Goal: Task Accomplishment & Management: Manage account settings

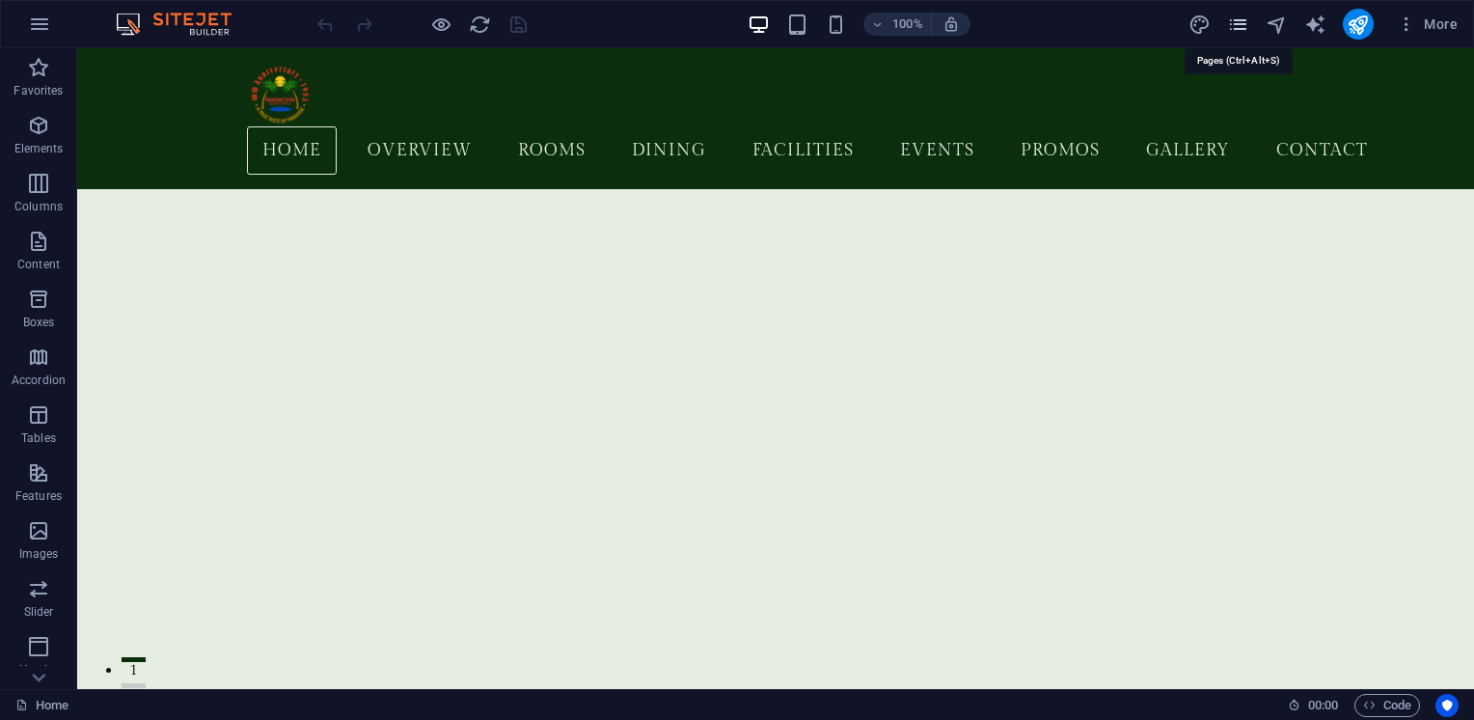
click at [1238, 25] on icon "pages" at bounding box center [1238, 25] width 22 height 22
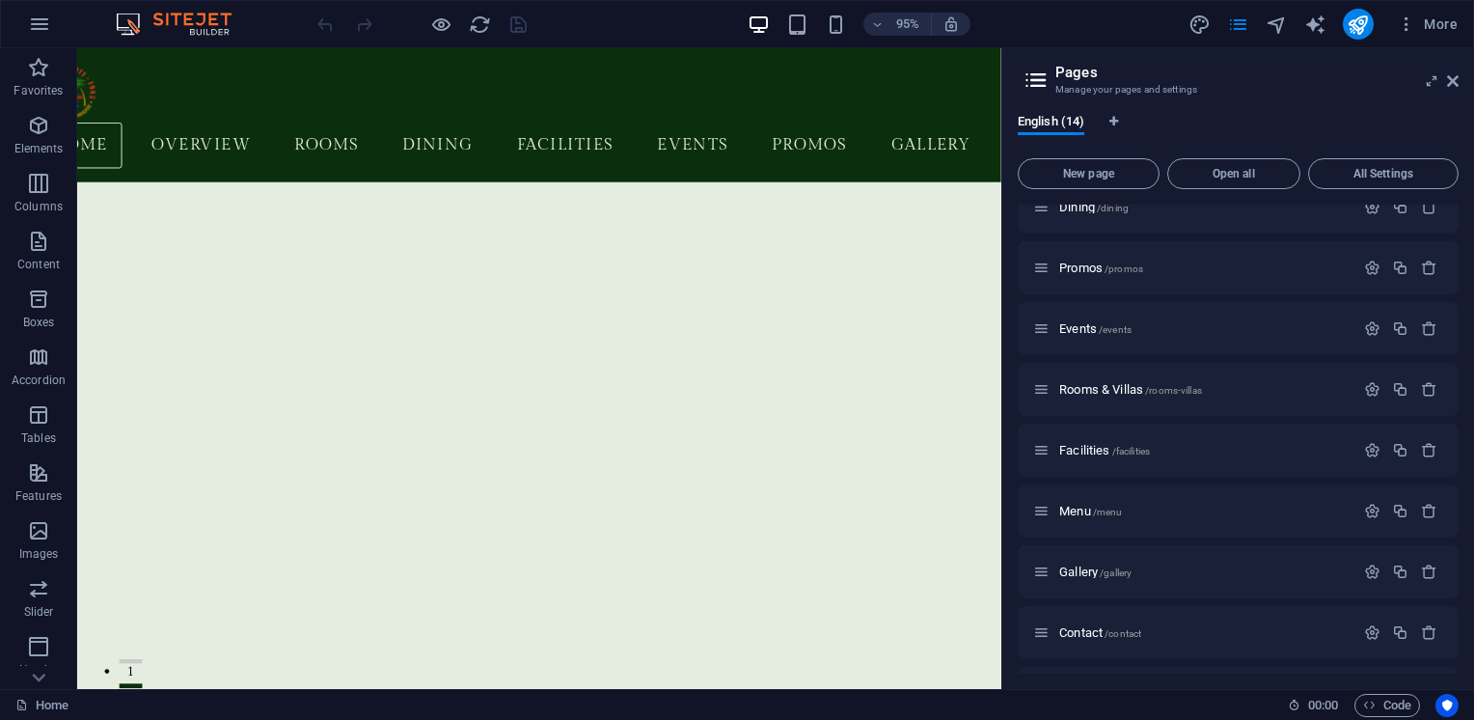
scroll to position [147, 0]
click at [1100, 383] on span "Rooms & Villas /rooms-villas" at bounding box center [1130, 388] width 143 height 14
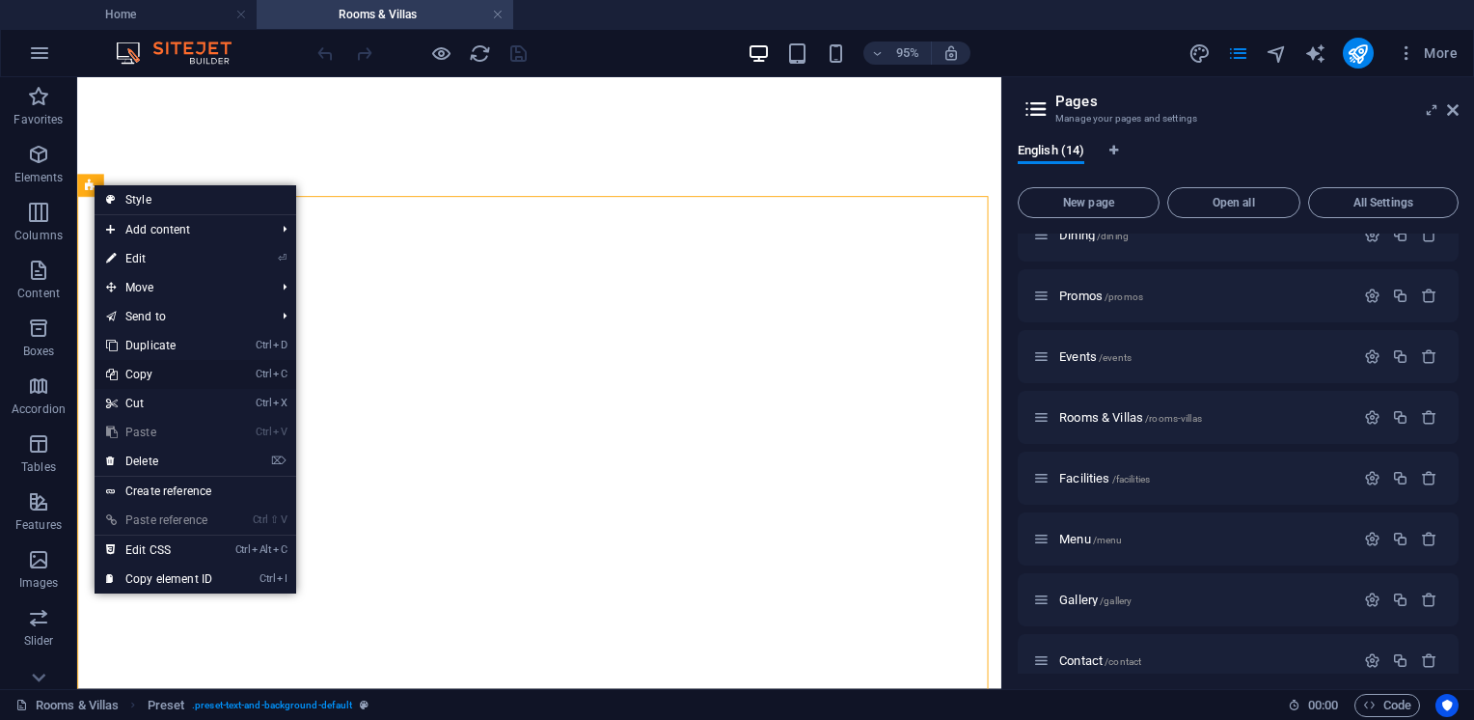
click at [147, 378] on link "Ctrl C Copy" at bounding box center [159, 374] width 129 height 29
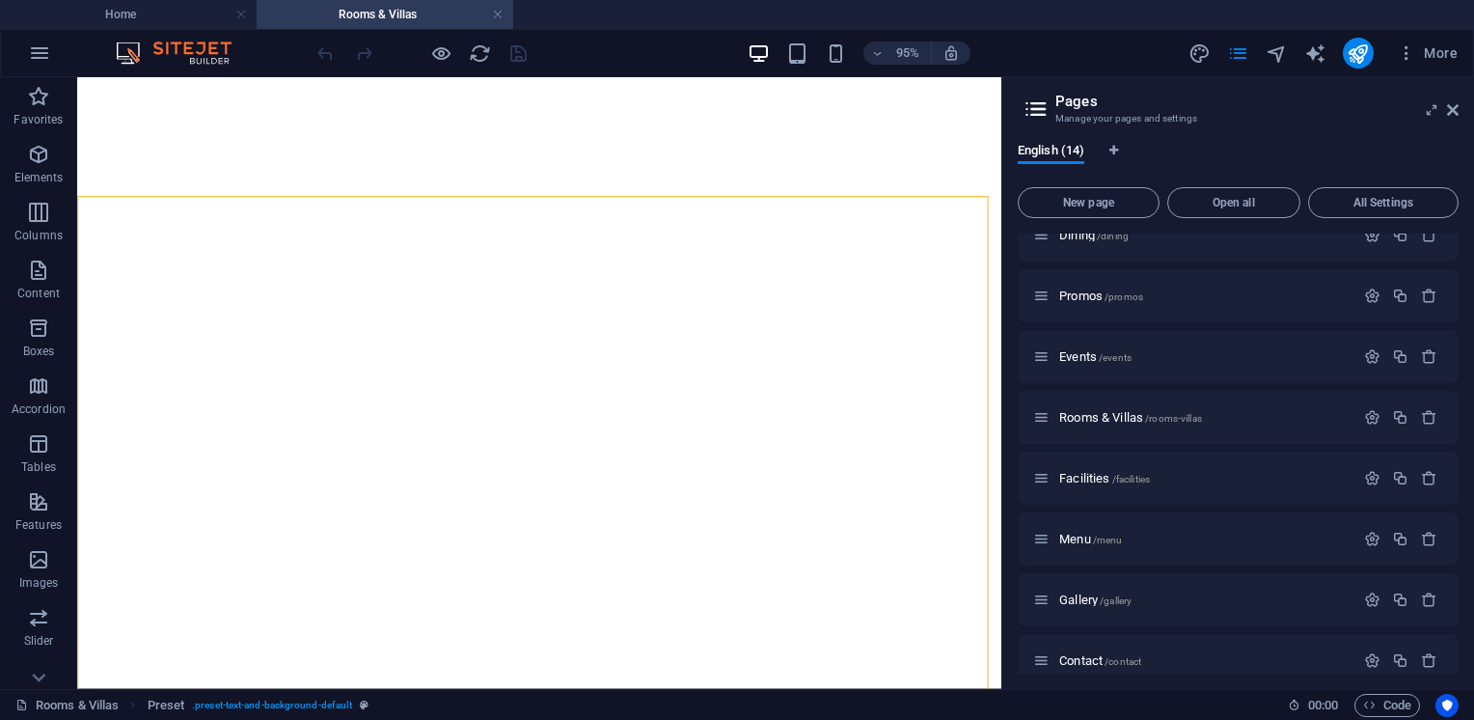
scroll to position [0, 0]
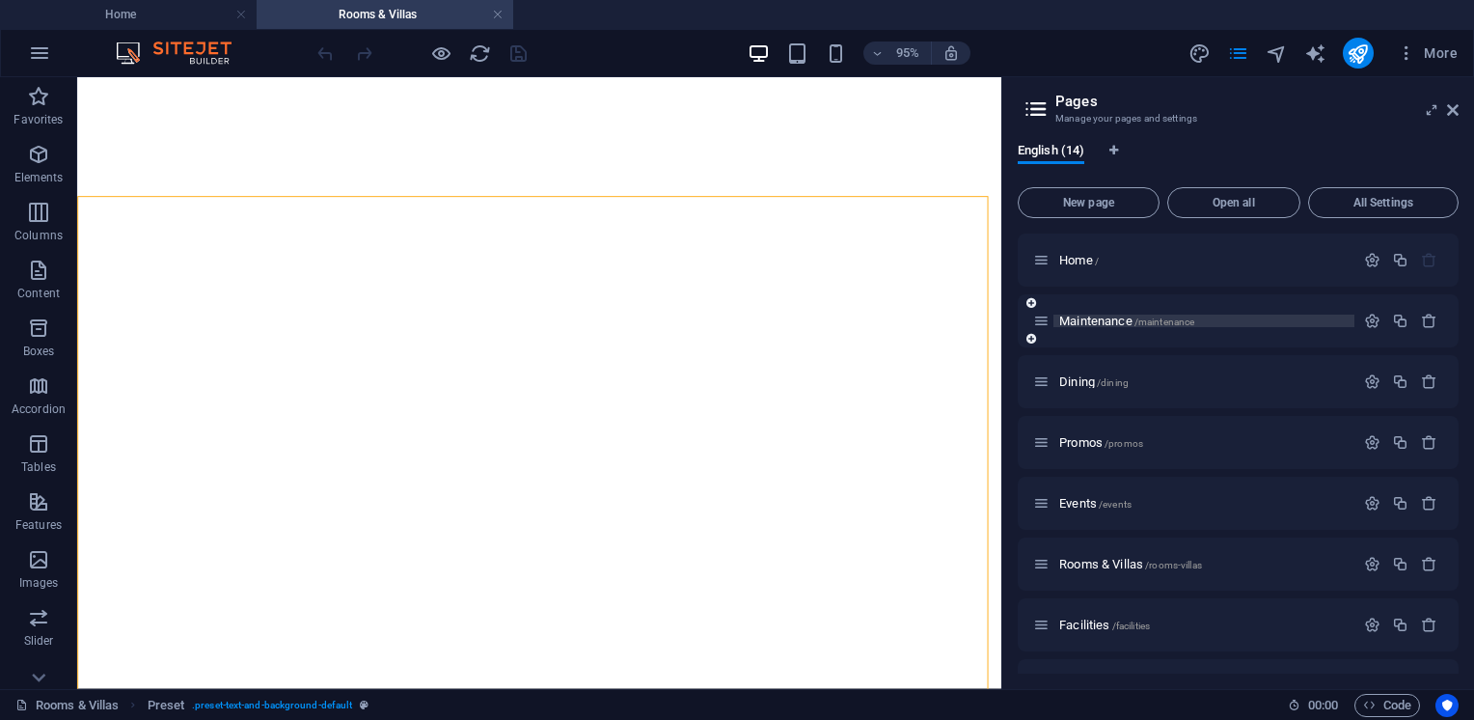
drag, startPoint x: 1115, startPoint y: 311, endPoint x: 1115, endPoint y: 322, distance: 11.6
click at [1115, 322] on div "Maintenance /maintenance" at bounding box center [1193, 321] width 321 height 22
click at [1115, 322] on span "Maintenance /maintenance" at bounding box center [1126, 320] width 135 height 14
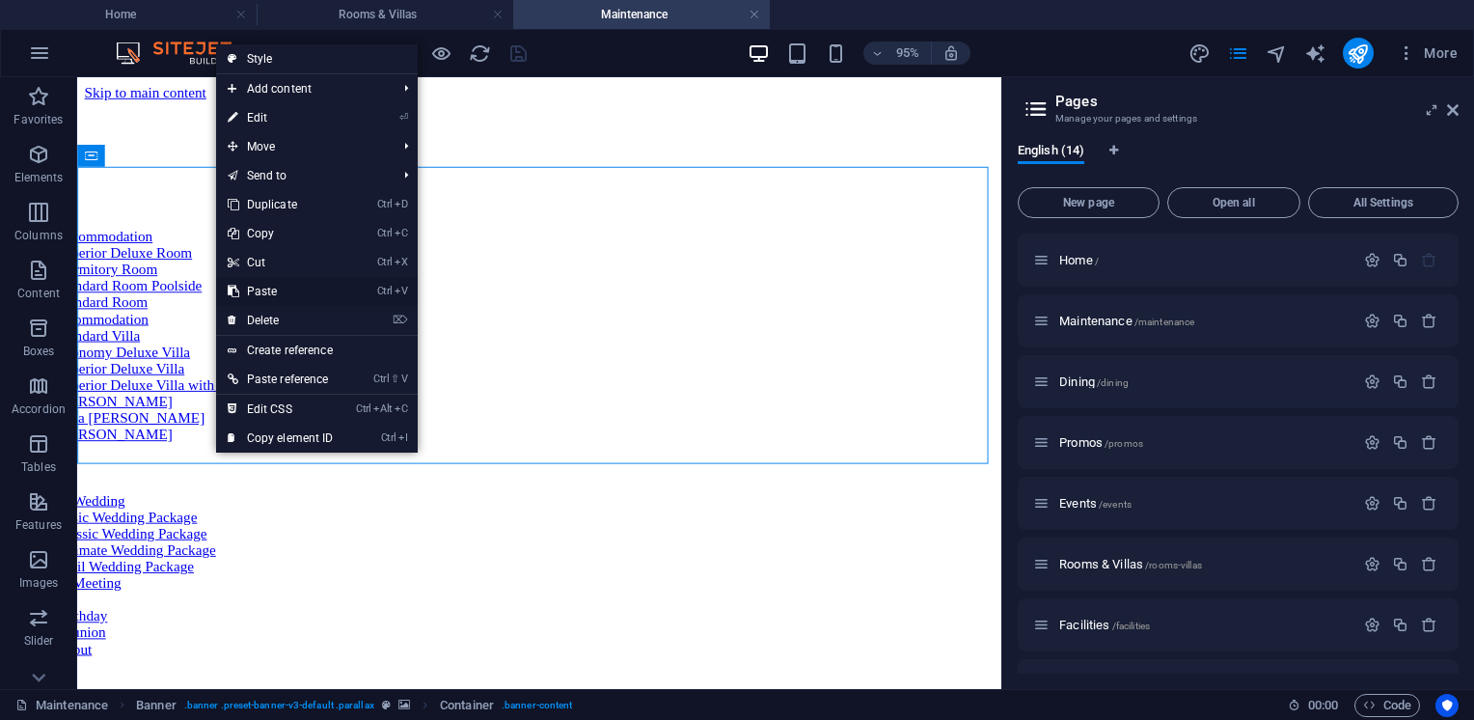
click at [0, 0] on link "Ctrl V Paste" at bounding box center [0, 0] width 0 height 0
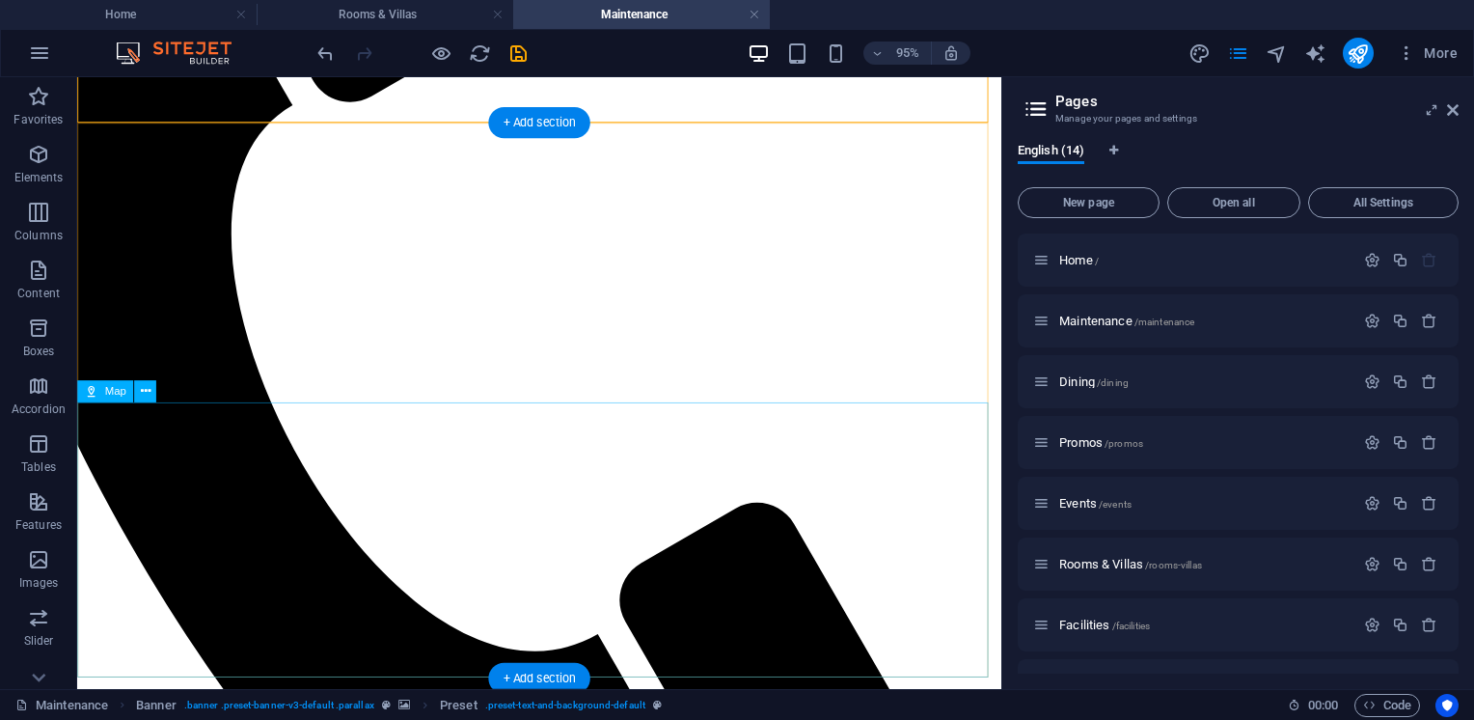
scroll to position [1169, 0]
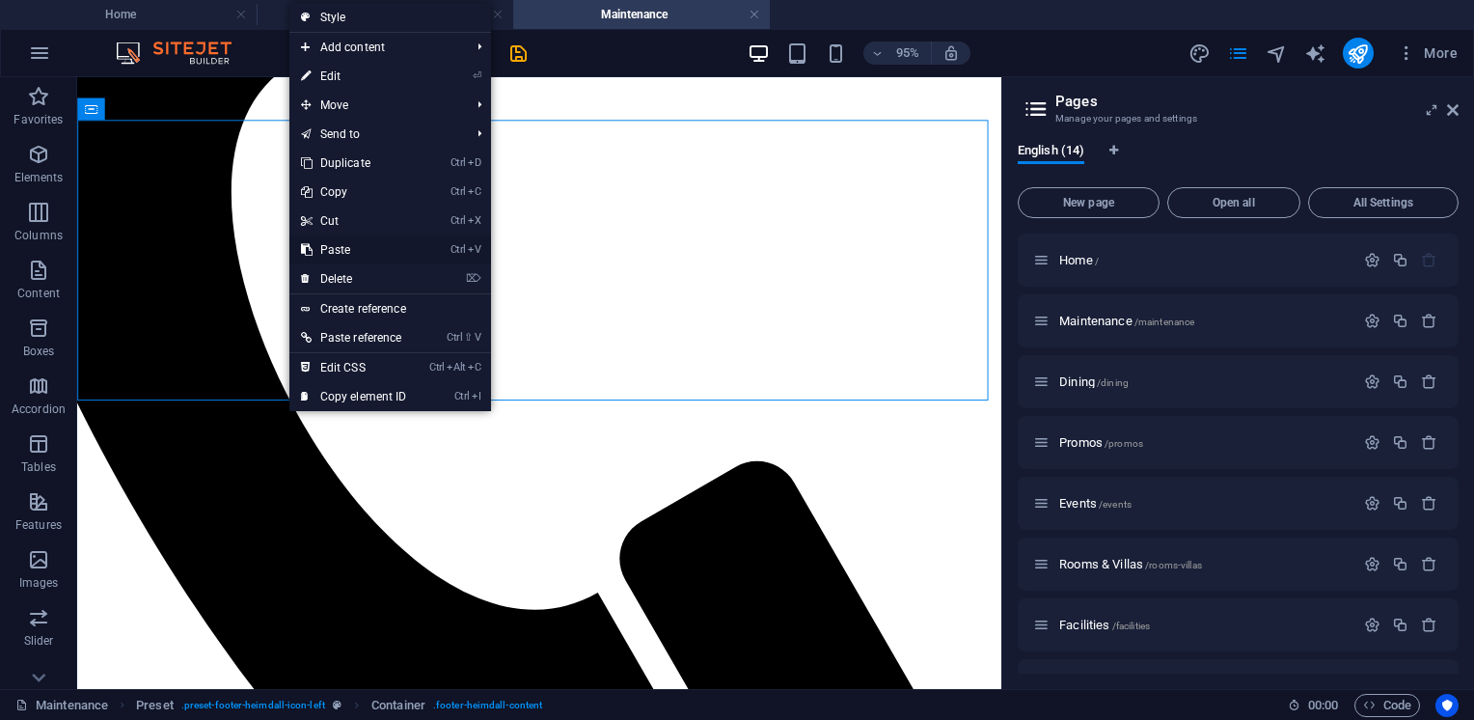
click at [342, 252] on link "Ctrl V Paste" at bounding box center [353, 249] width 129 height 29
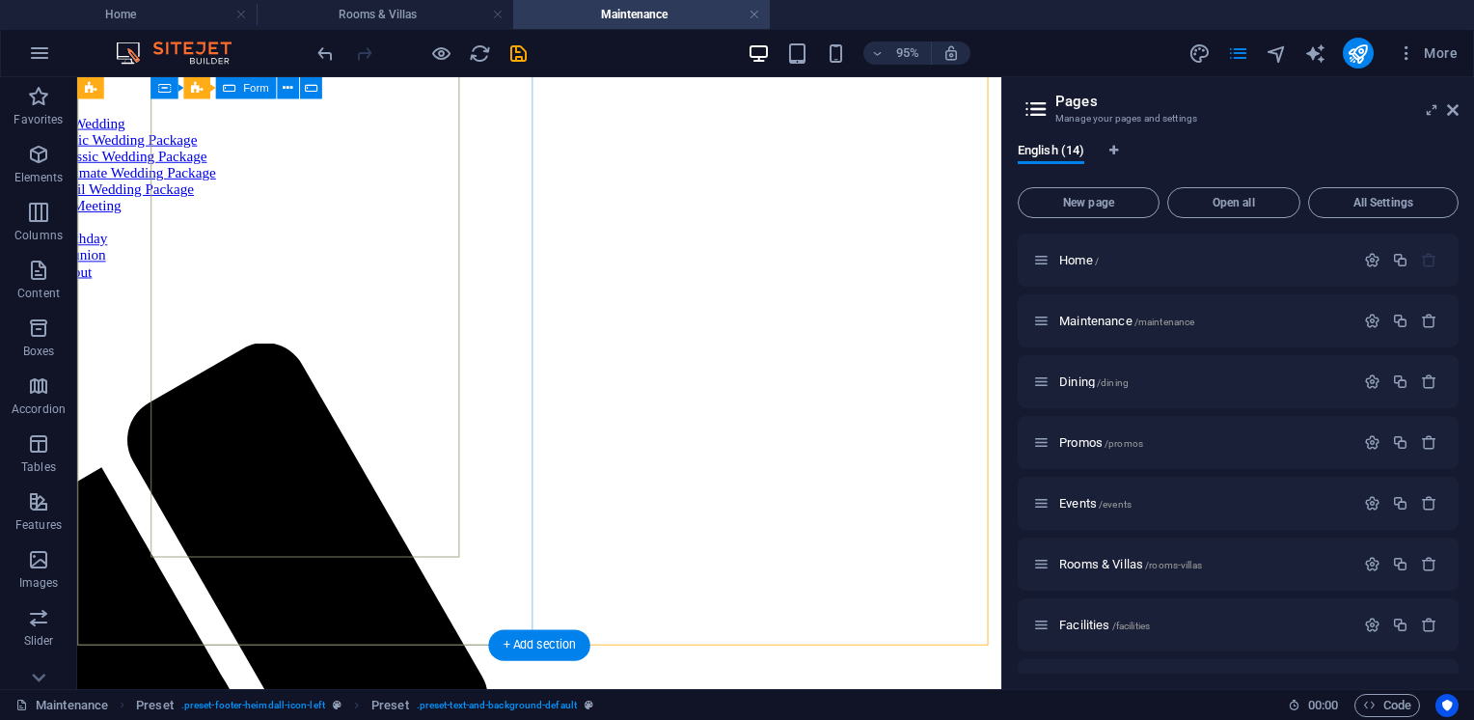
scroll to position [0, 0]
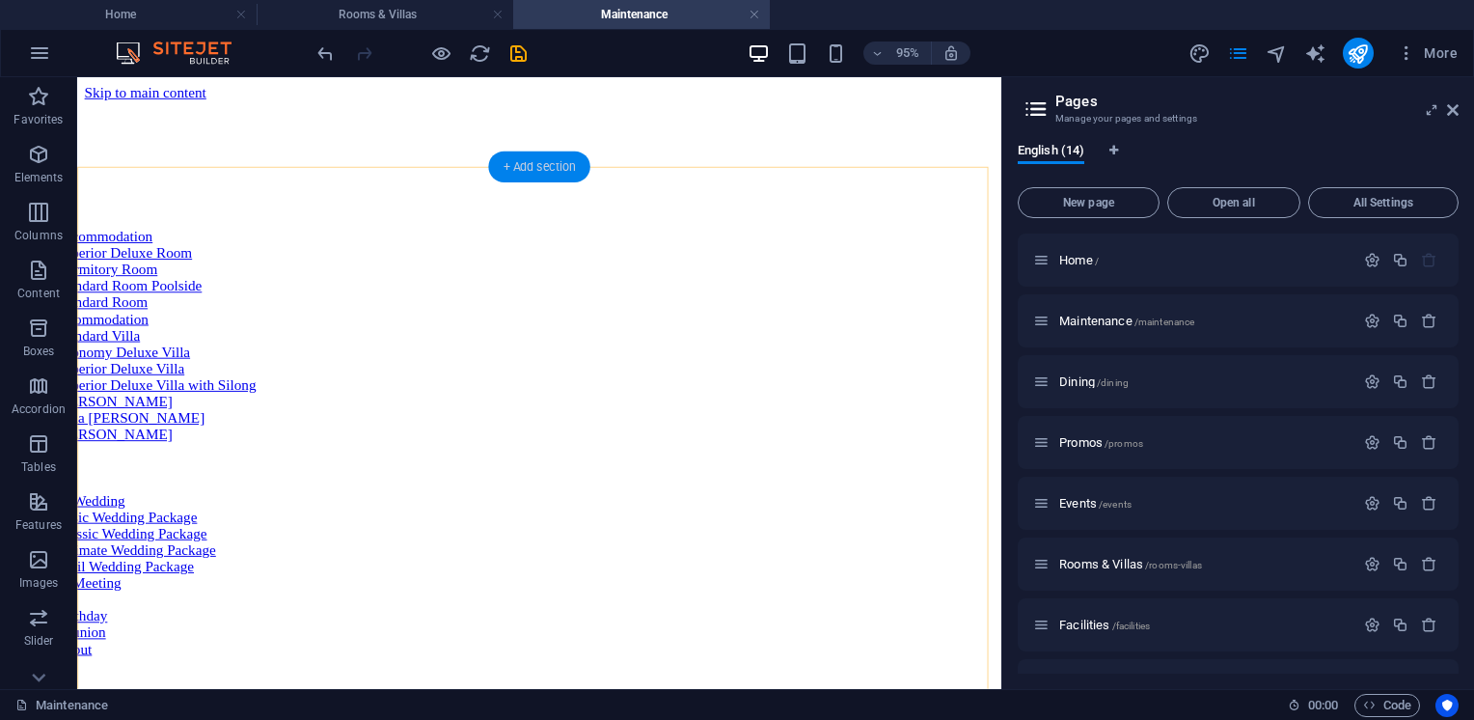
click at [542, 174] on div "+ Add section" at bounding box center [538, 166] width 101 height 31
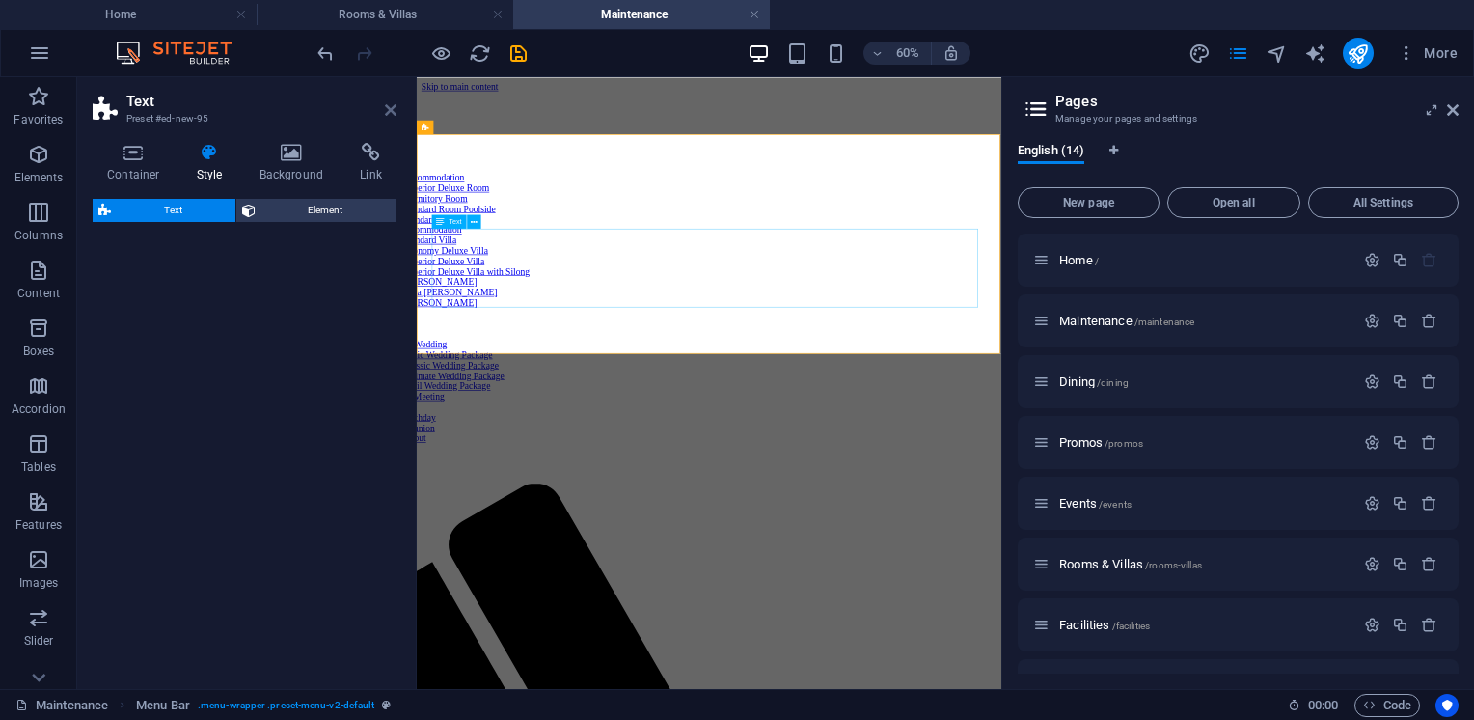
select select "rem"
select select "preset-text-v2-columns"
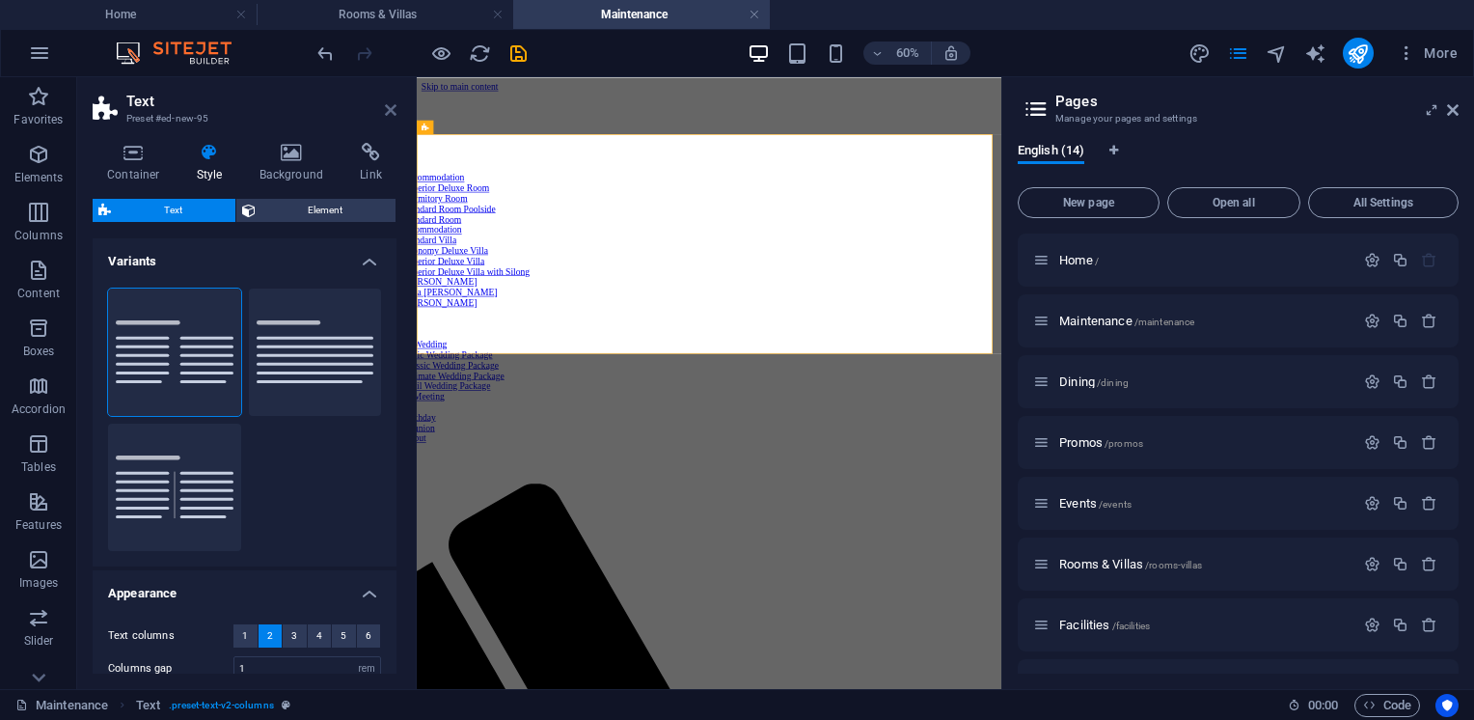
click at [390, 110] on icon at bounding box center [391, 109] width 12 height 15
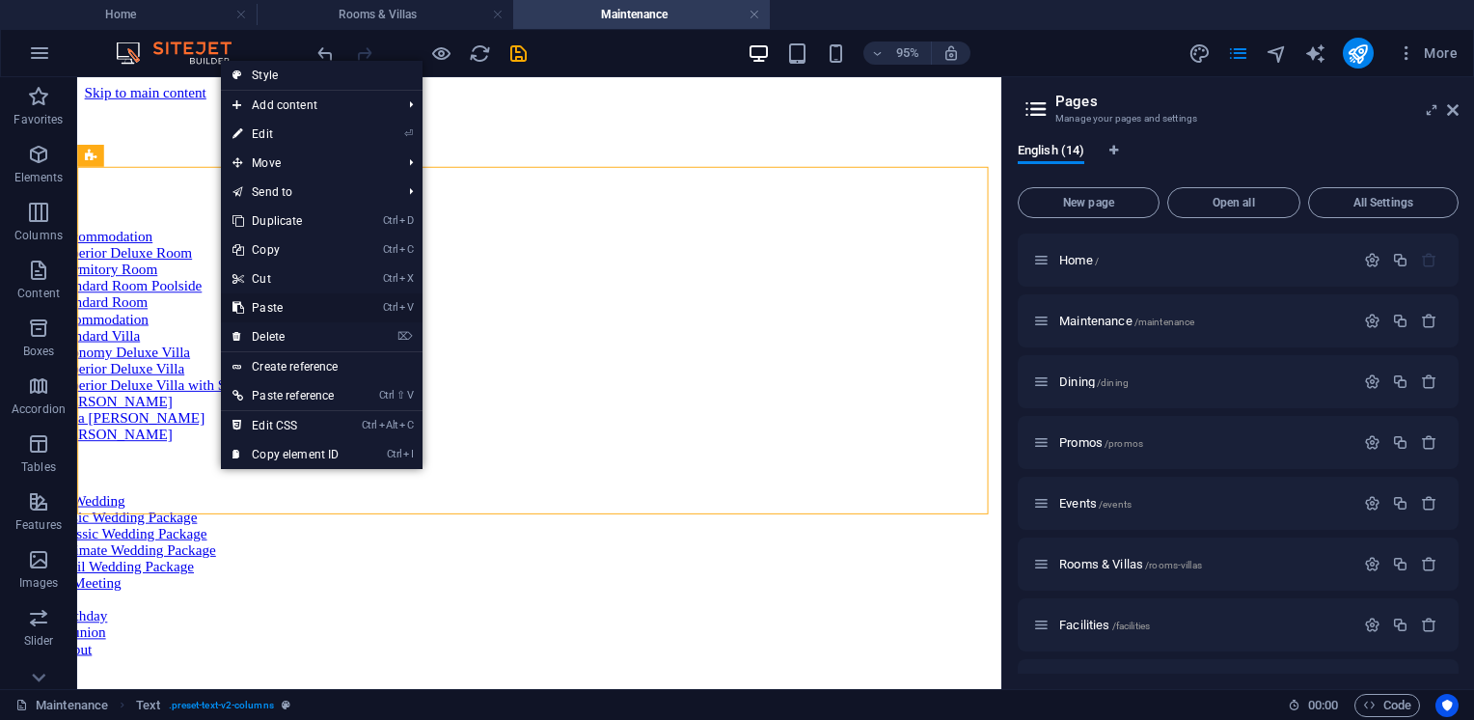
click at [289, 301] on link "Ctrl V Paste" at bounding box center [285, 307] width 129 height 29
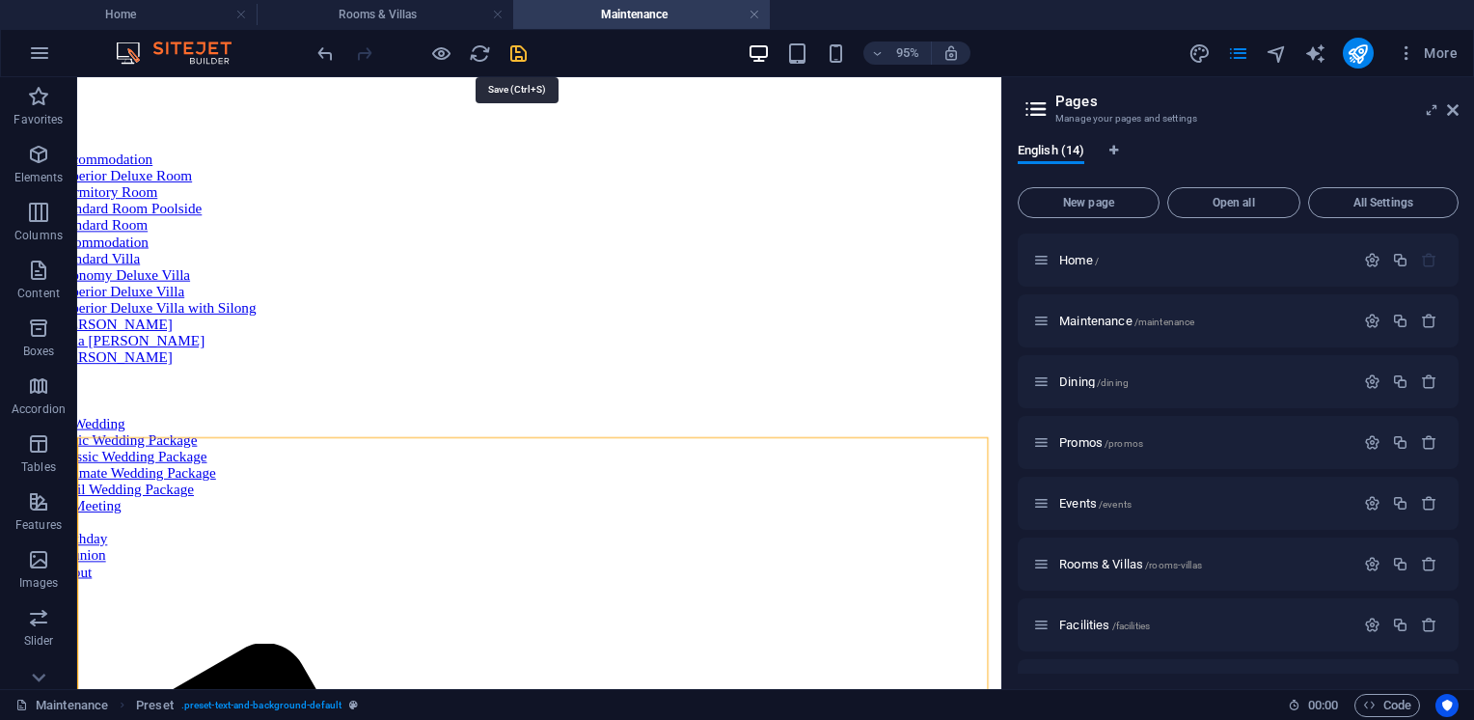
scroll to position [80, 0]
click at [0, 0] on icon "save" at bounding box center [0, 0] width 0 height 0
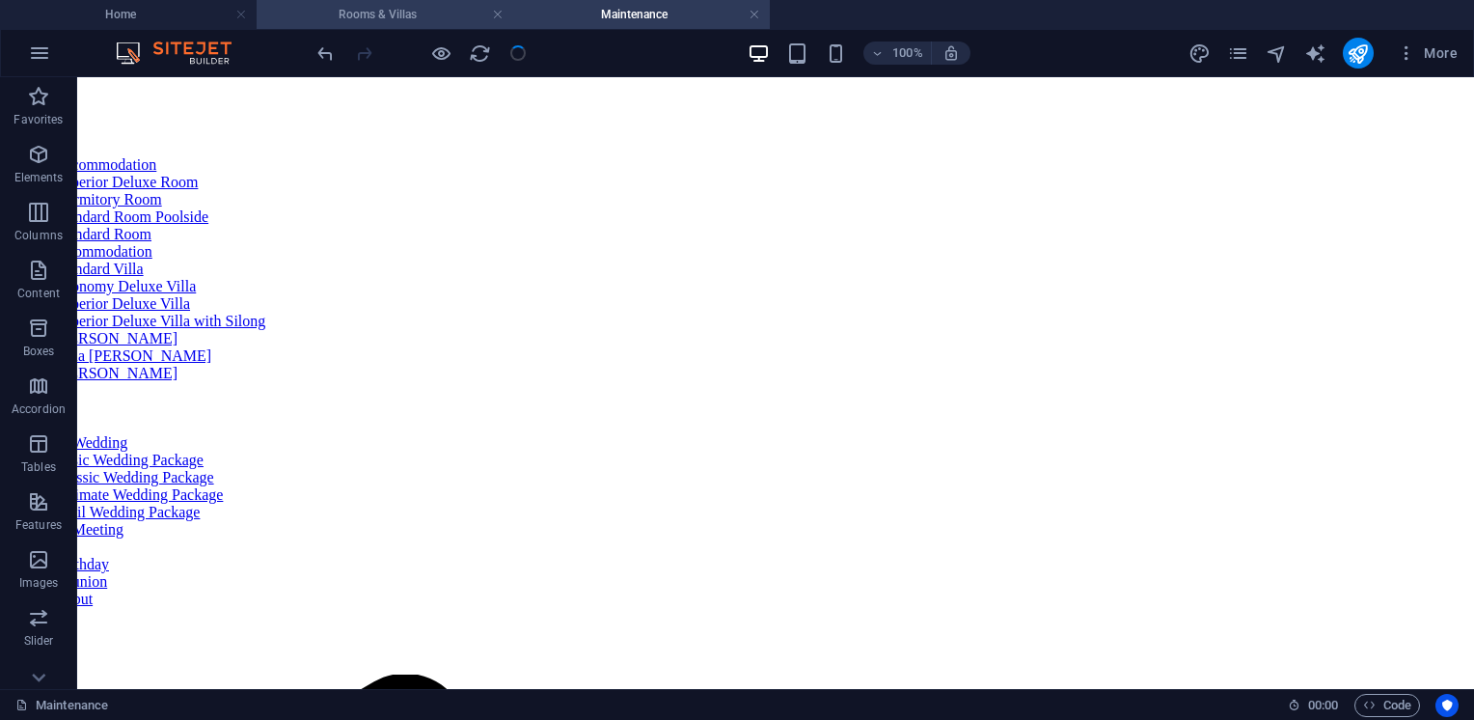
click at [361, 8] on h4 "Rooms & Villas" at bounding box center [385, 14] width 257 height 21
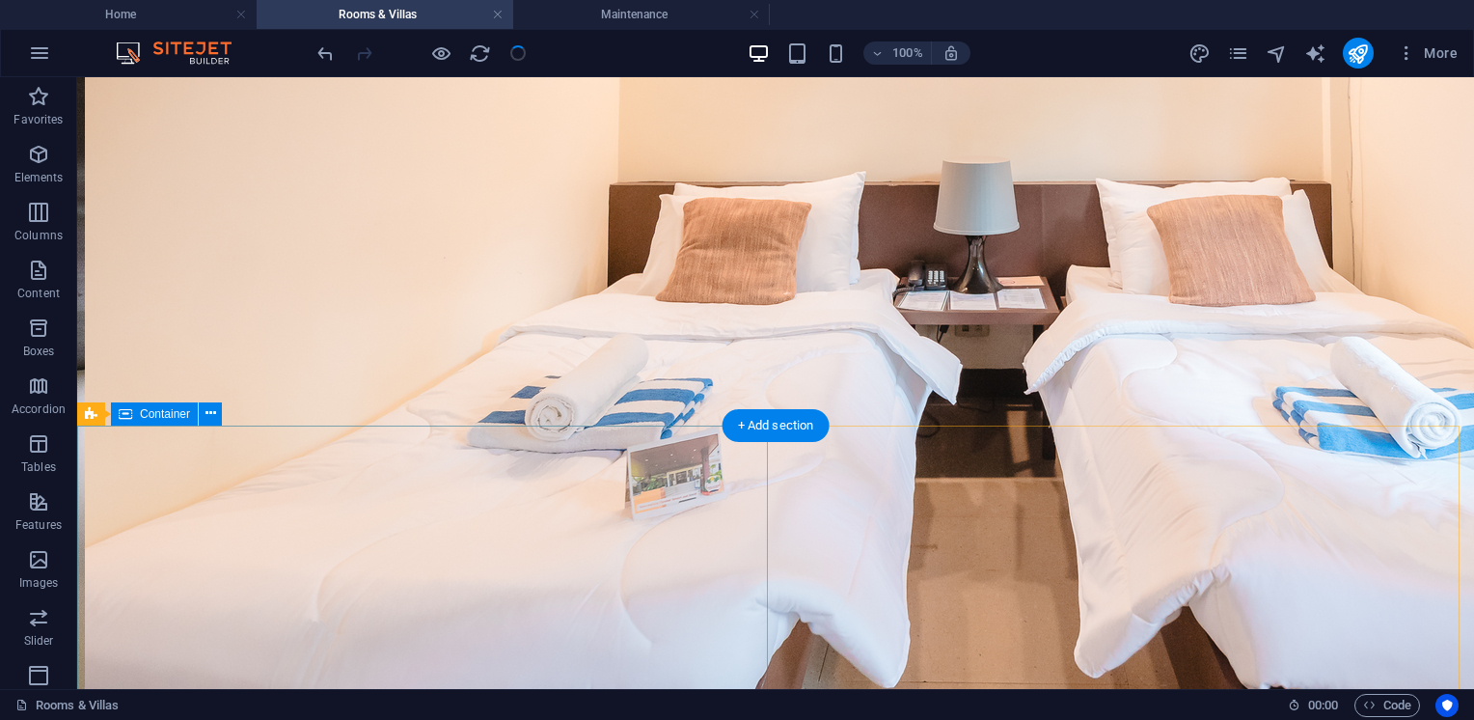
scroll to position [11703, 0]
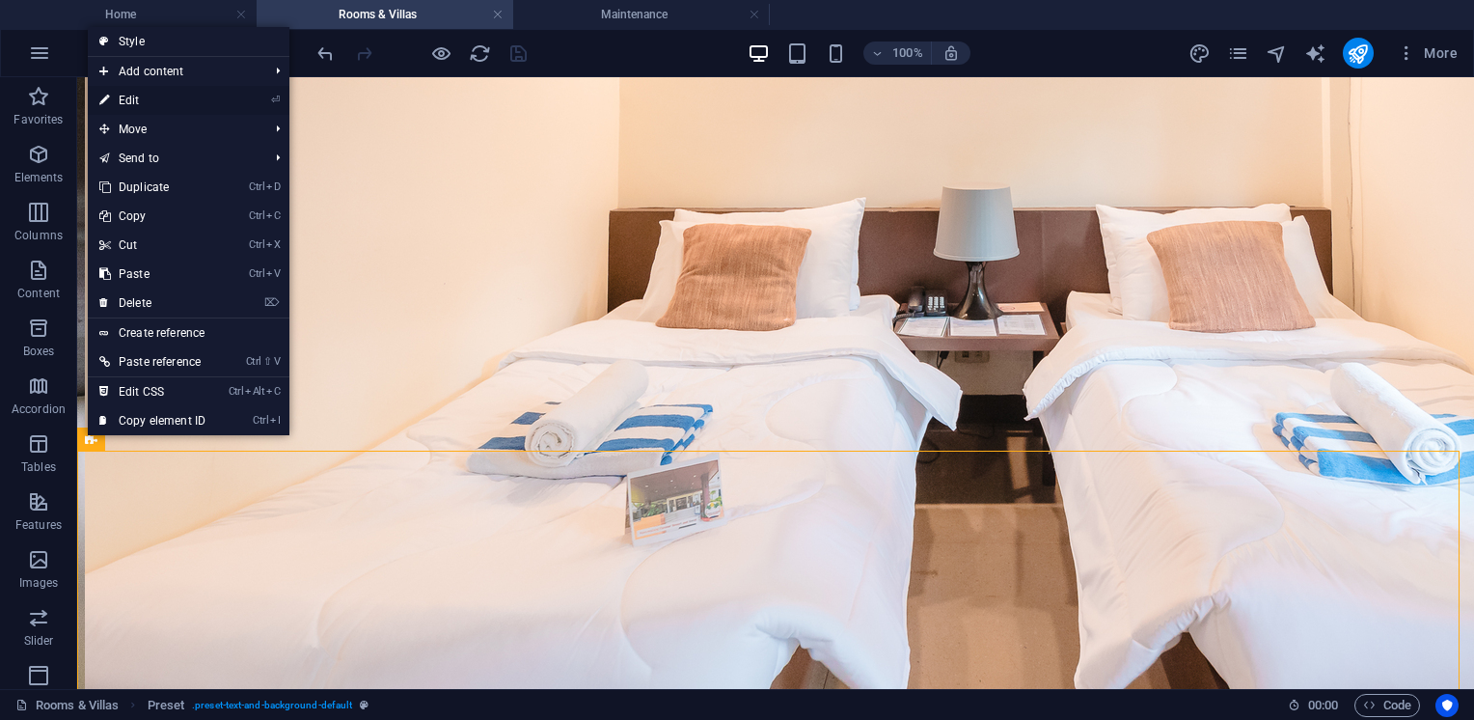
click at [134, 99] on link "⏎ Edit" at bounding box center [152, 100] width 129 height 29
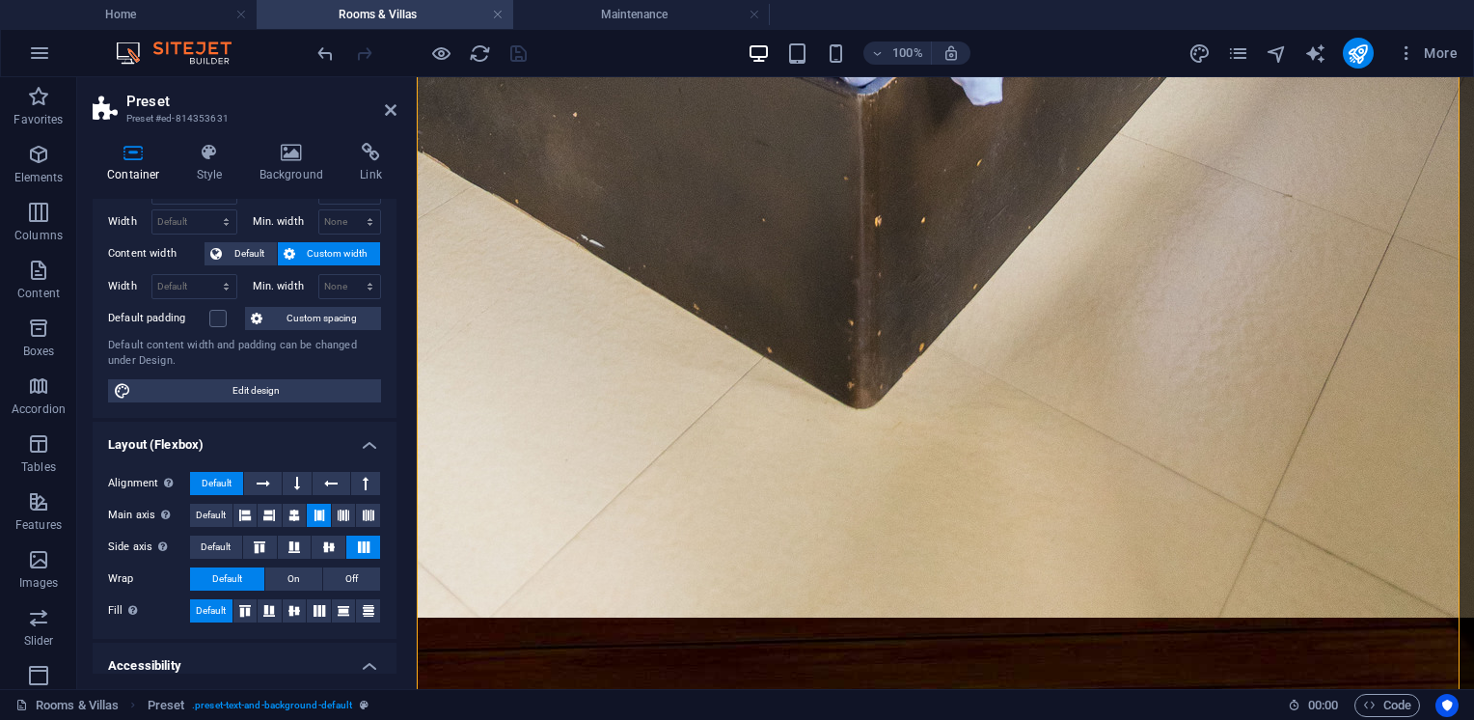
scroll to position [0, 0]
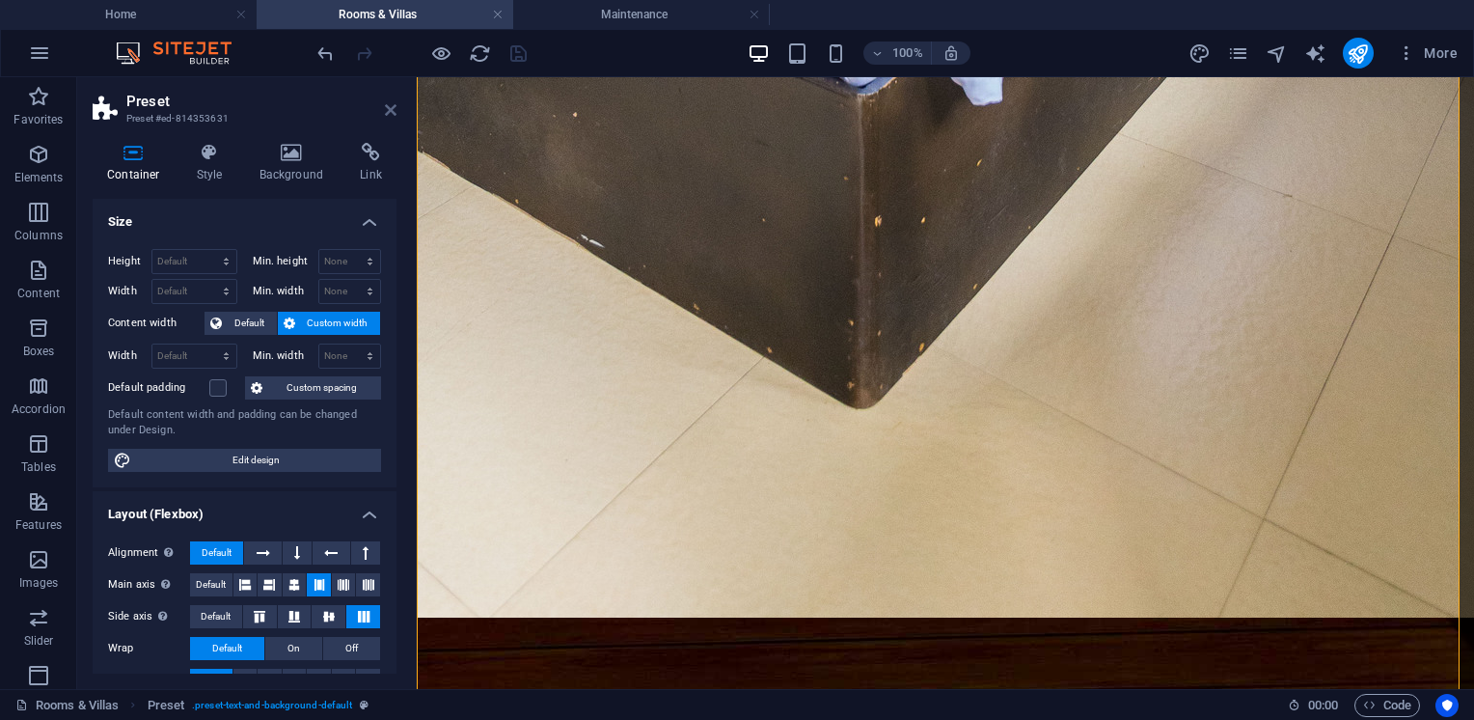
click at [393, 110] on icon at bounding box center [391, 109] width 12 height 15
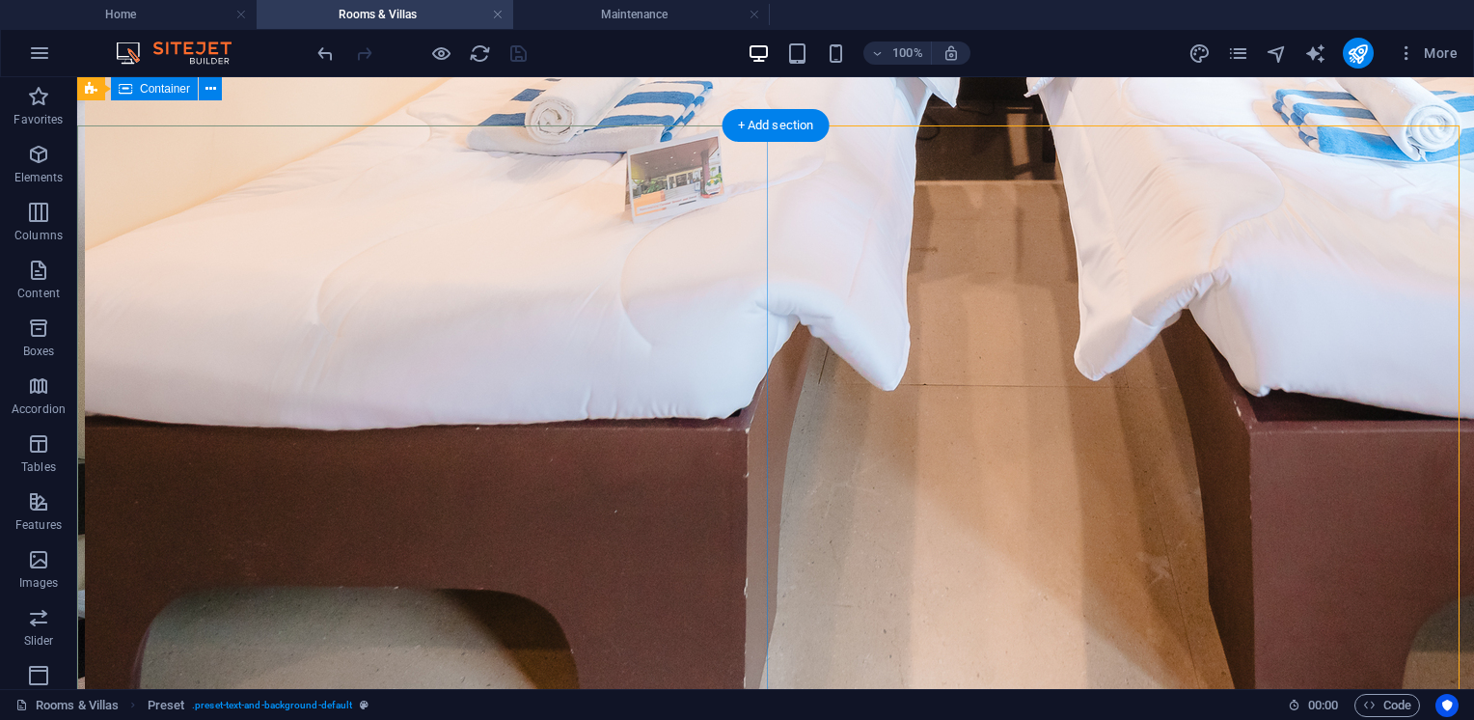
scroll to position [12025, 0]
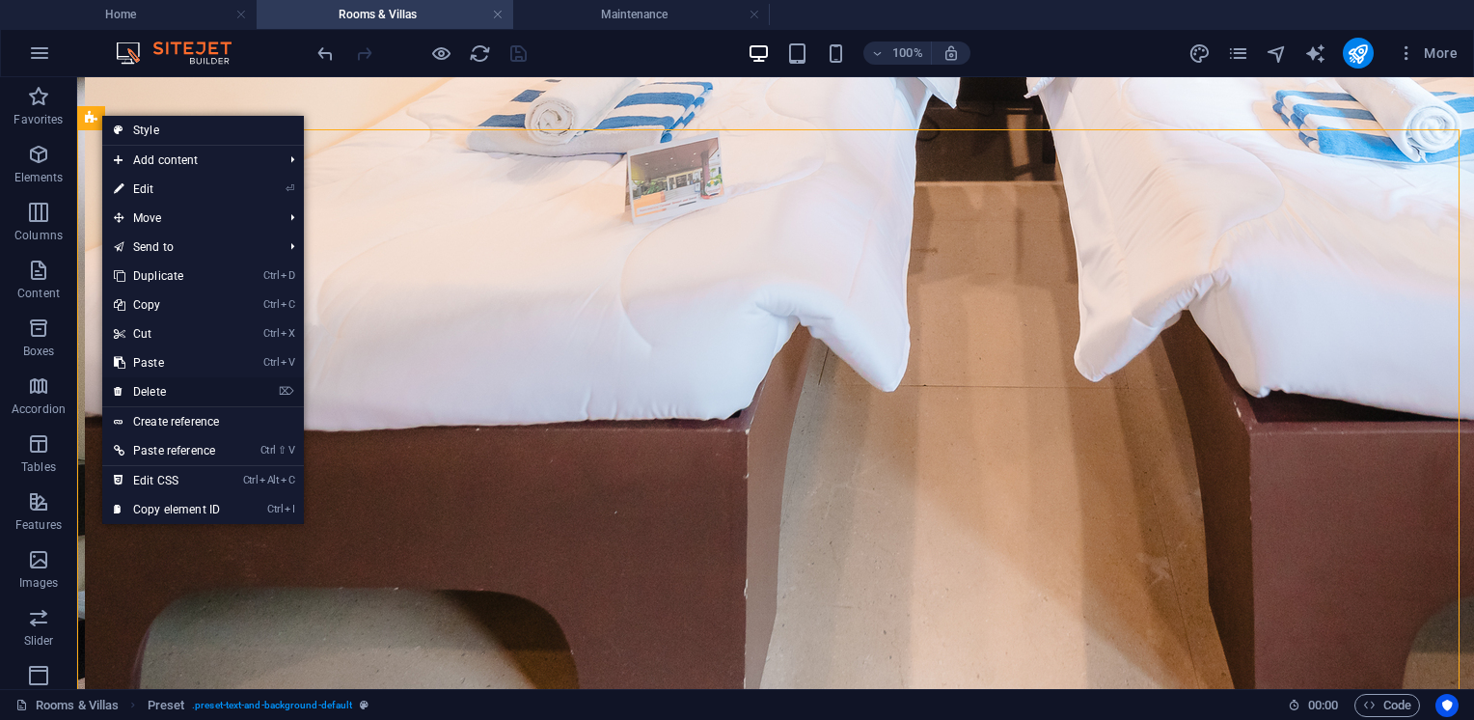
click at [149, 383] on link "⌦ Delete" at bounding box center [166, 391] width 129 height 29
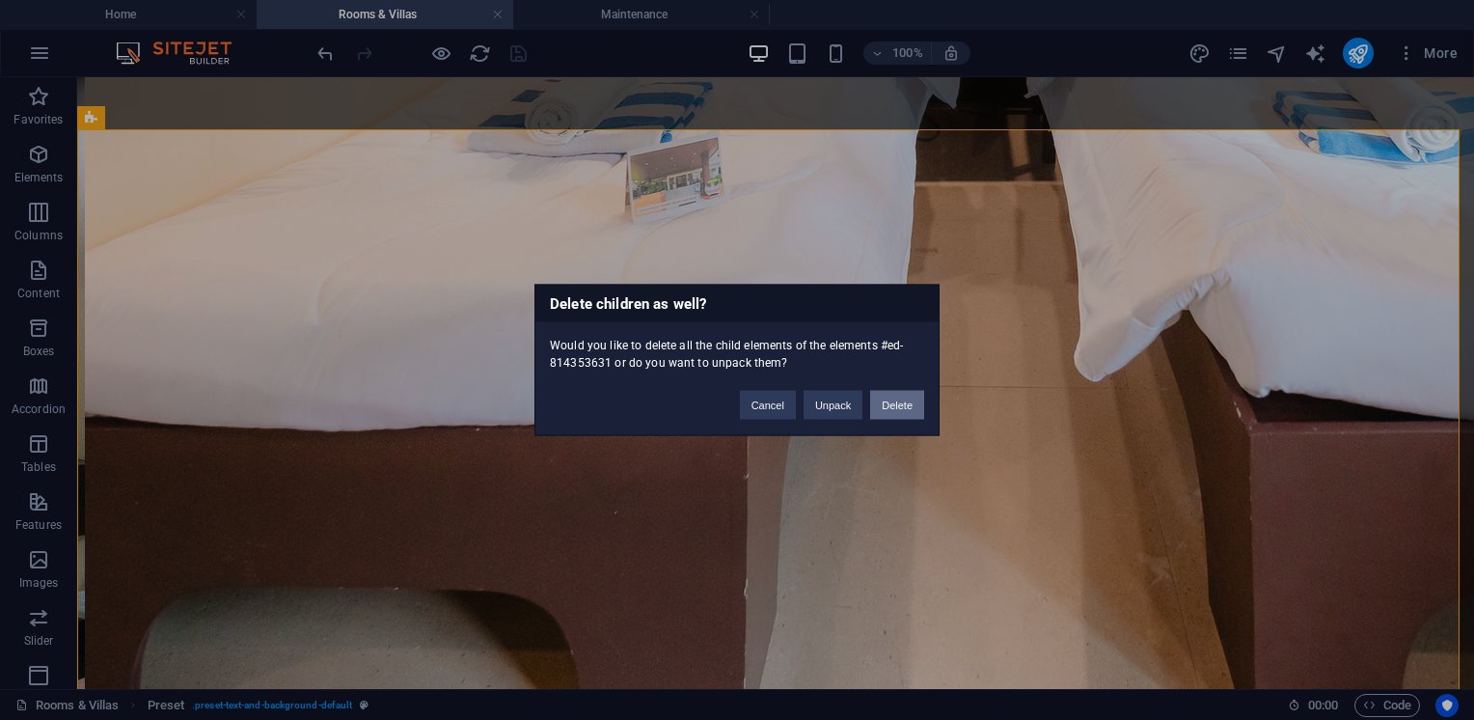
click at [893, 399] on button "Delete" at bounding box center [897, 405] width 54 height 29
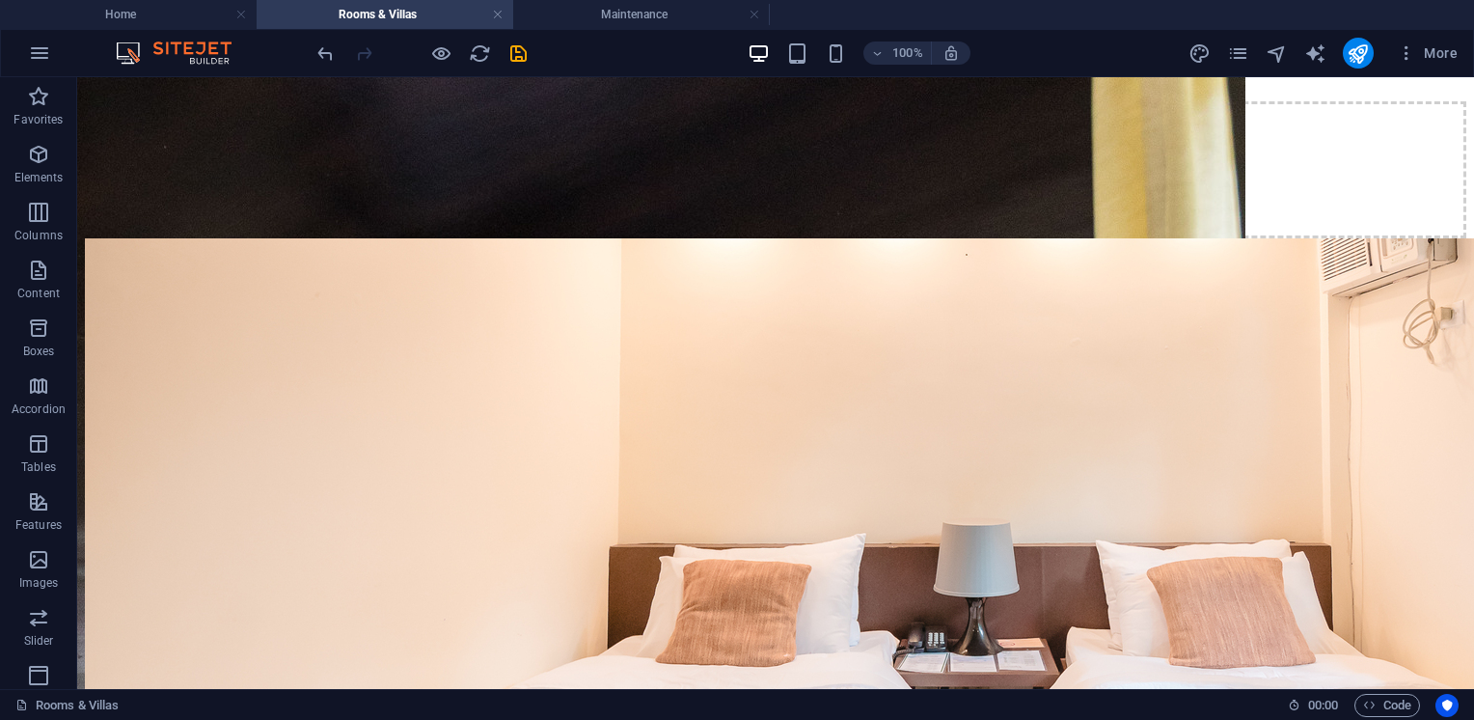
scroll to position [11359, 0]
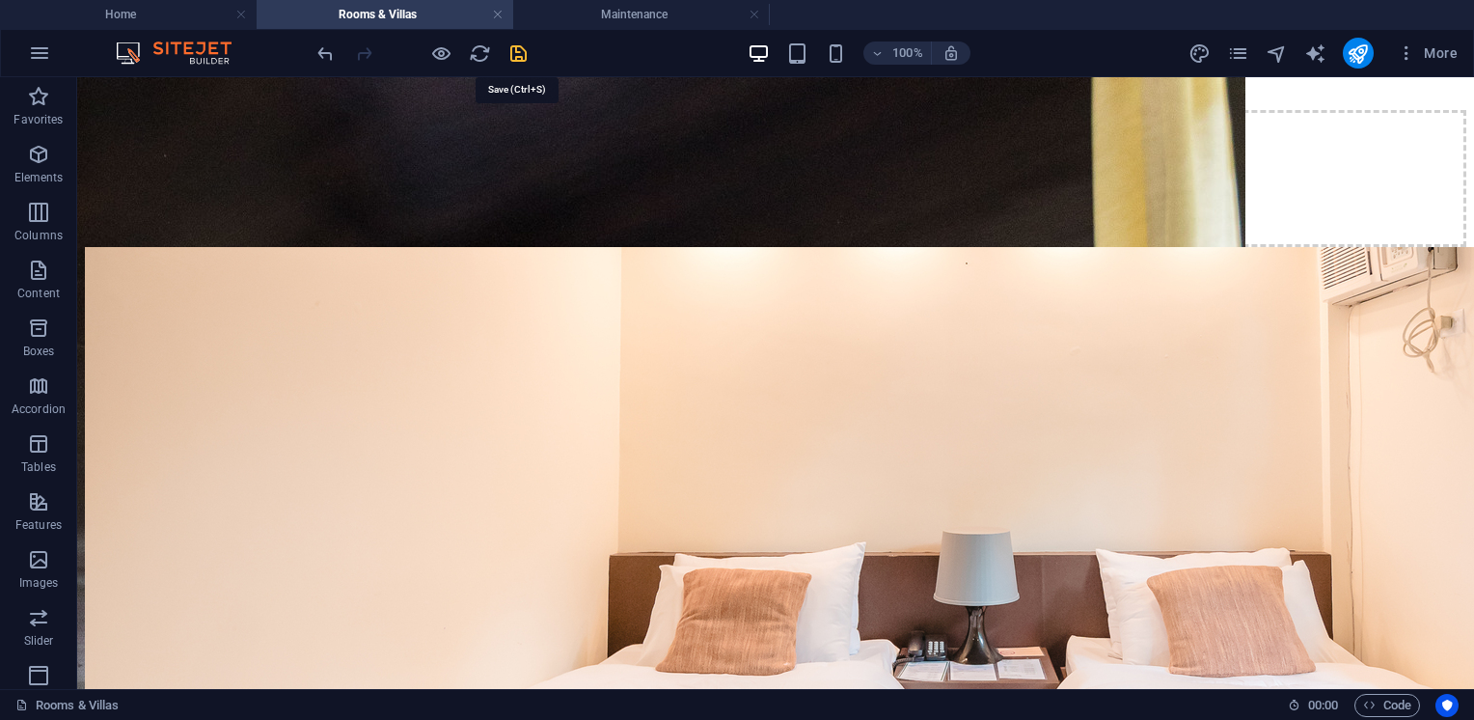
click at [525, 59] on icon "save" at bounding box center [518, 53] width 22 height 22
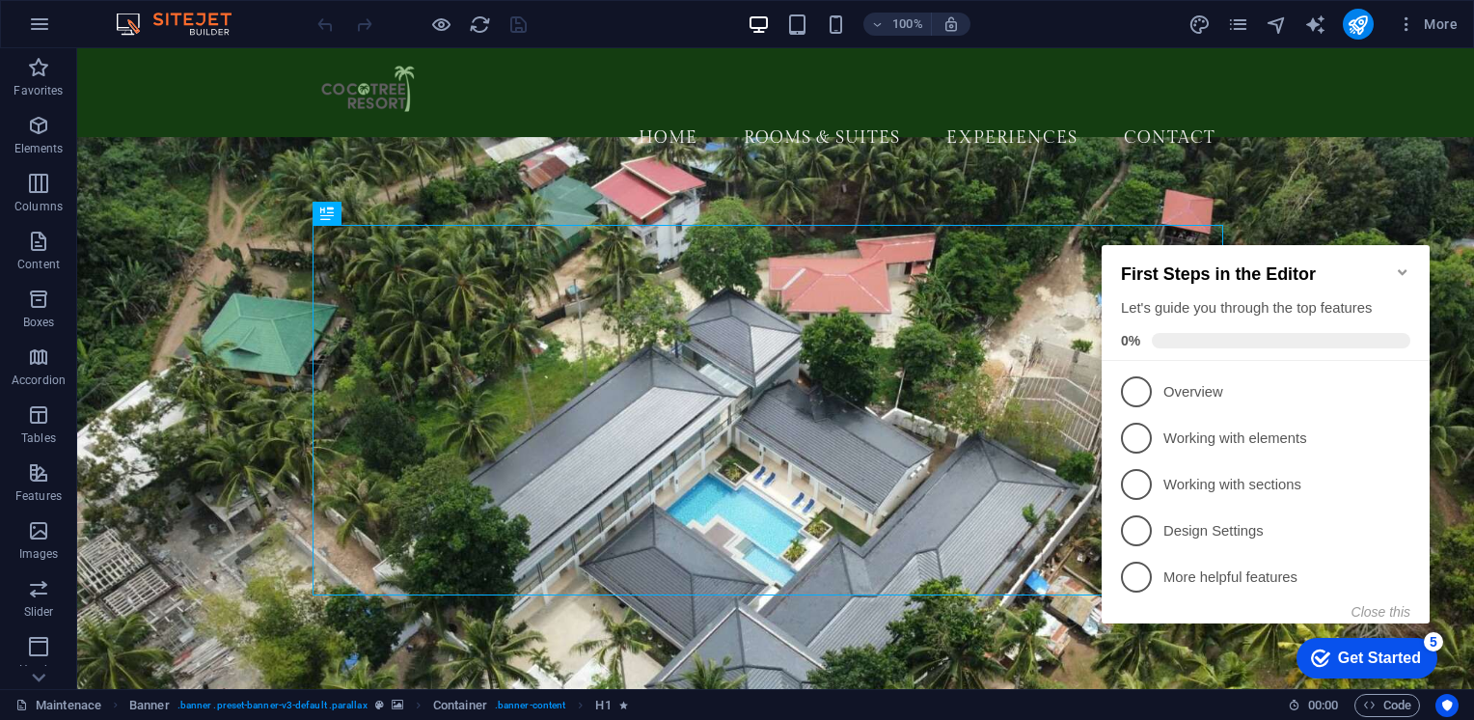
click at [1402, 266] on icon "Minimize checklist" at bounding box center [1402, 271] width 15 height 15
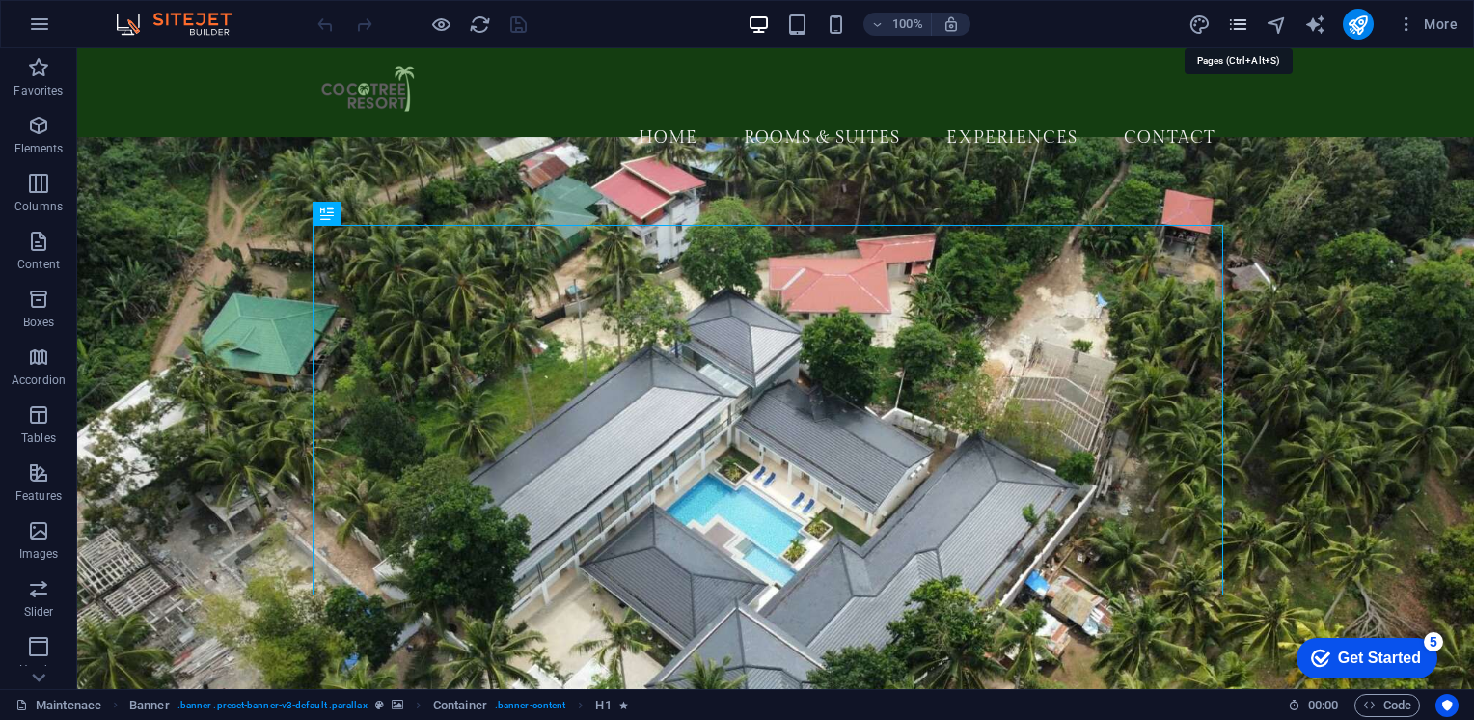
click at [1242, 29] on icon "pages" at bounding box center [1238, 25] width 22 height 22
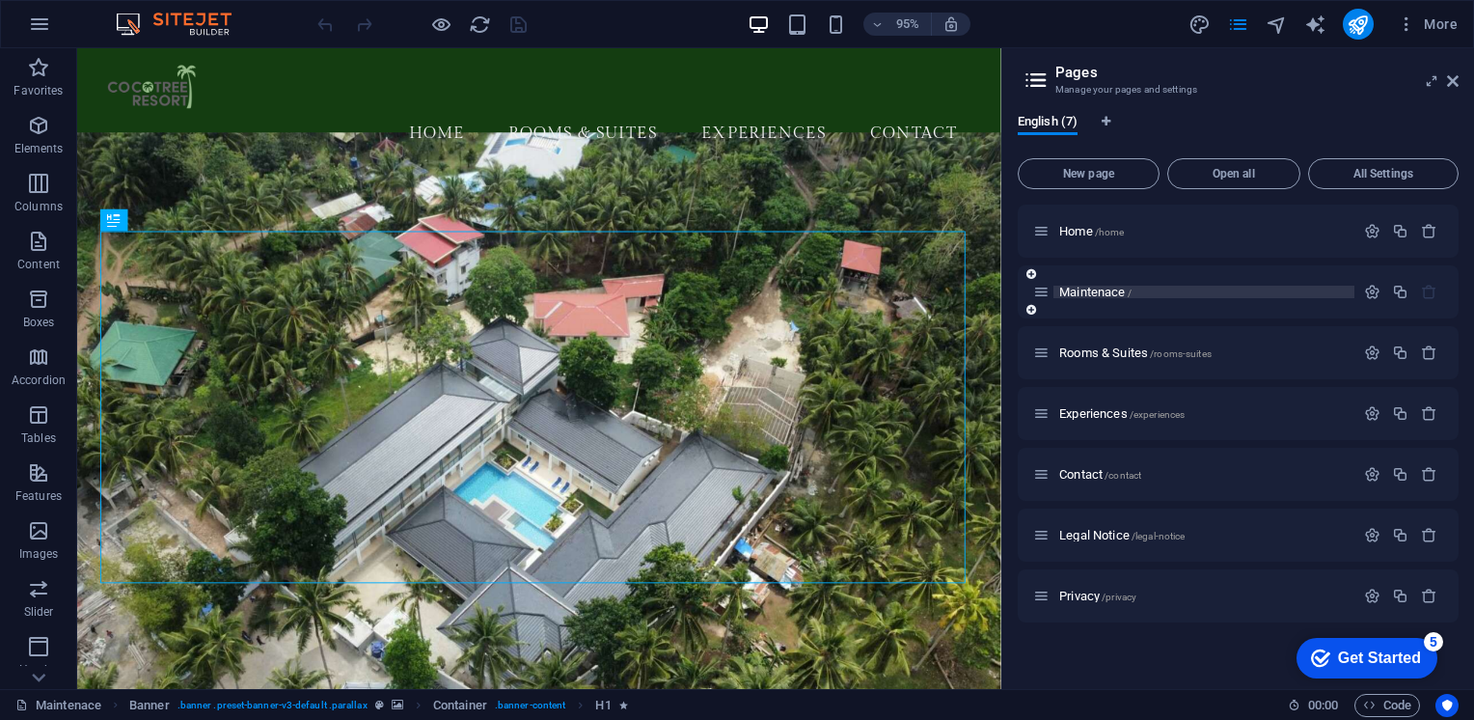
click at [1119, 294] on span "Maintenace /" at bounding box center [1095, 292] width 72 height 14
click at [1374, 292] on icon "button" at bounding box center [1372, 292] width 16 height 16
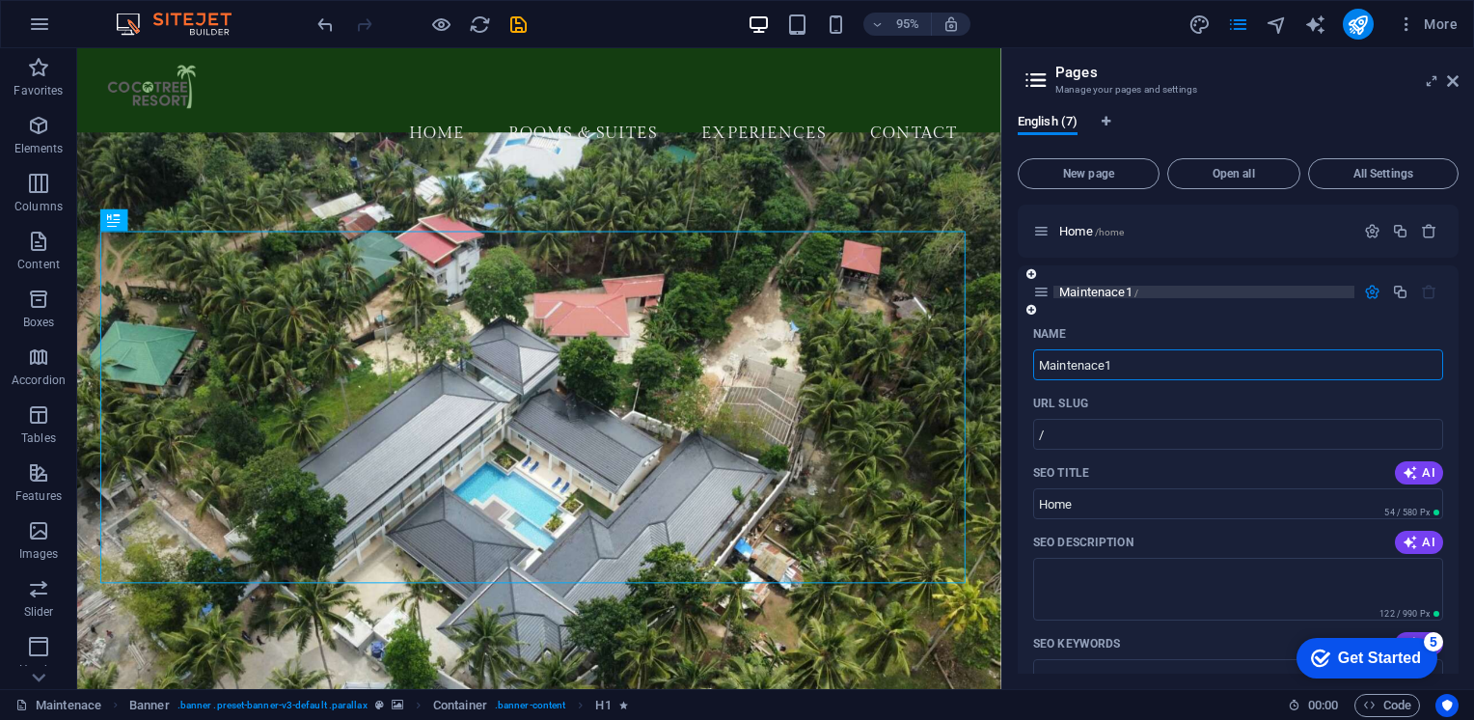
type input "Maintenace1"
click at [1246, 287] on p "Maintenace1 /" at bounding box center [1203, 292] width 289 height 13
click at [513, 21] on icon "save" at bounding box center [518, 25] width 22 height 22
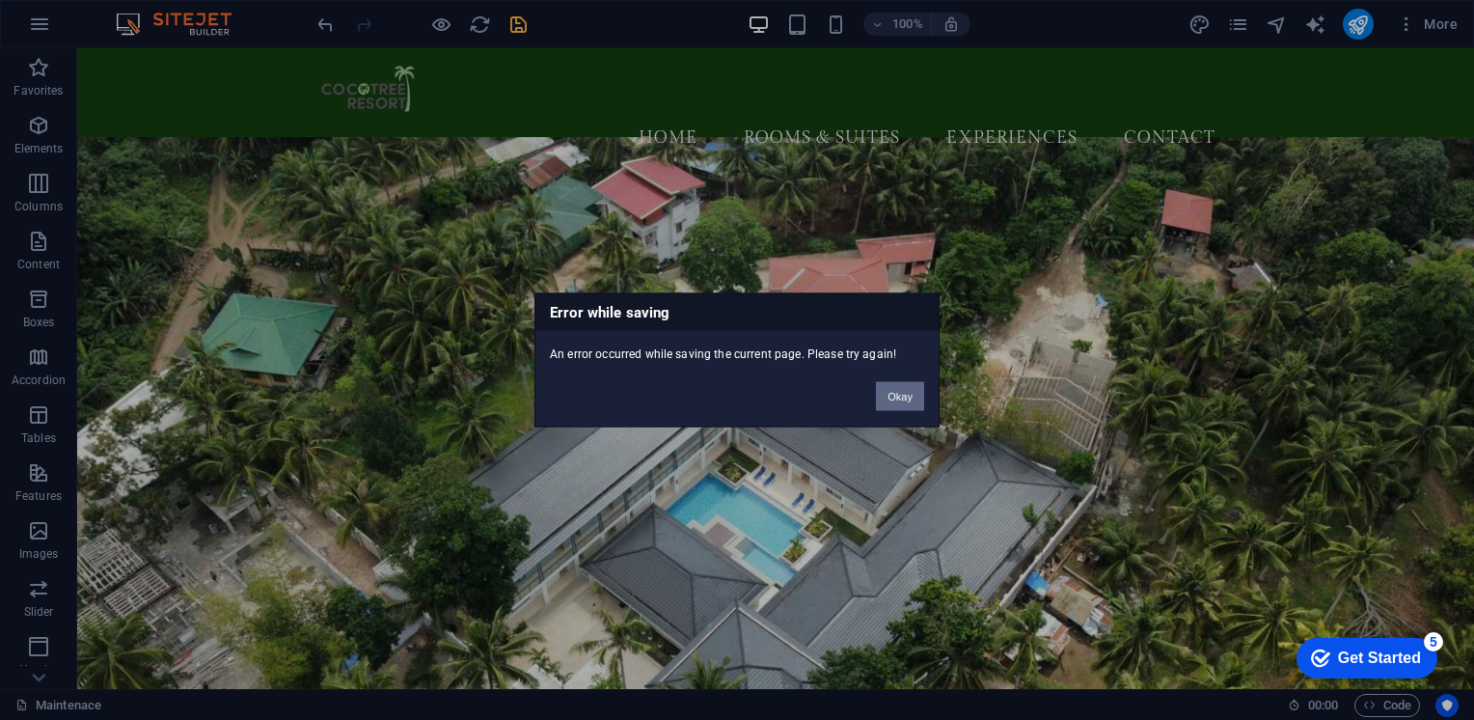
click at [895, 395] on button "Okay" at bounding box center [900, 396] width 48 height 29
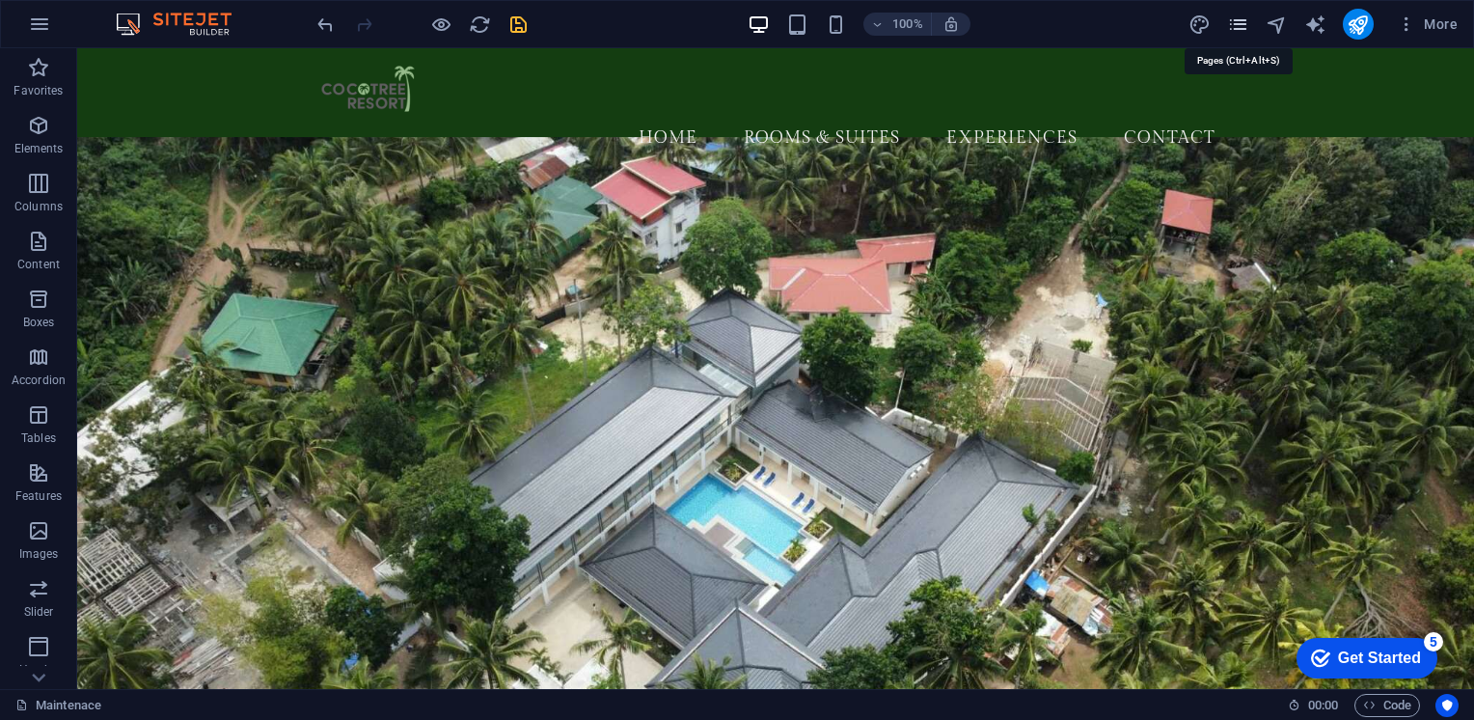
click at [1231, 33] on icon "pages" at bounding box center [1238, 25] width 22 height 22
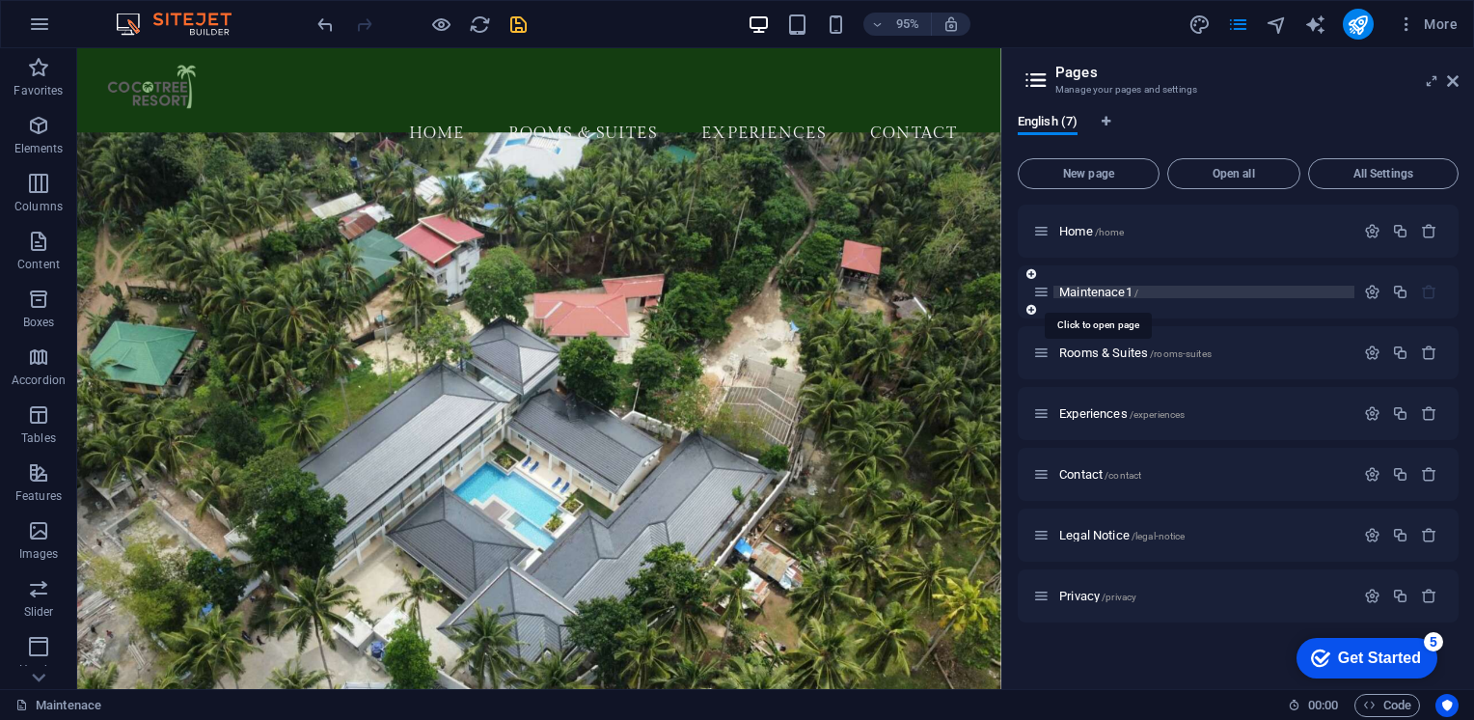
click at [1129, 291] on span "Maintenace1 /" at bounding box center [1098, 292] width 79 height 14
click at [1138, 288] on span "/" at bounding box center [1136, 292] width 4 height 11
click at [1367, 289] on icon "button" at bounding box center [1372, 292] width 16 height 16
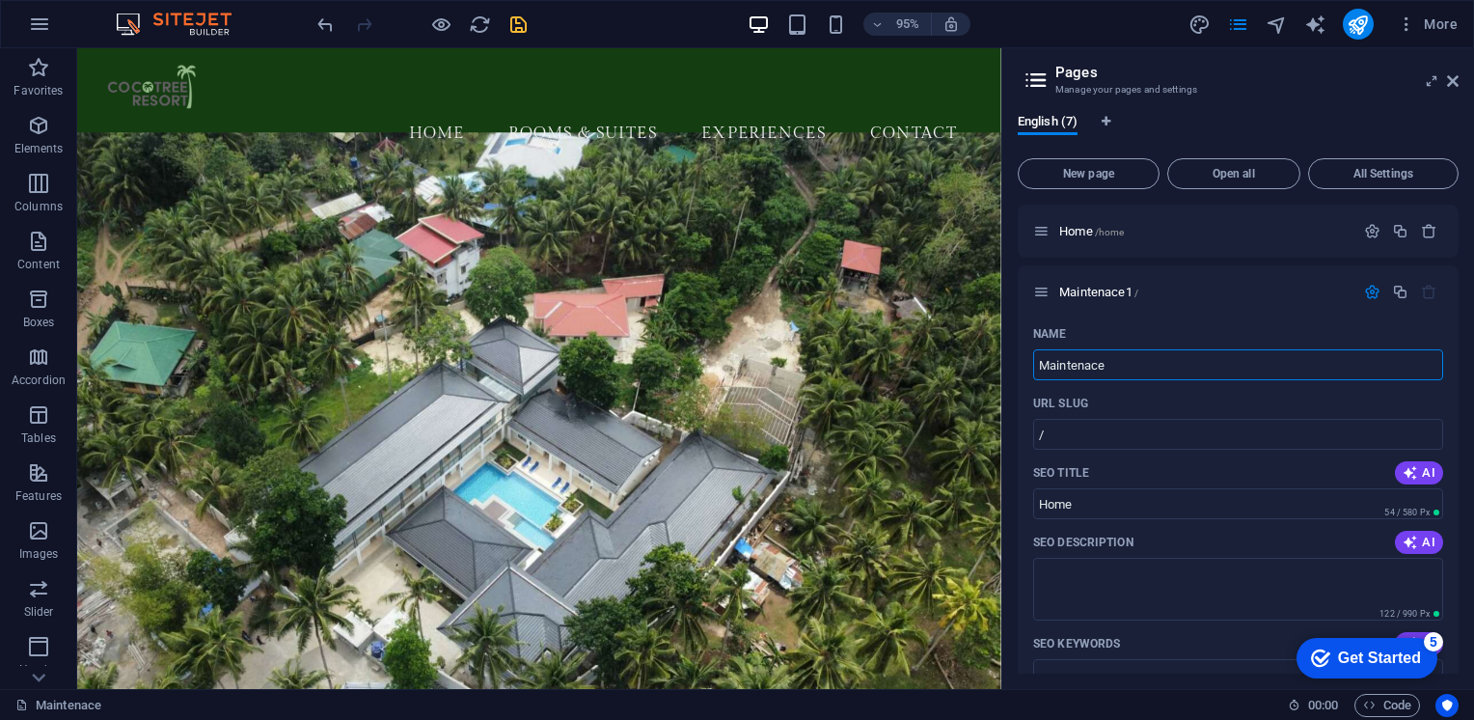
type input "Maintenace"
click at [513, 21] on icon "save" at bounding box center [518, 25] width 22 height 22
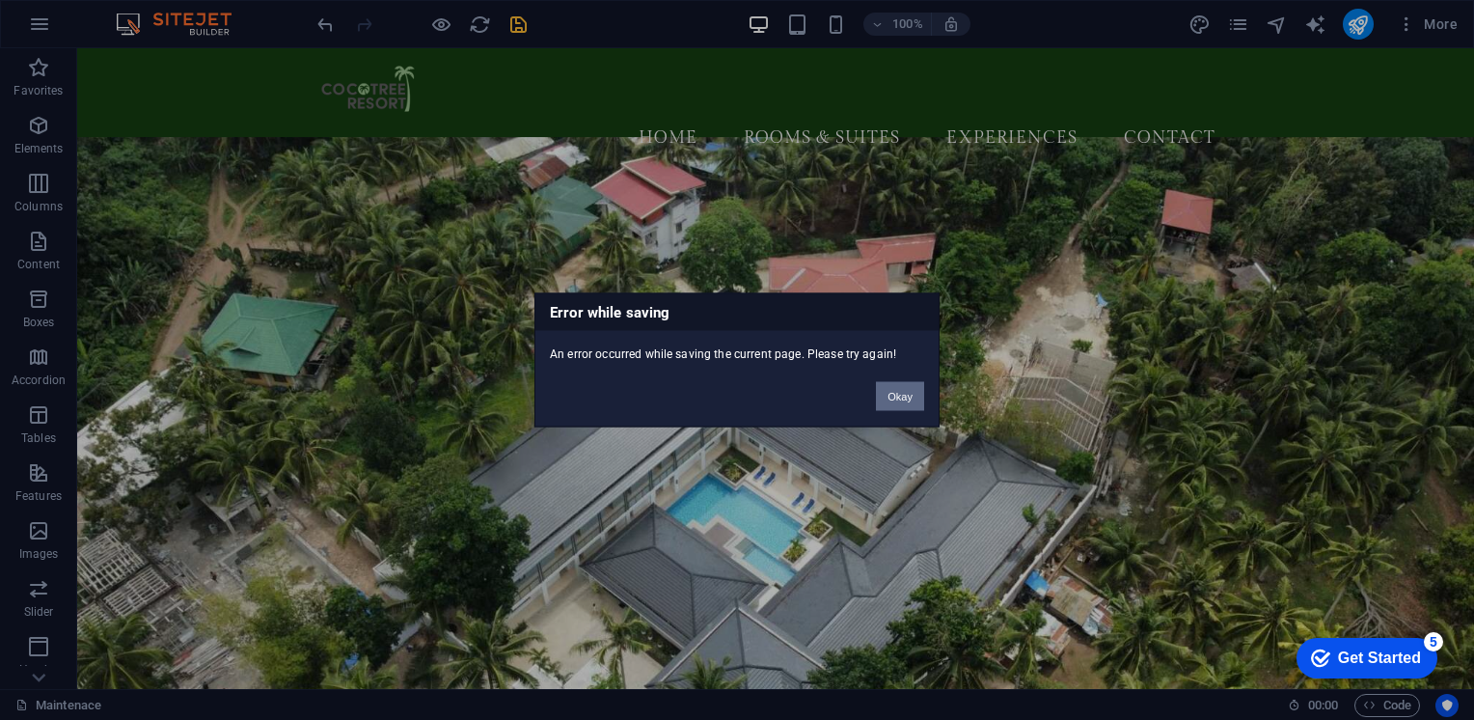
click at [908, 406] on button "Okay" at bounding box center [900, 396] width 48 height 29
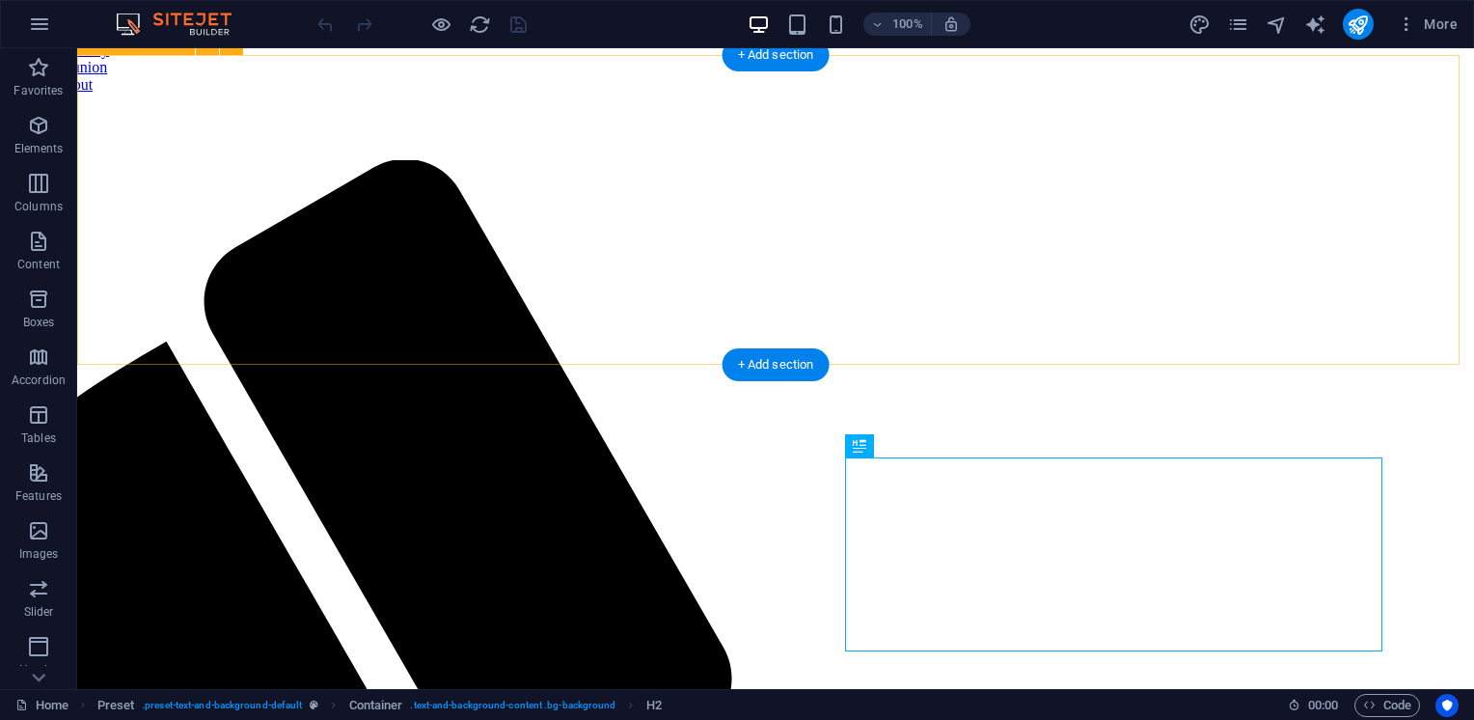
scroll to position [543, 0]
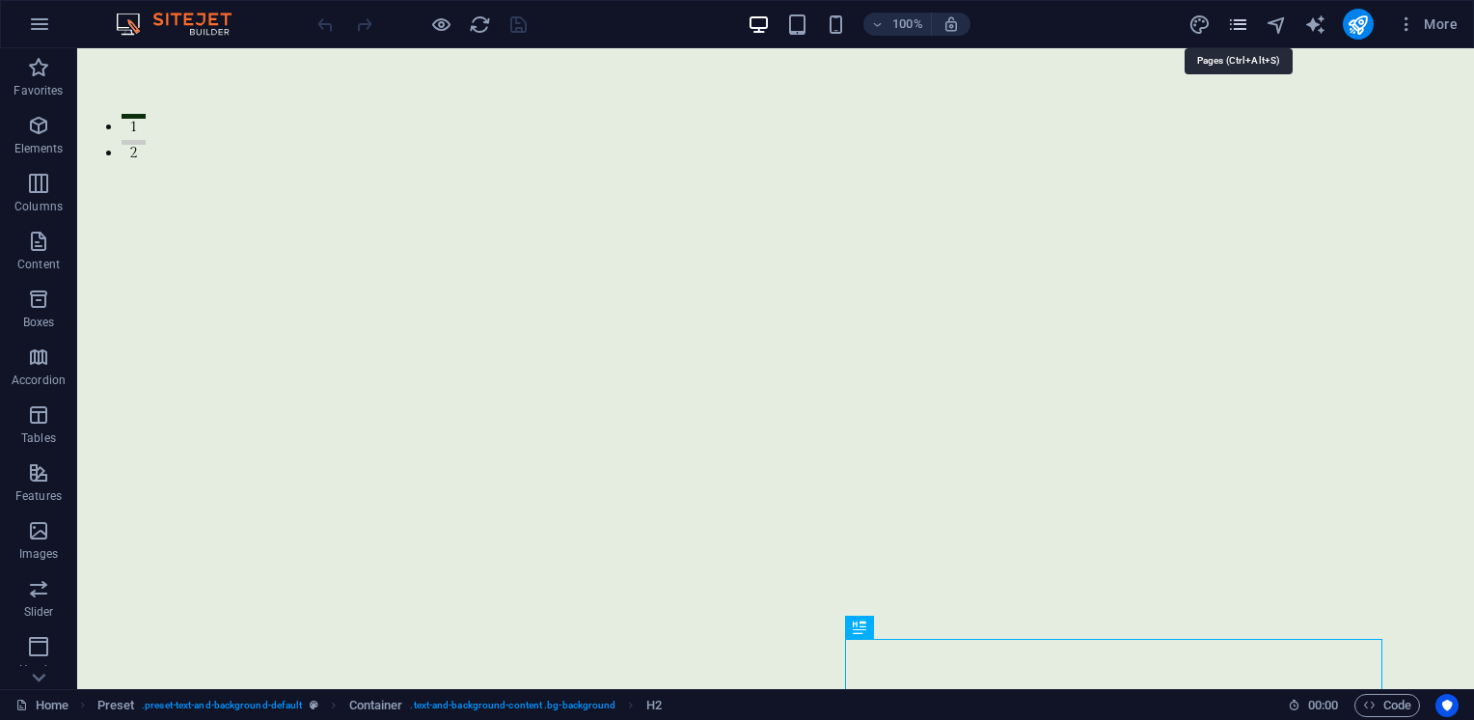
click at [1243, 25] on icon "pages" at bounding box center [1238, 25] width 22 height 22
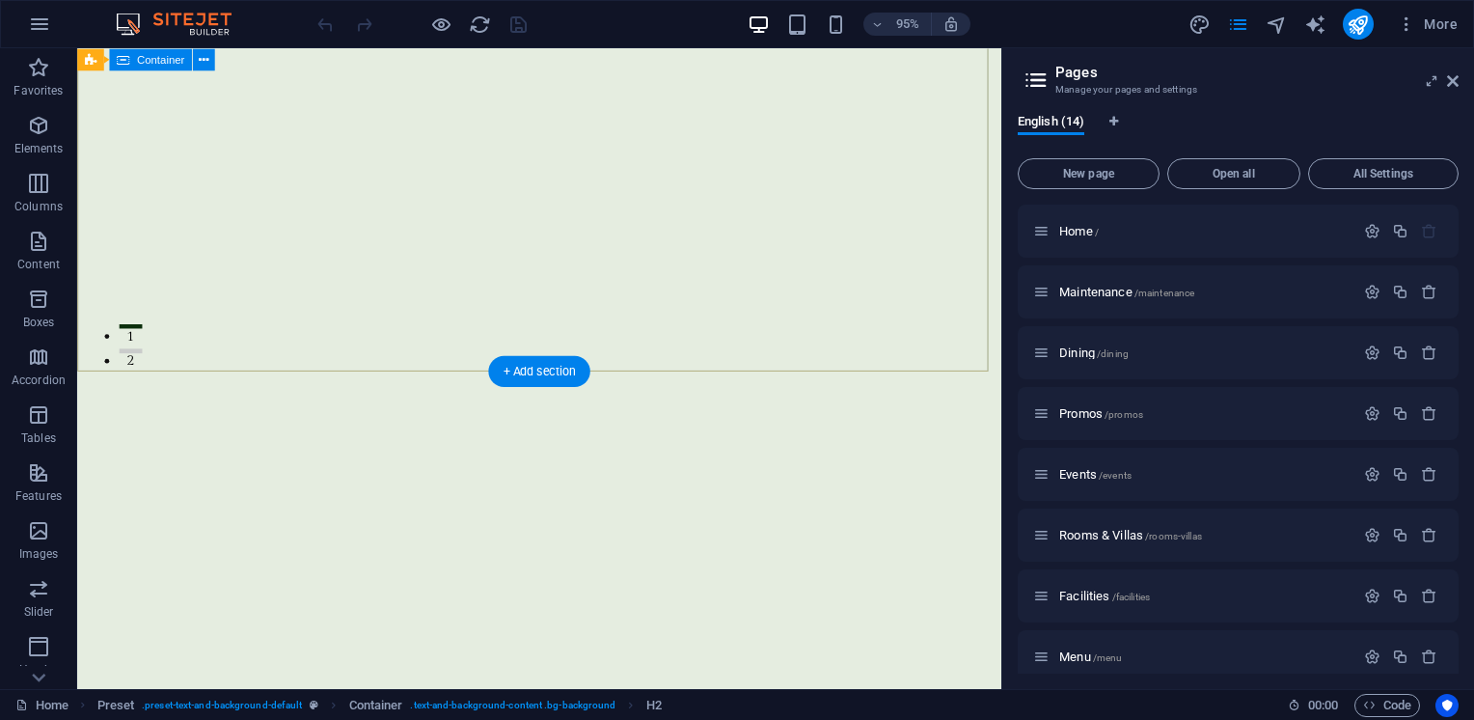
scroll to position [346, 0]
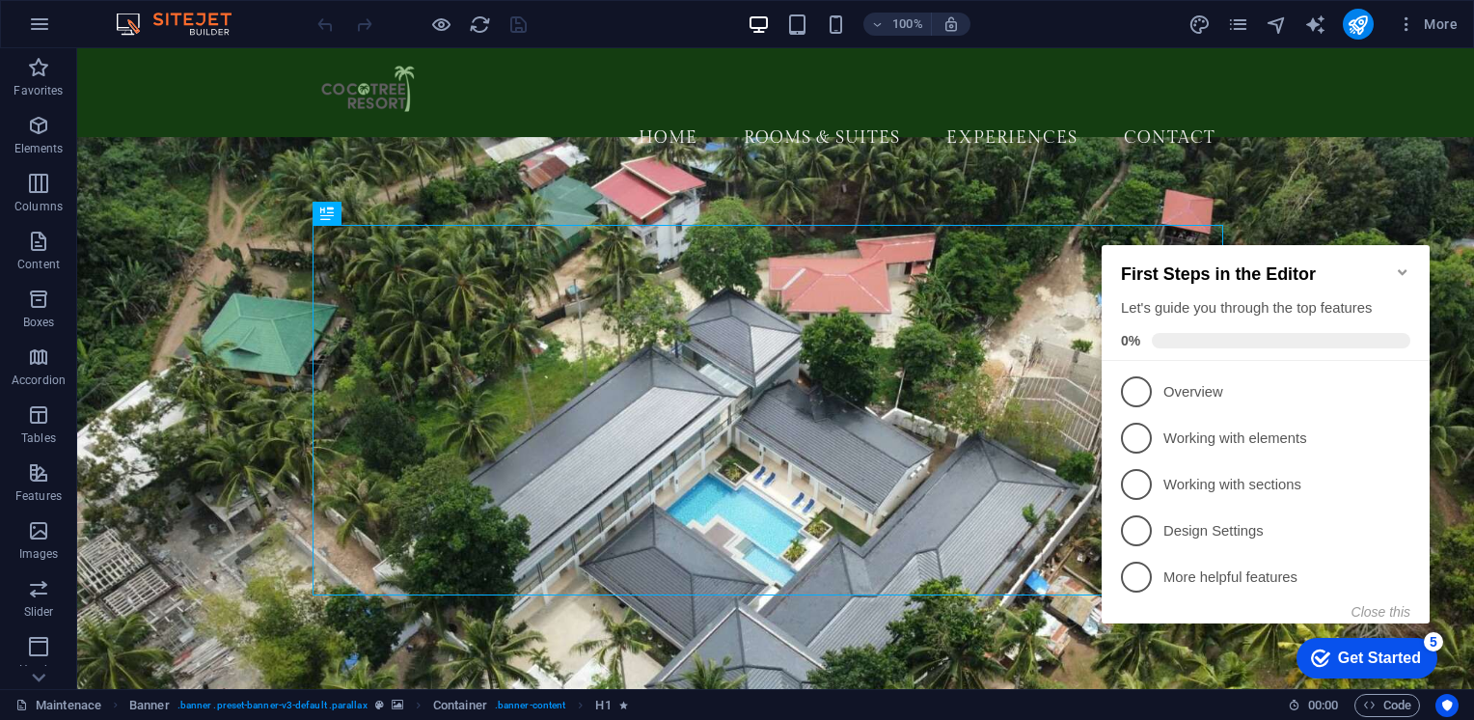
click at [1395, 268] on icon "Minimize checklist" at bounding box center [1402, 271] width 15 height 15
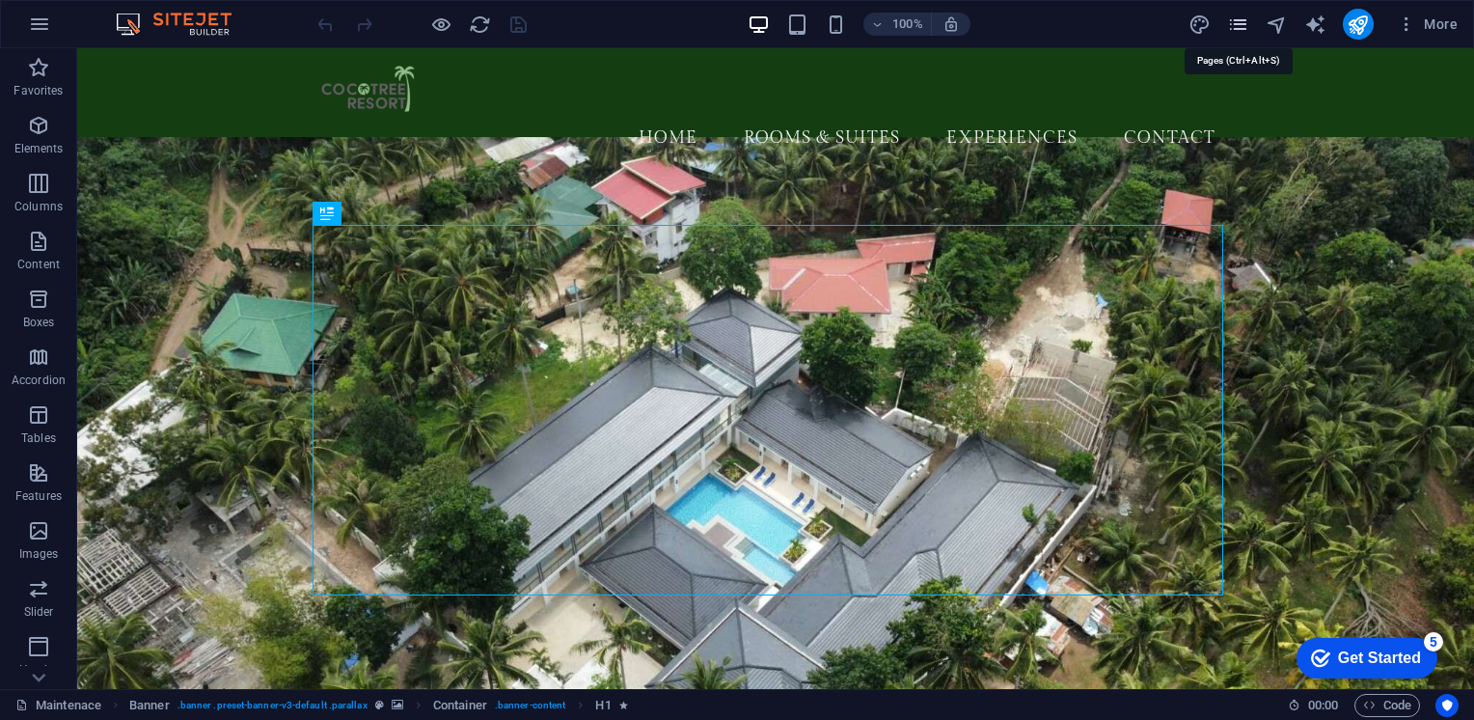
click at [1235, 33] on icon "pages" at bounding box center [1238, 25] width 22 height 22
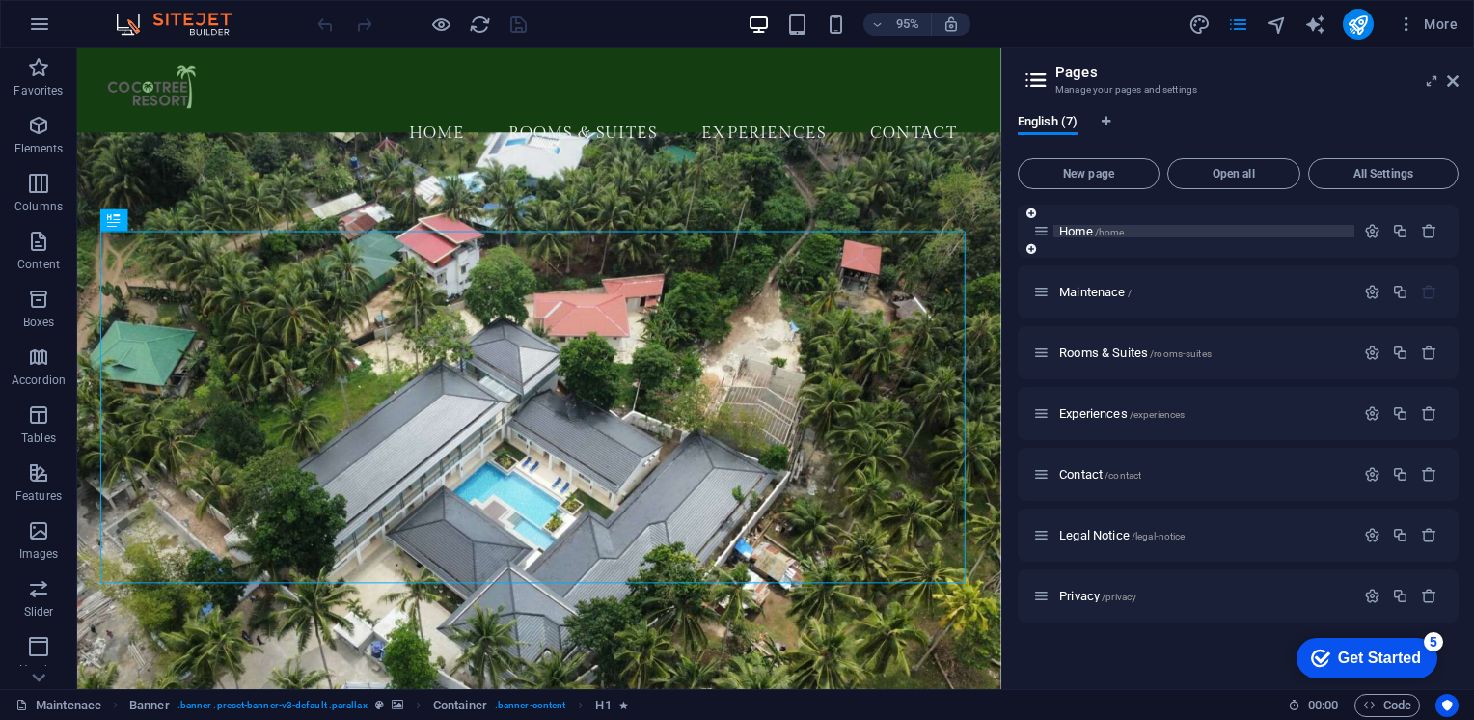
click at [1107, 233] on span "/home" at bounding box center [1110, 232] width 30 height 11
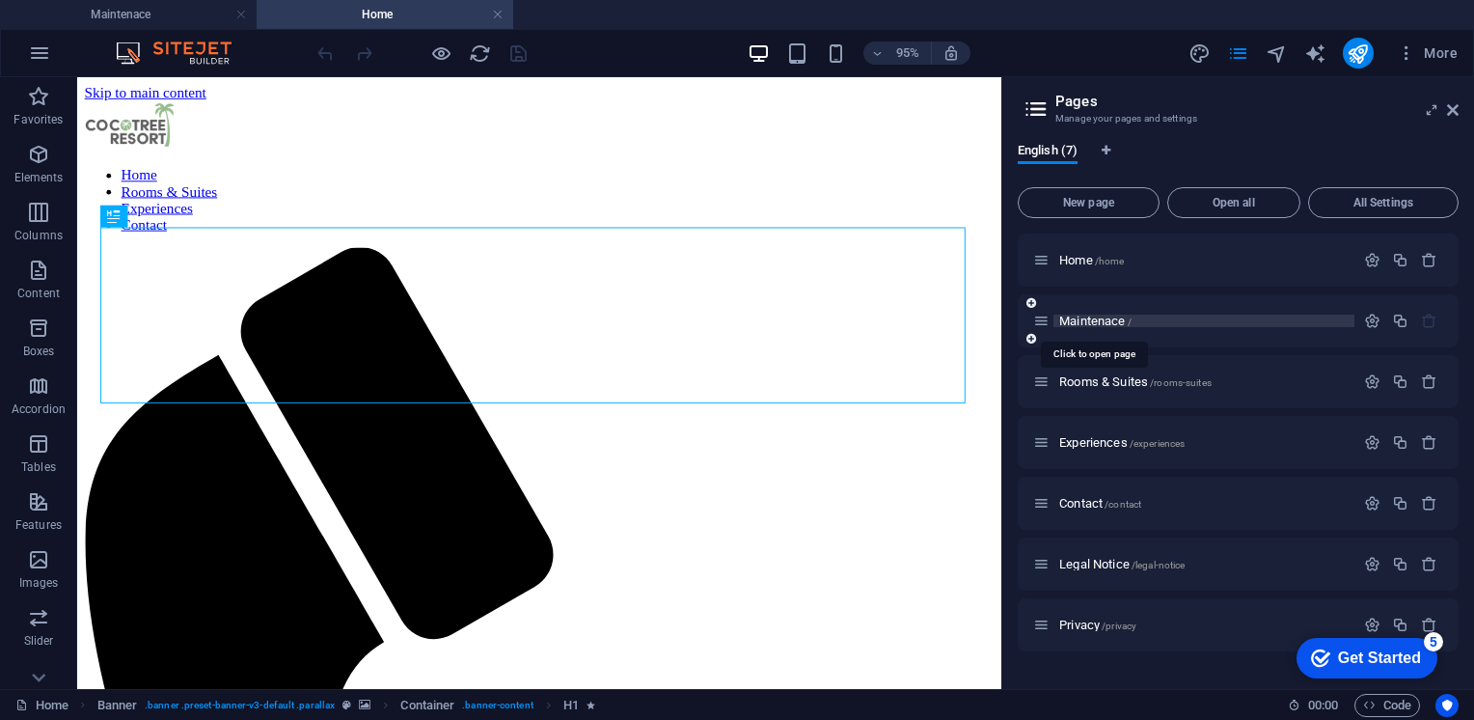
click at [1114, 323] on span "Maintenace /" at bounding box center [1095, 320] width 72 height 14
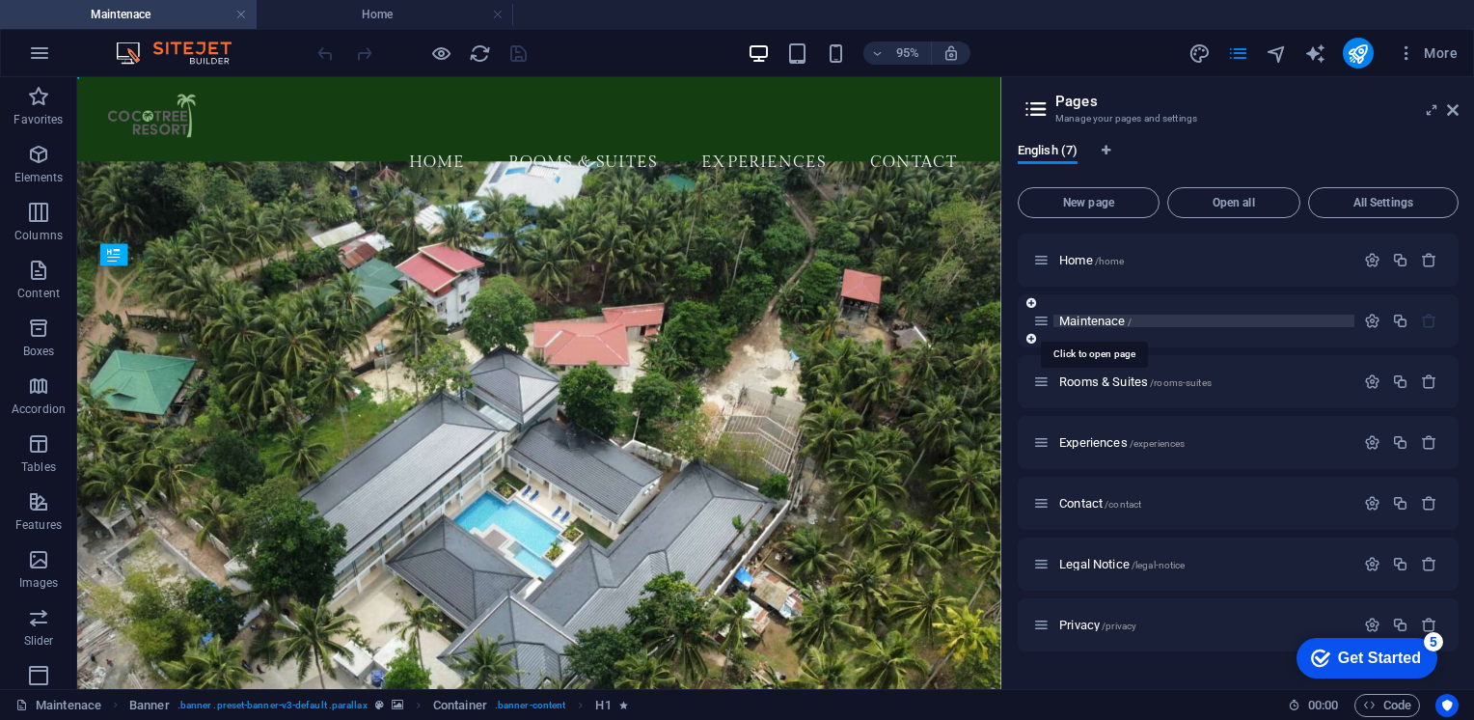
click at [1114, 323] on span "Maintenace /" at bounding box center [1095, 320] width 72 height 14
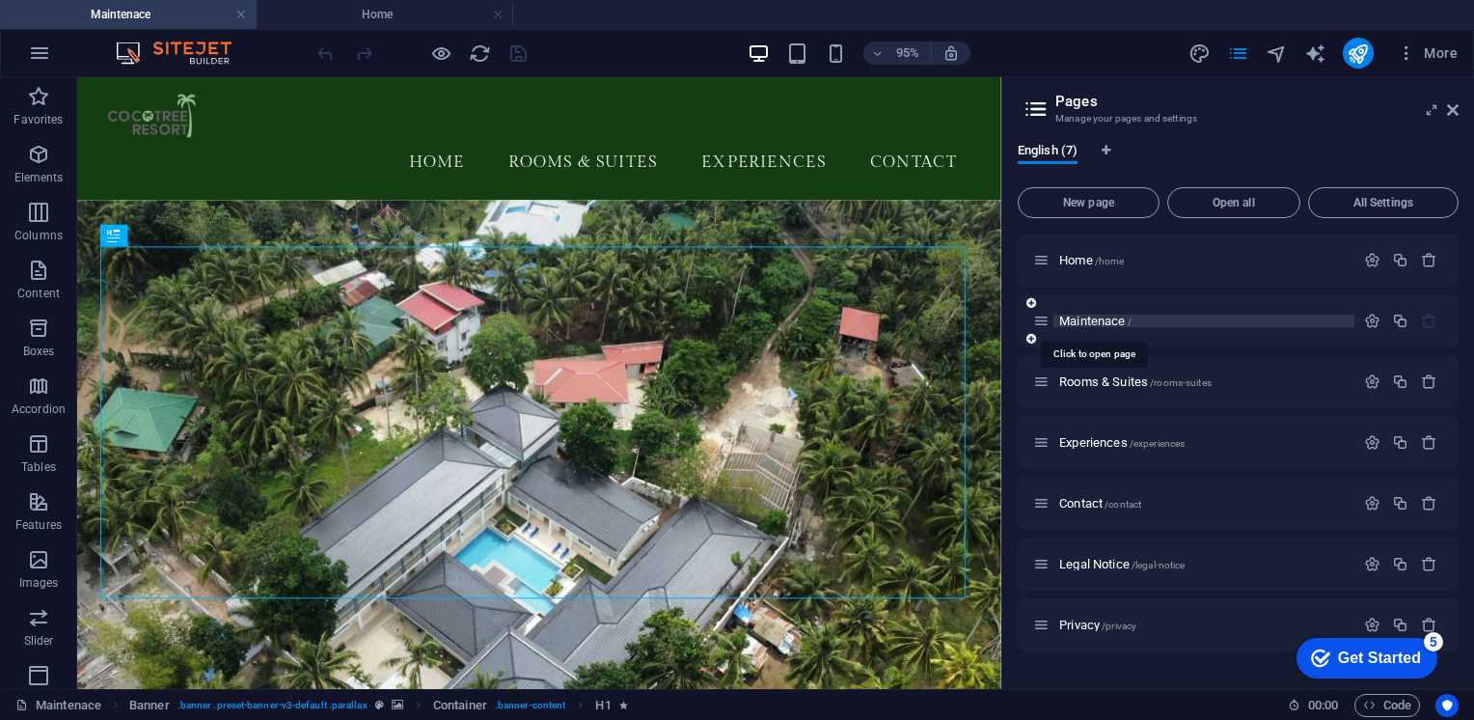
click at [1114, 323] on span "Maintenace /" at bounding box center [1095, 320] width 72 height 14
click at [1099, 319] on span "Maintenace /" at bounding box center [1095, 320] width 72 height 14
click at [1369, 319] on icon "button" at bounding box center [1372, 321] width 16 height 16
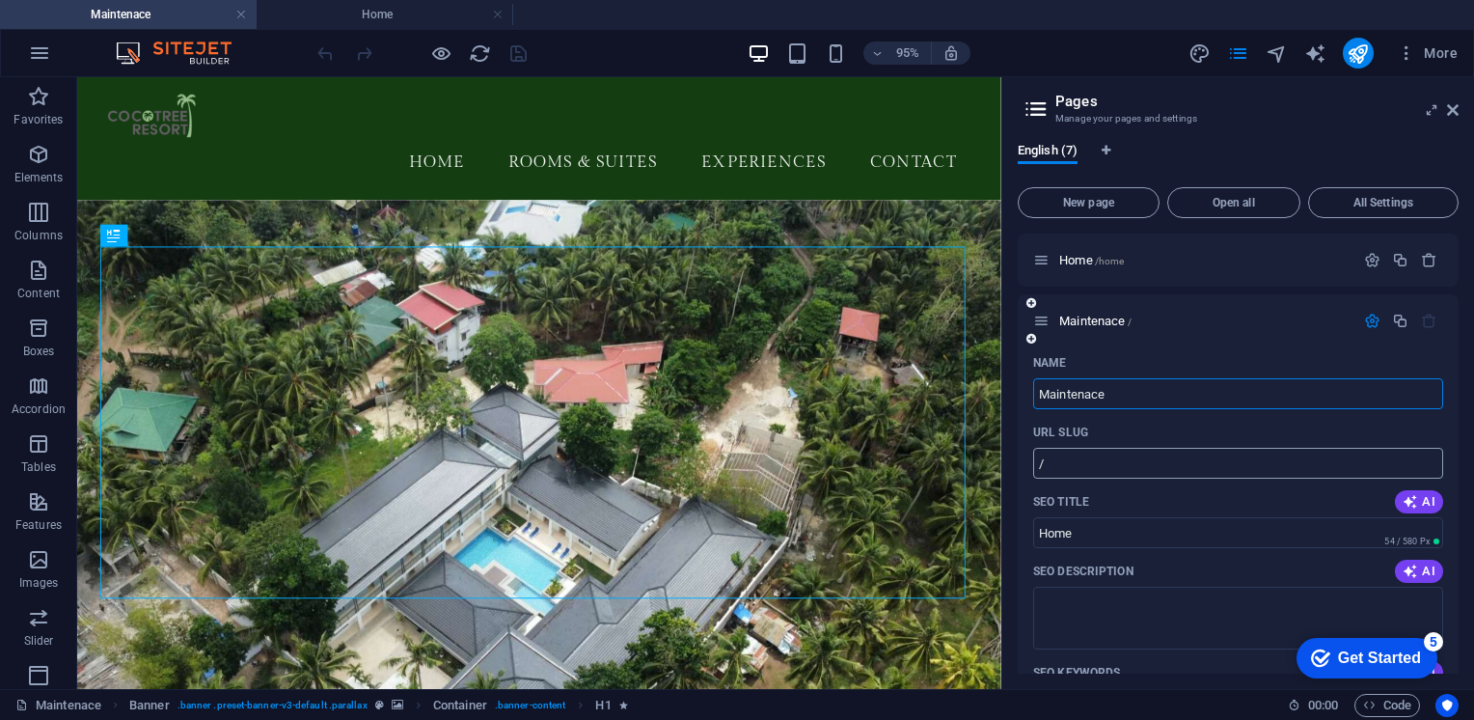
click at [1065, 463] on input "/" at bounding box center [1238, 463] width 410 height 31
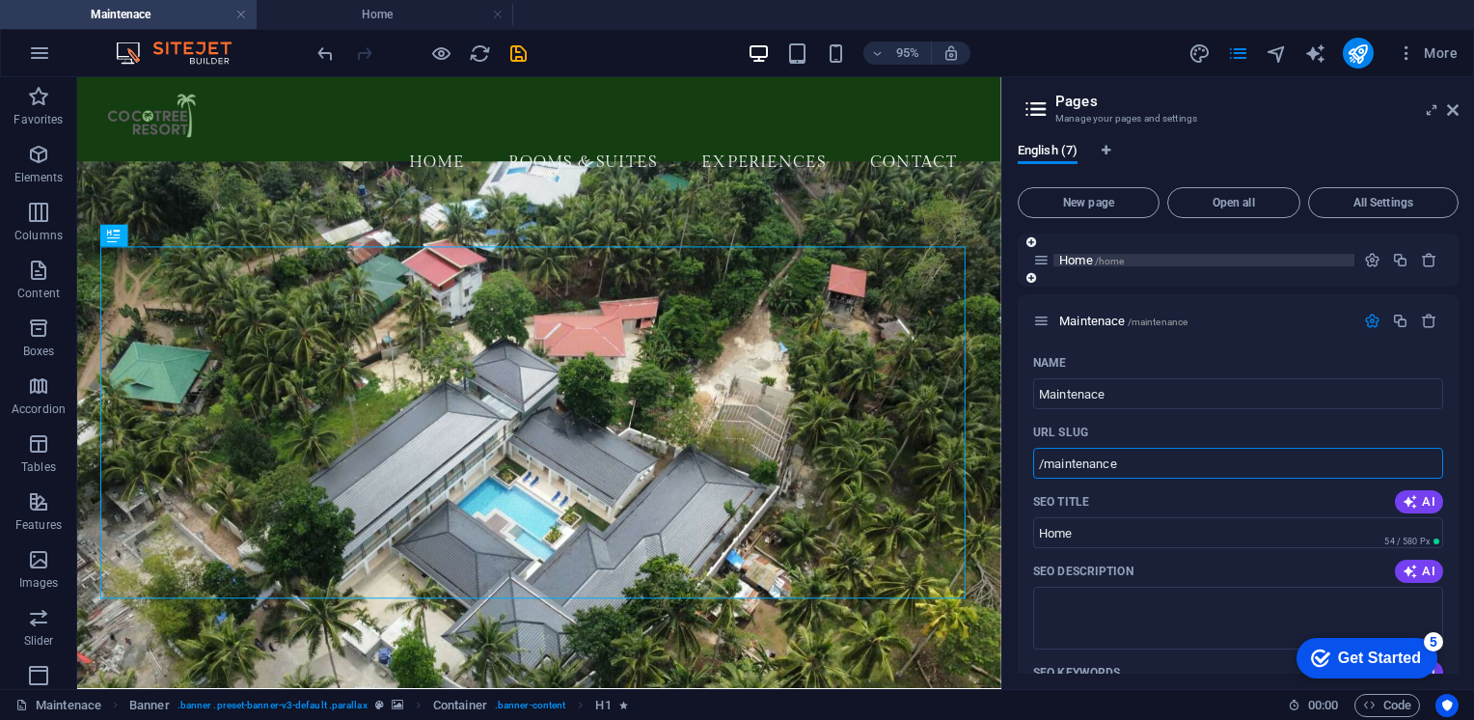
type input "/maintenance"
click at [1078, 259] on span "Home /home" at bounding box center [1091, 260] width 65 height 14
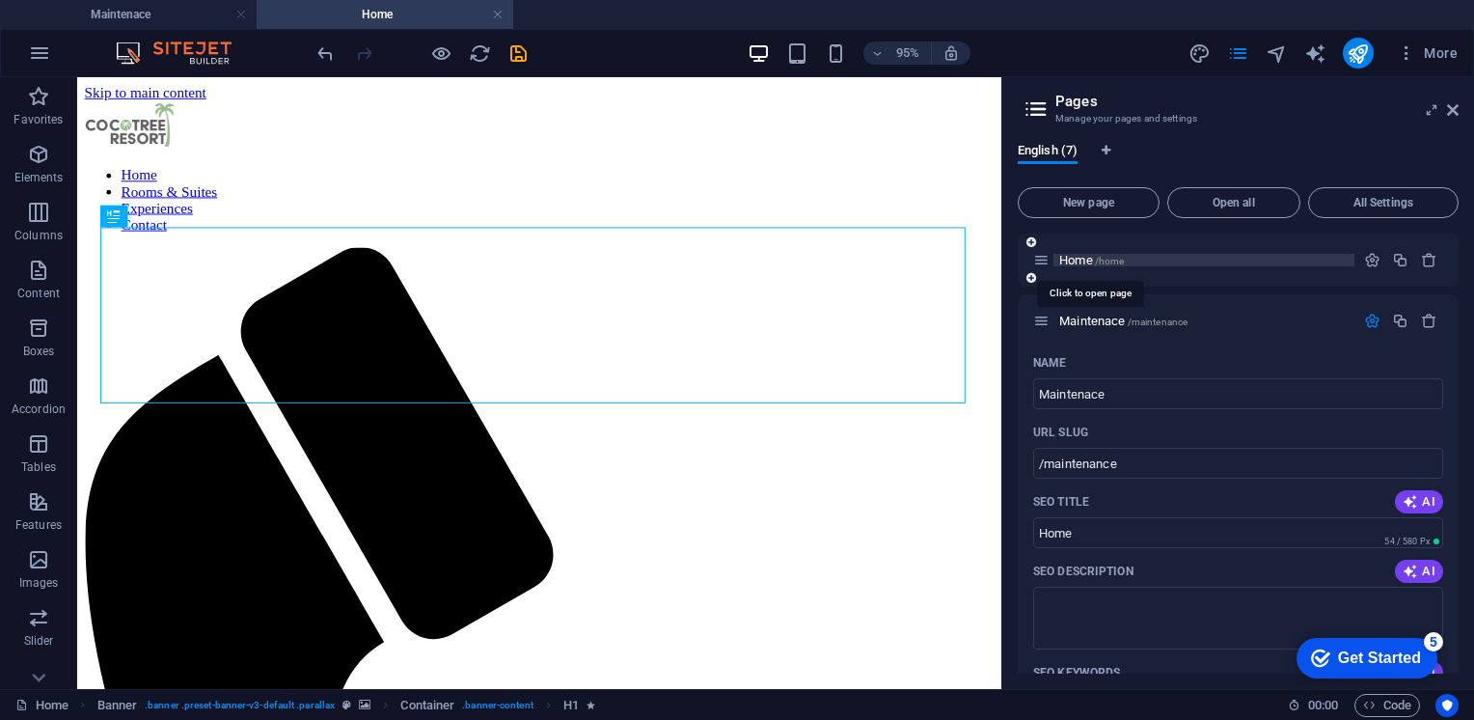
click at [1078, 259] on span "Home /home" at bounding box center [1091, 260] width 65 height 14
click at [1365, 260] on icon "button" at bounding box center [1372, 260] width 16 height 16
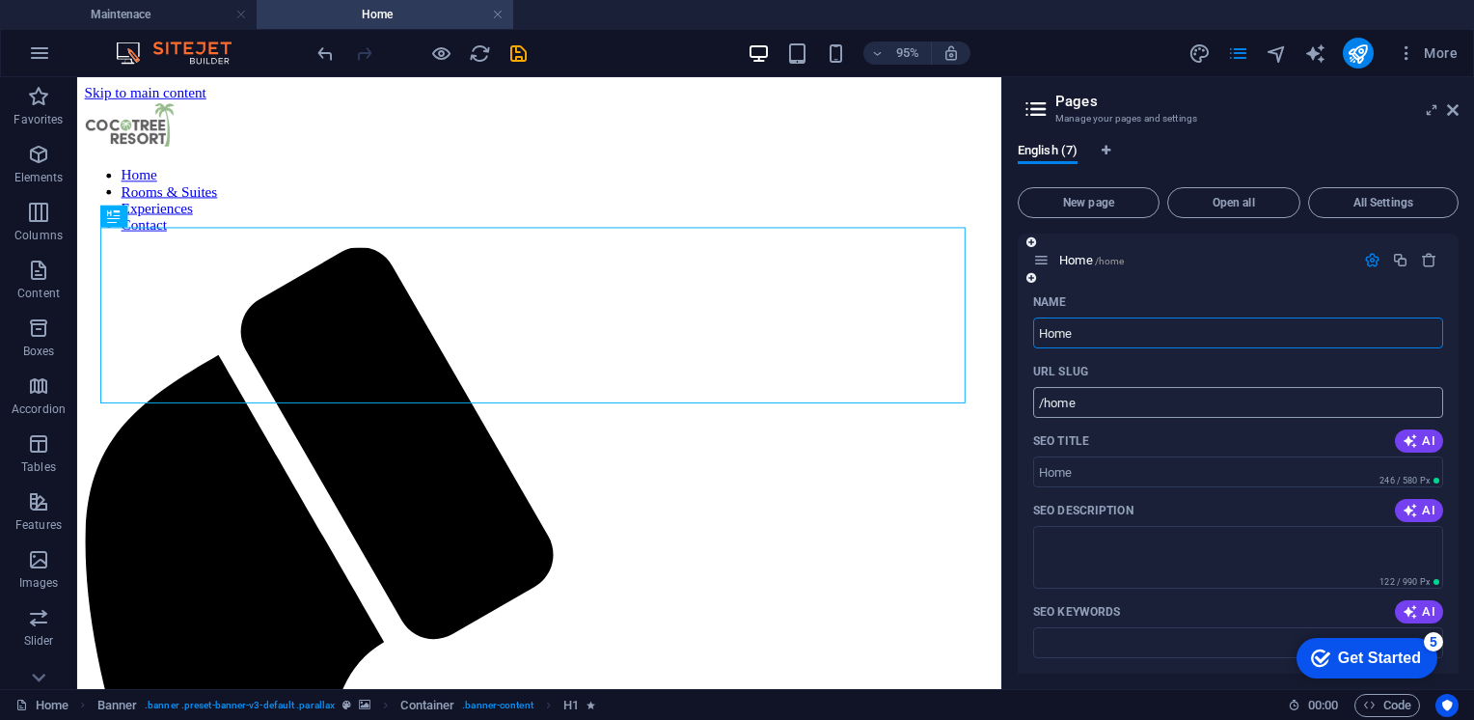
click at [1103, 399] on input "/home" at bounding box center [1238, 402] width 410 height 31
type input "/"
click at [515, 57] on icon "save" at bounding box center [518, 53] width 22 height 22
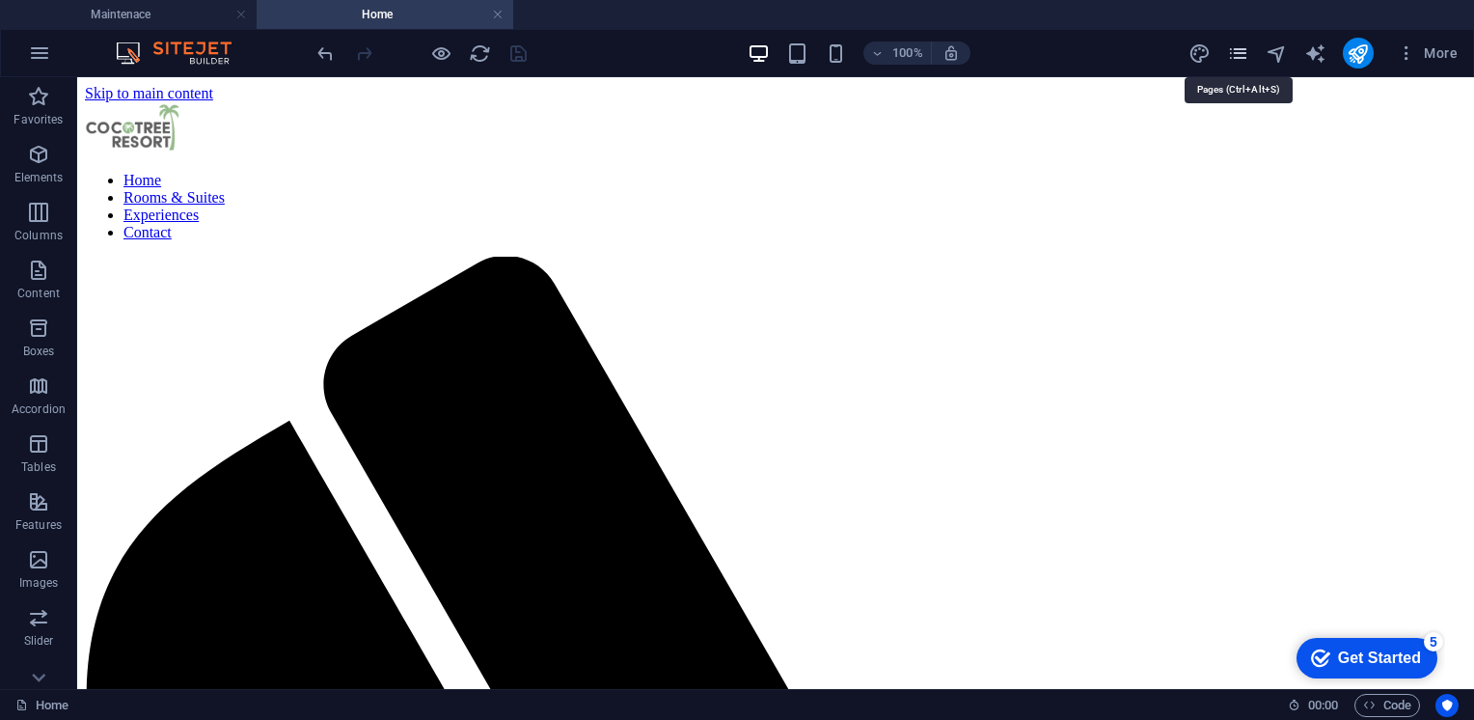
click at [1233, 54] on icon "pages" at bounding box center [1238, 53] width 22 height 22
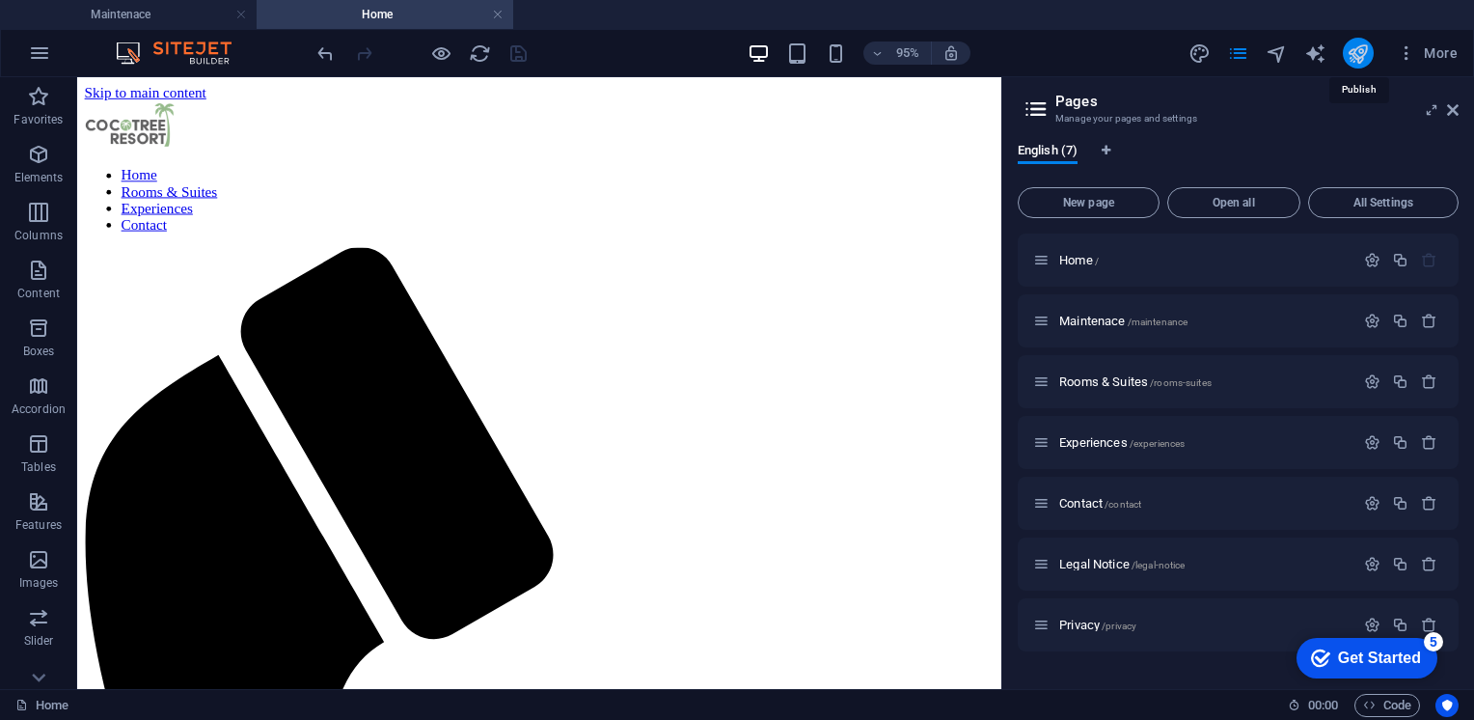
click at [1366, 51] on icon "publish" at bounding box center [1358, 53] width 22 height 22
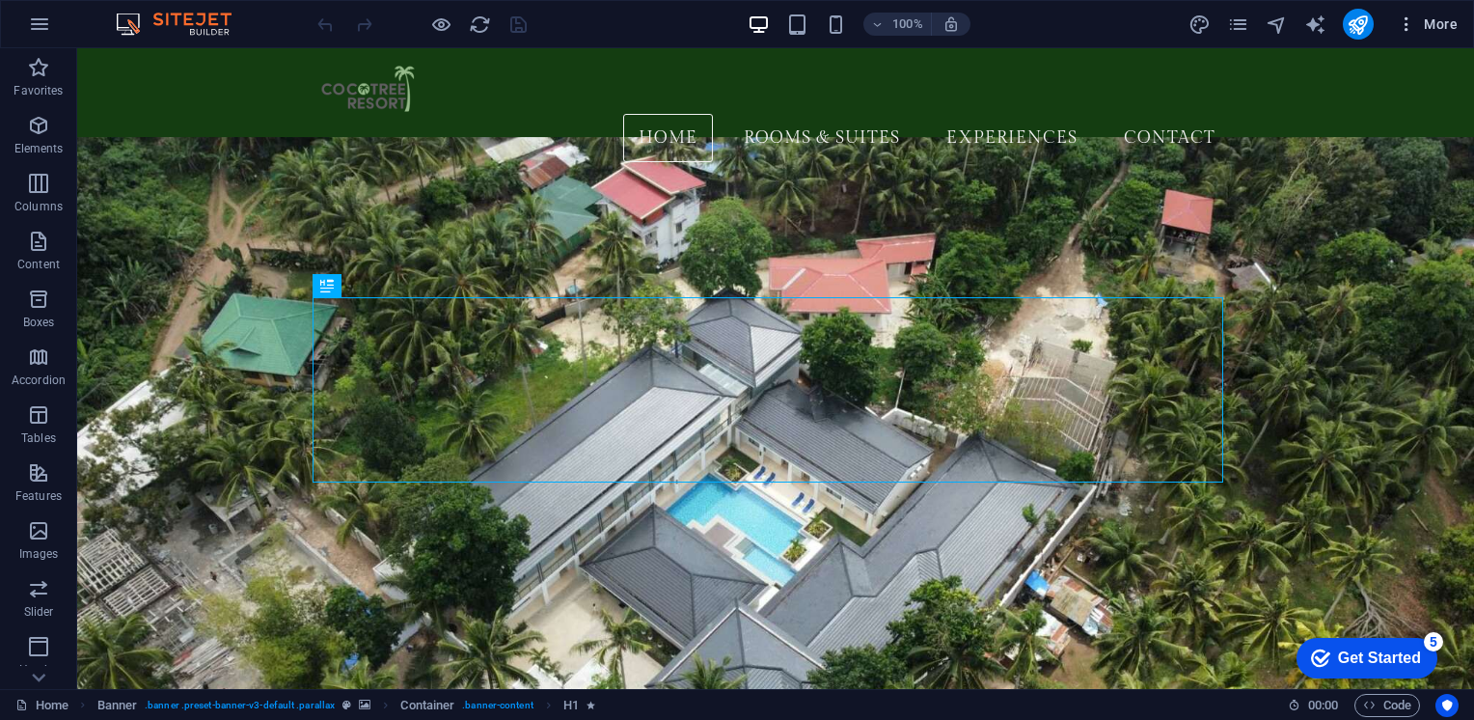
click at [1400, 21] on icon "button" at bounding box center [1406, 23] width 19 height 19
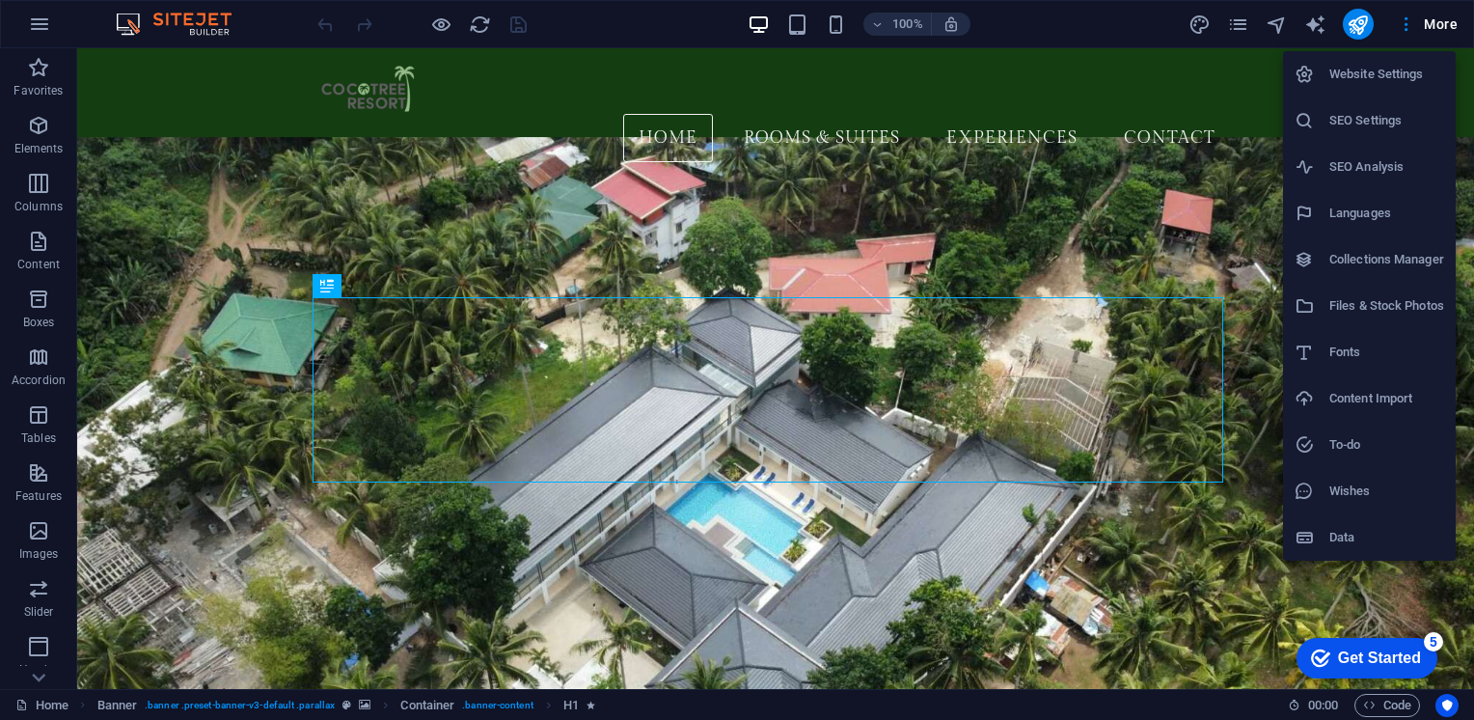
click at [1350, 110] on h6 "SEO Settings" at bounding box center [1386, 120] width 115 height 23
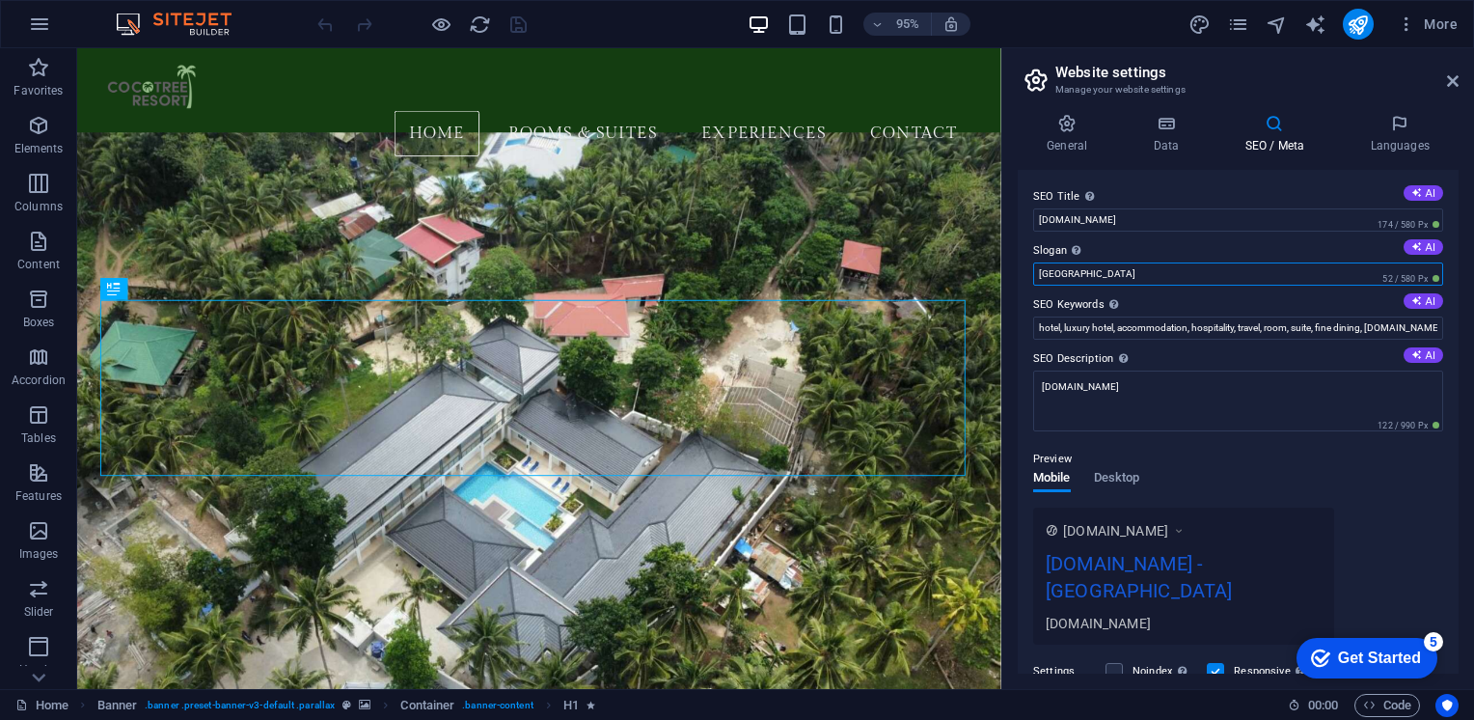
click at [1355, 276] on input "[GEOGRAPHIC_DATA]" at bounding box center [1238, 273] width 410 height 23
type input "B"
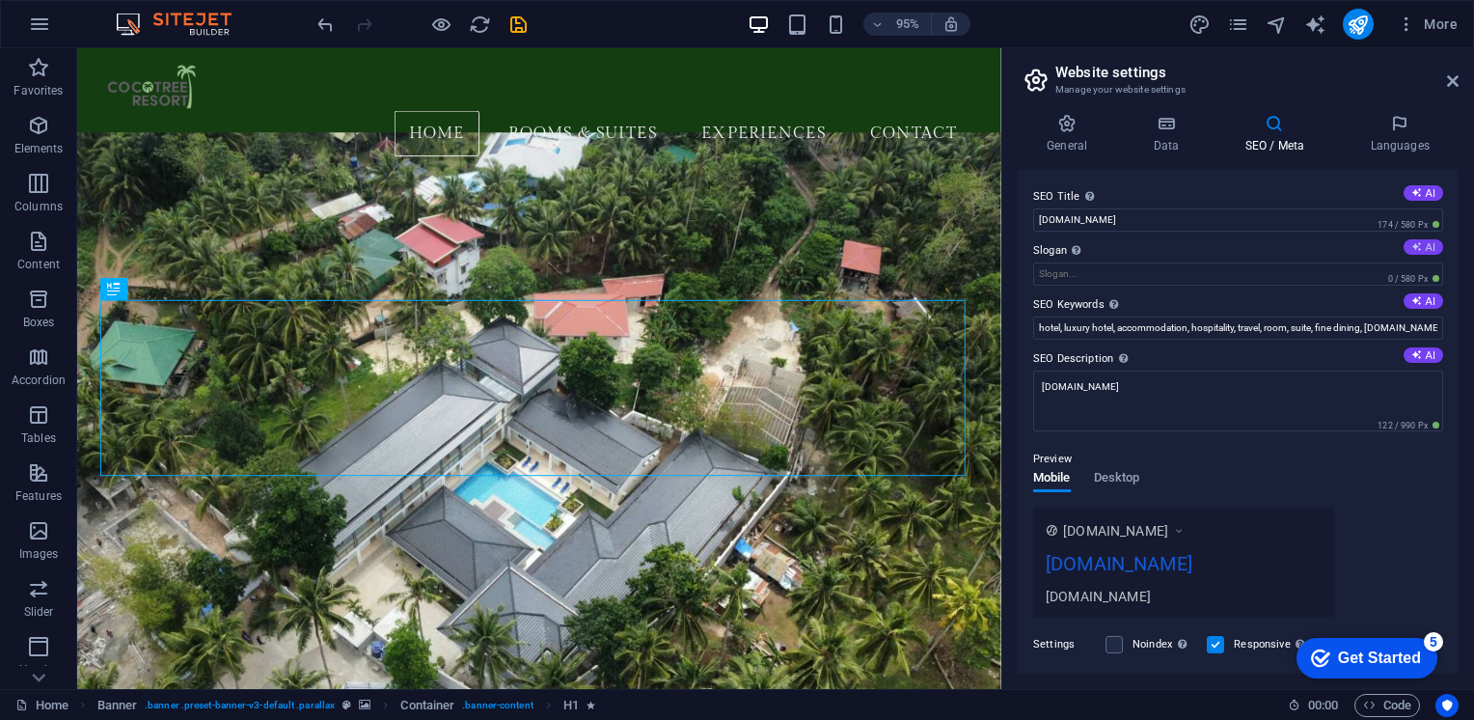
click at [1415, 249] on icon at bounding box center [1416, 246] width 11 height 11
type input "Embrace Serenity, Discover Nature’s Embrace"
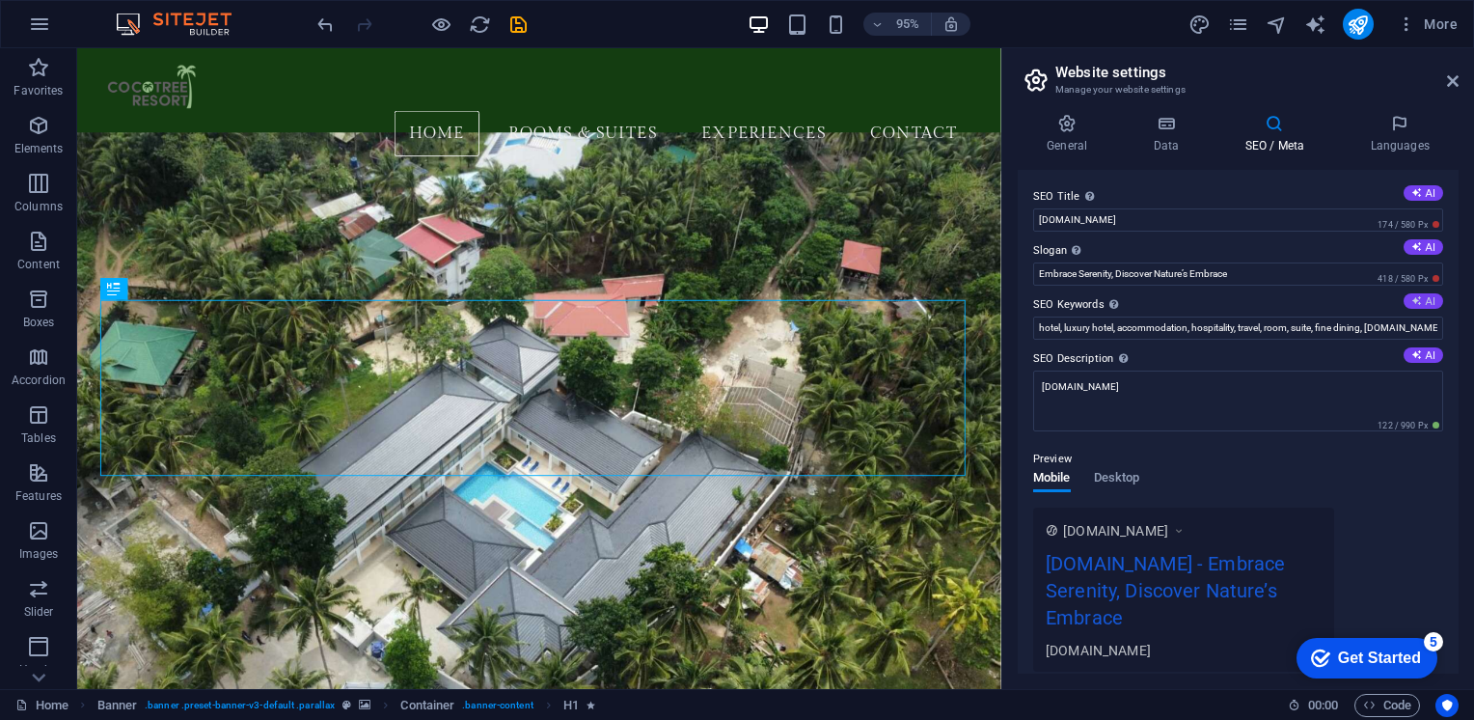
click at [1423, 299] on button "AI" at bounding box center [1423, 300] width 40 height 15
type input "[GEOGRAPHIC_DATA], [GEOGRAPHIC_DATA], [GEOGRAPHIC_DATA], sustainable practices,…"
click at [1411, 354] on icon at bounding box center [1416, 354] width 11 height 11
type textarea "Escape to [GEOGRAPHIC_DATA] in [GEOGRAPHIC_DATA], where relaxation meets advent…"
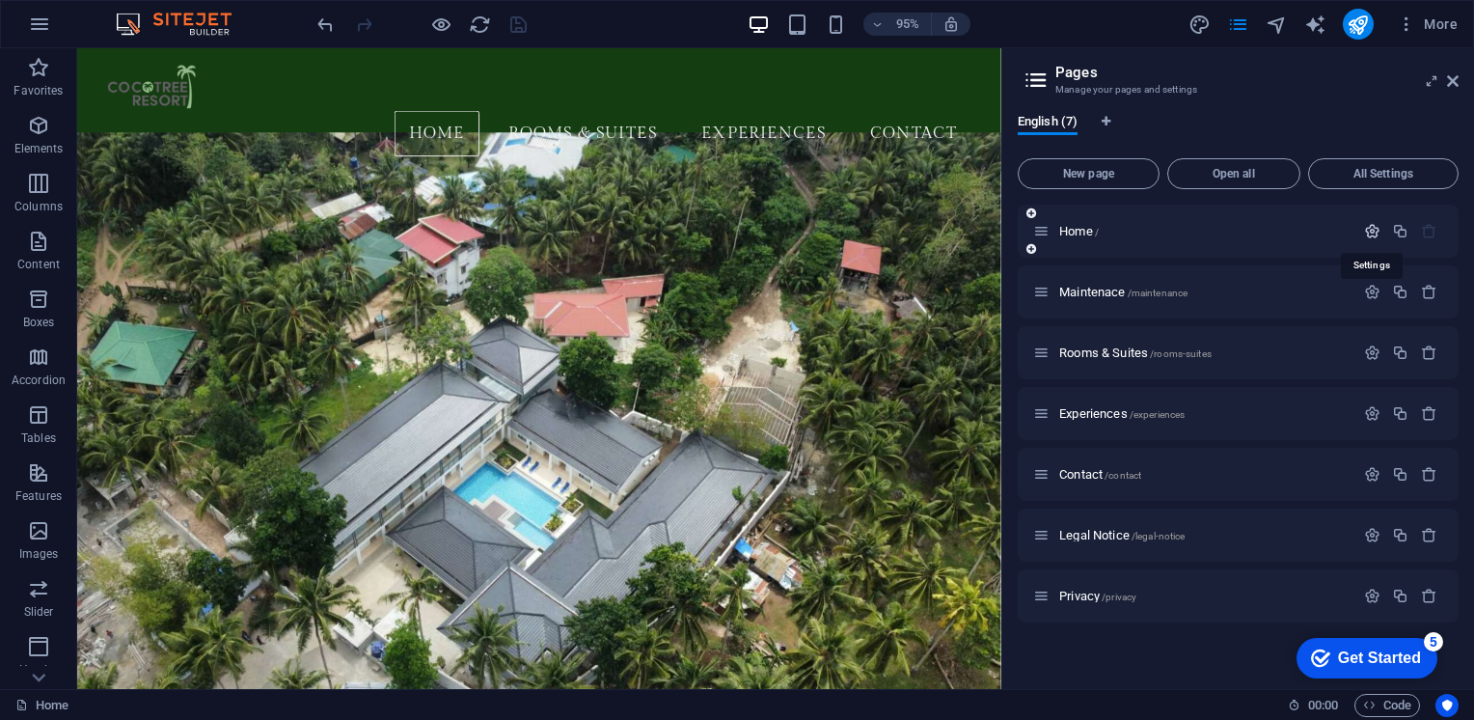
click at [1368, 231] on icon "button" at bounding box center [1372, 231] width 16 height 16
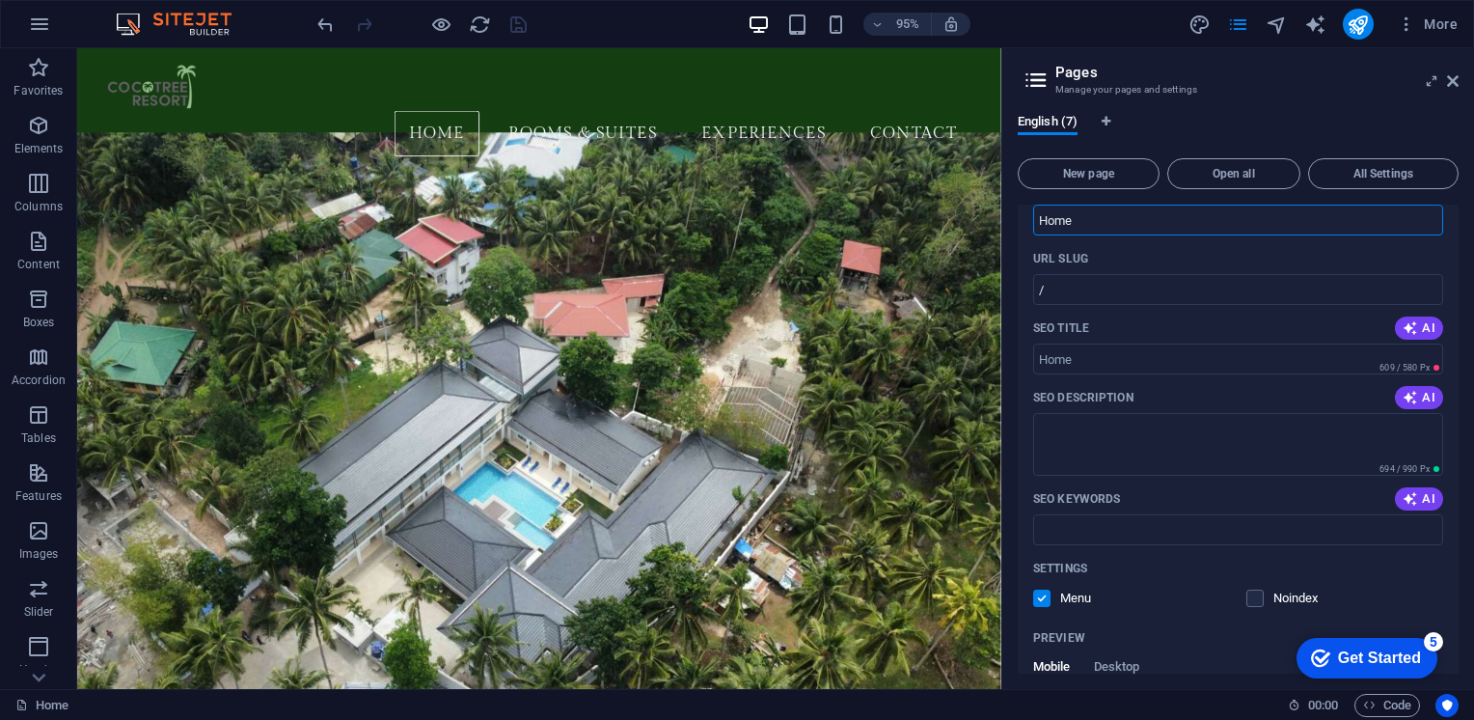
scroll to position [22, 0]
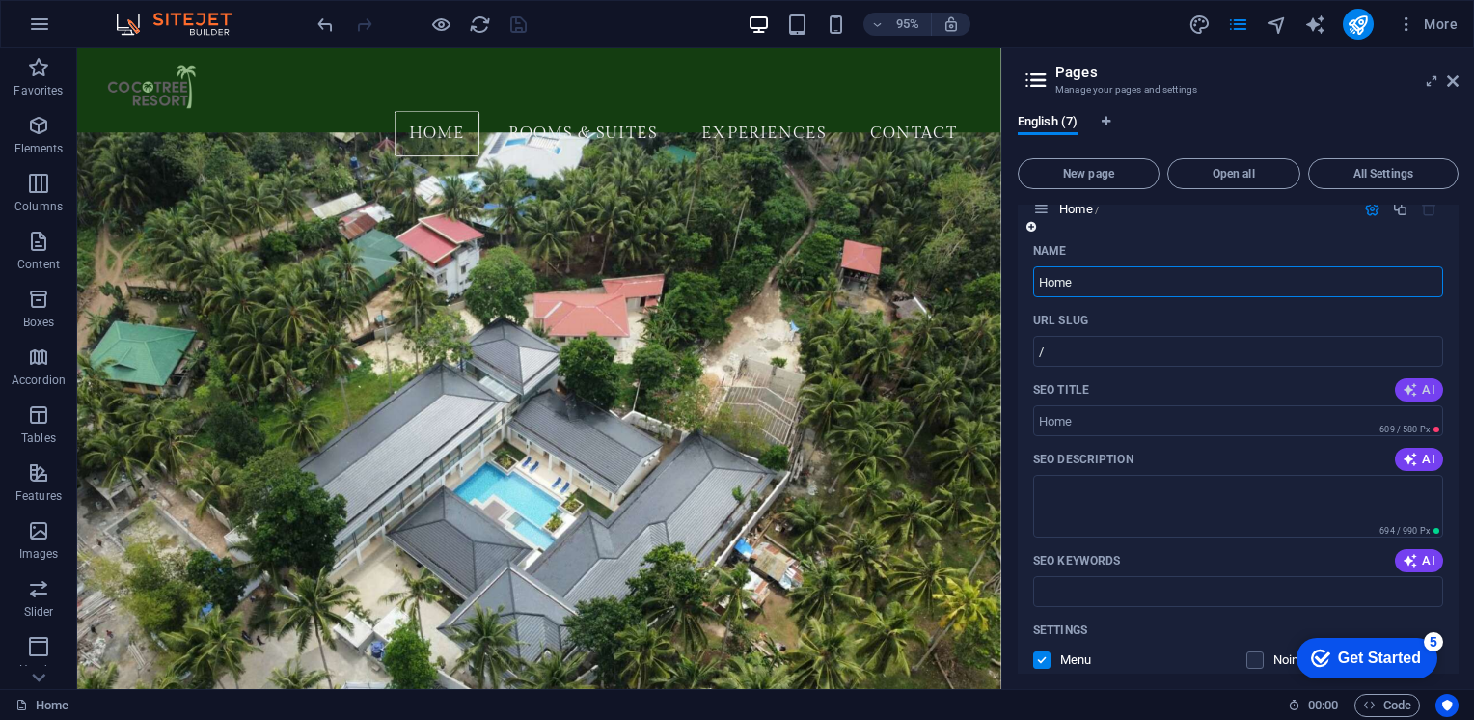
click at [1413, 390] on icon "button" at bounding box center [1409, 389] width 15 height 15
type input "Serene [GEOGRAPHIC_DATA] Escape"
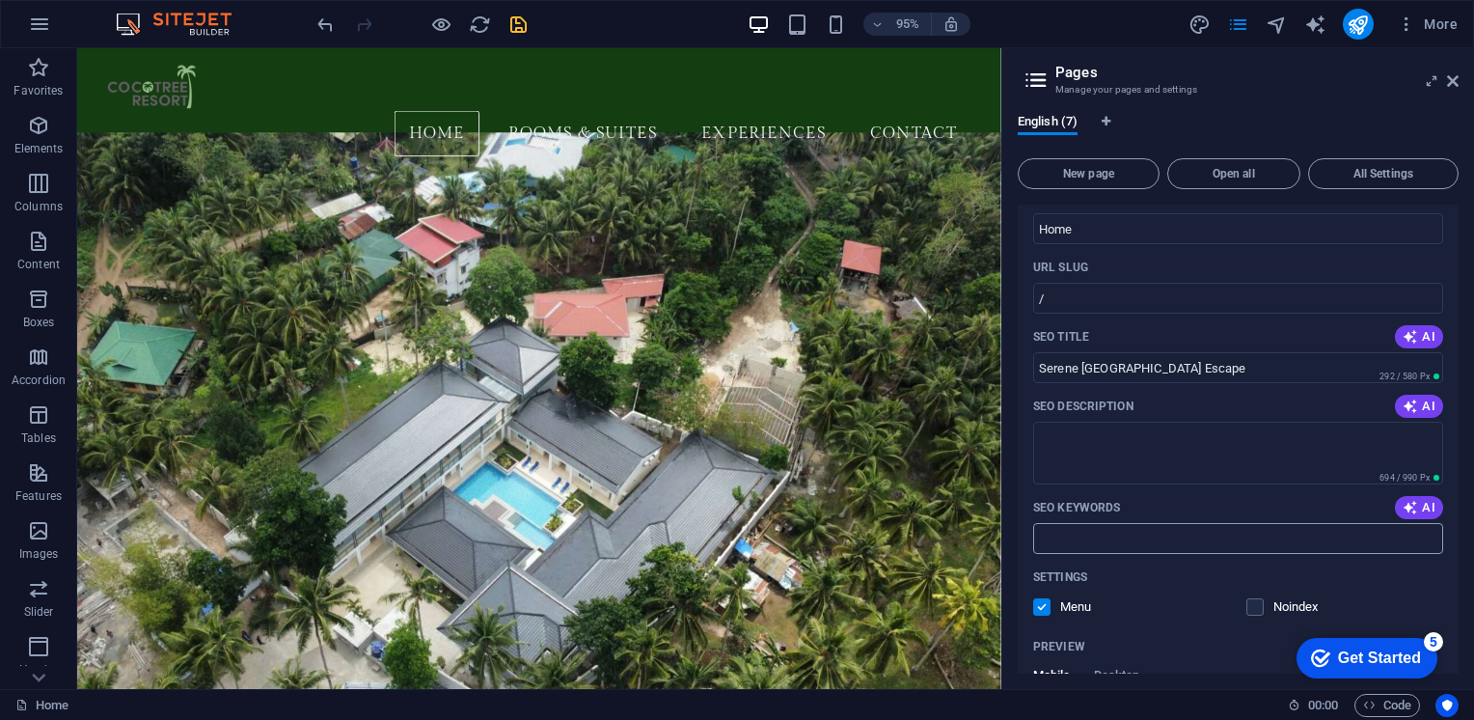
scroll to position [71, 0]
click at [1424, 415] on span "AI" at bounding box center [1418, 409] width 33 height 15
type textarea "Unwind at [GEOGRAPHIC_DATA], your serene escape by [GEOGRAPHIC_DATA] in [GEOGRA…"
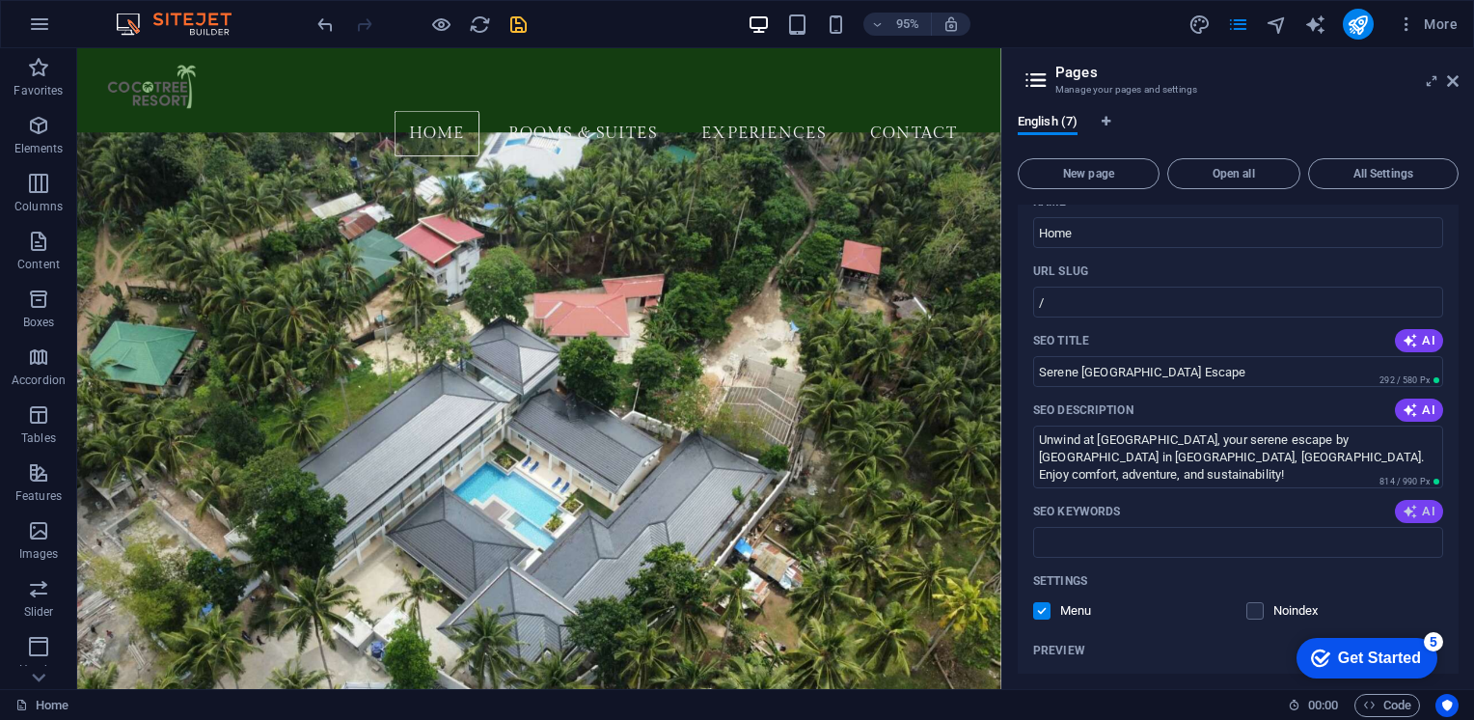
click at [1404, 513] on icon "button" at bounding box center [1409, 511] width 15 height 15
type input "[GEOGRAPHIC_DATA], [GEOGRAPHIC_DATA], [GEOGRAPHIC_DATA], sustainable travel, be…"
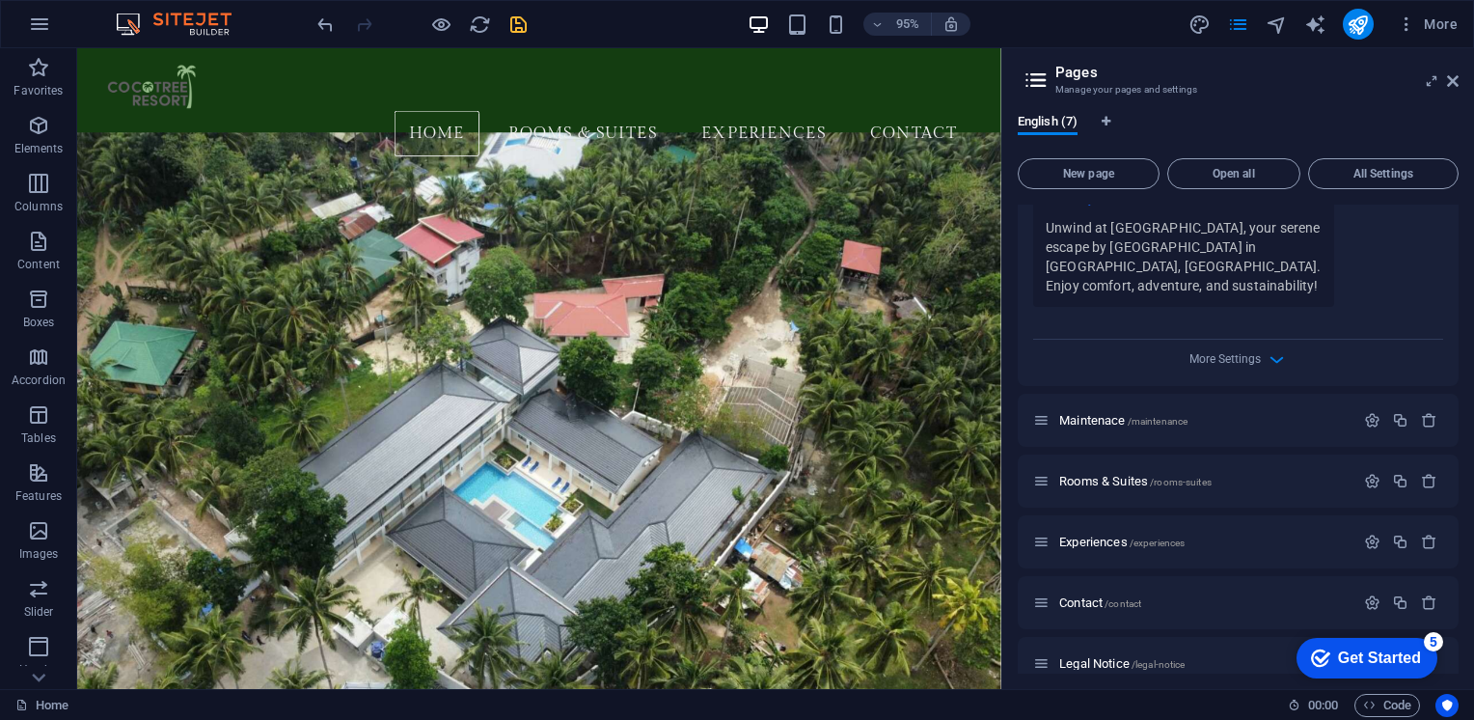
scroll to position [714, 0]
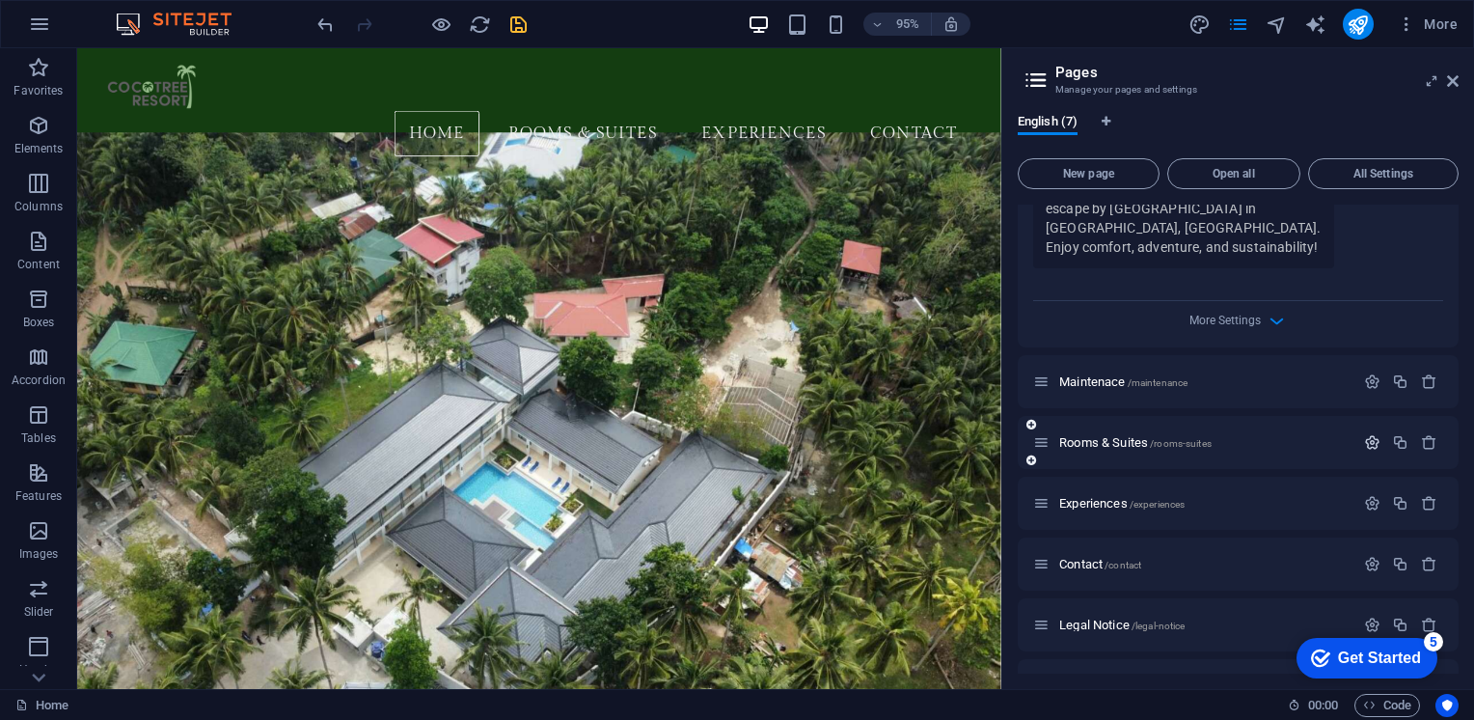
click at [1364, 434] on icon "button" at bounding box center [1372, 442] width 16 height 16
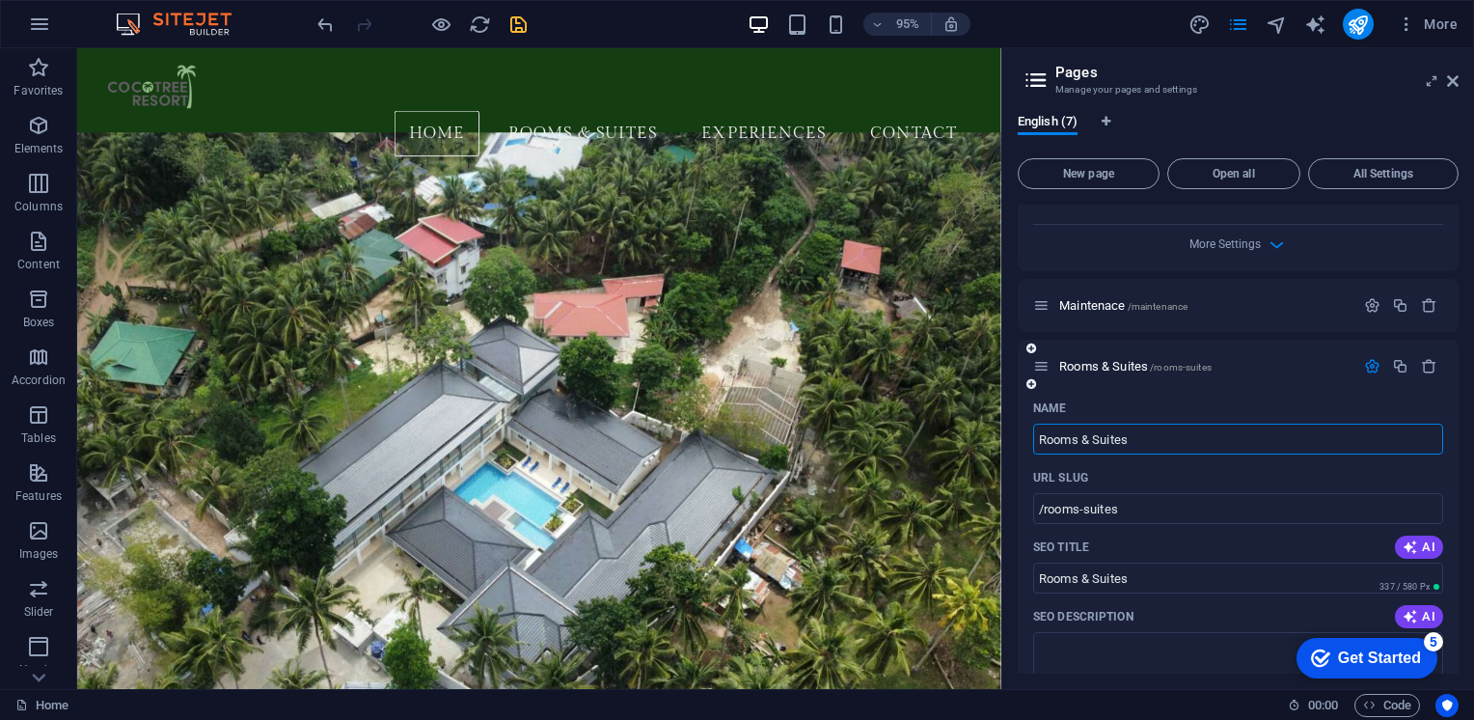
scroll to position [791, 0]
click at [1420, 538] on span "AI" at bounding box center [1418, 545] width 33 height 15
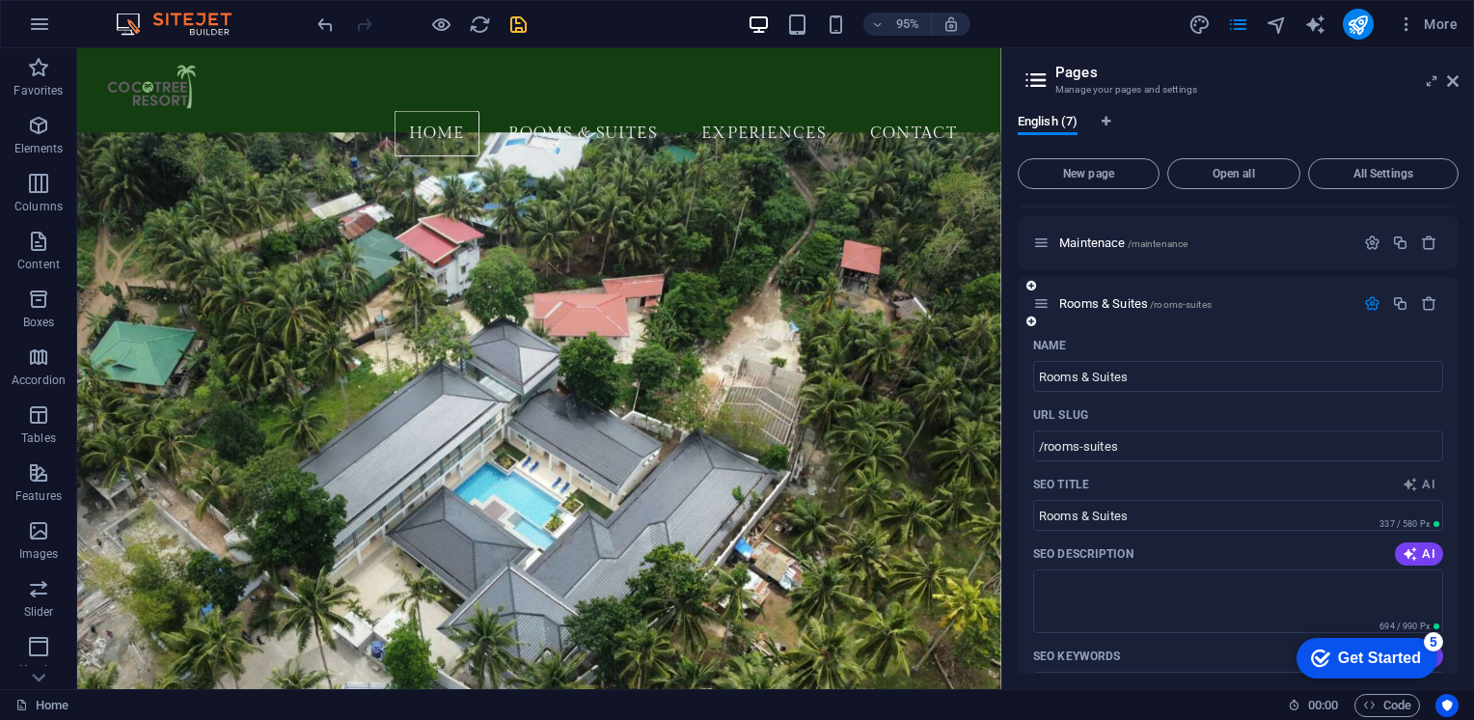
scroll to position [855, 0]
click at [1420, 544] on span "AI" at bounding box center [1418, 551] width 33 height 15
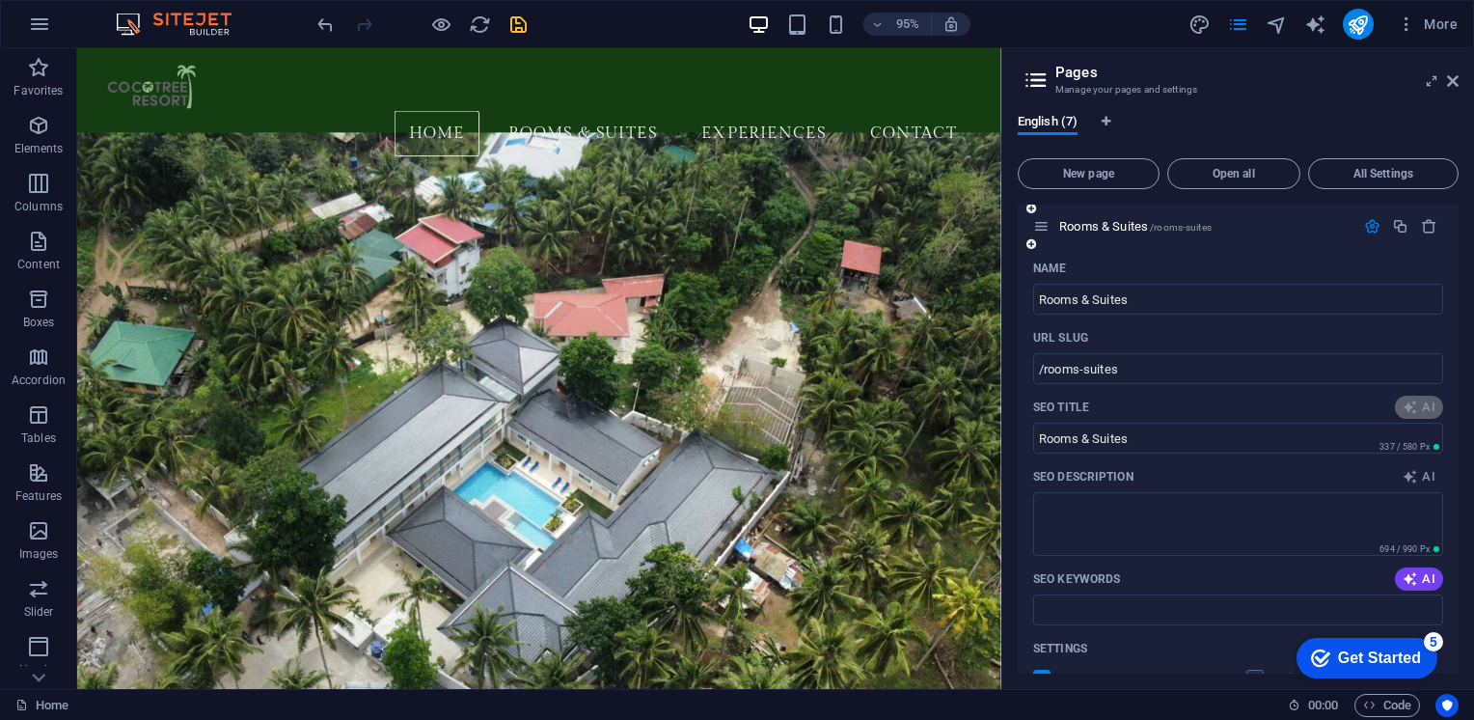
scroll to position [930, 0]
click at [1422, 571] on span "AI" at bounding box center [1418, 578] width 33 height 15
type input "Deluxe & Premium Suites Awaits"
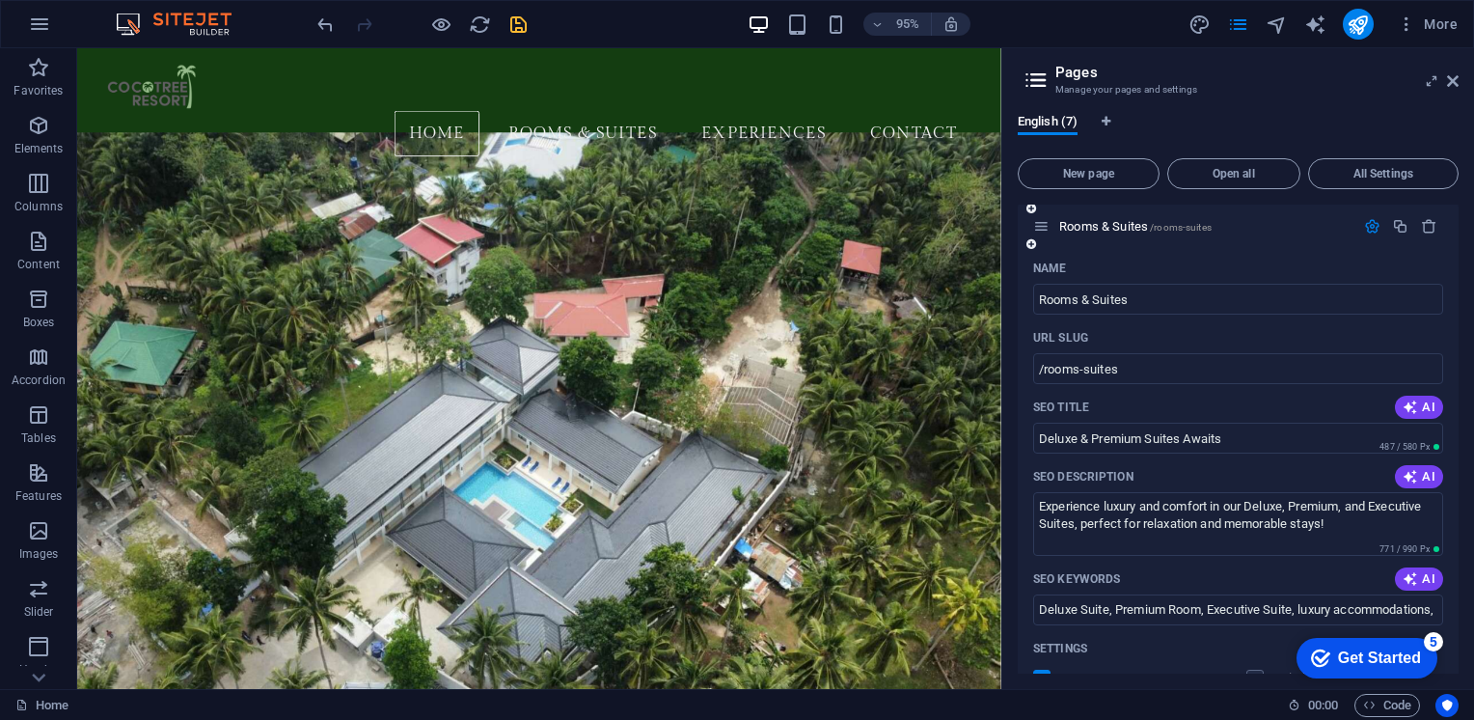
type textarea "Experience luxury and comfort in our Deluxe, Premium, and Executive Suites, per…"
type input "Deluxe Suite, Premium Room, Executive Suite, luxury accommodations, [GEOGRAPHIC…"
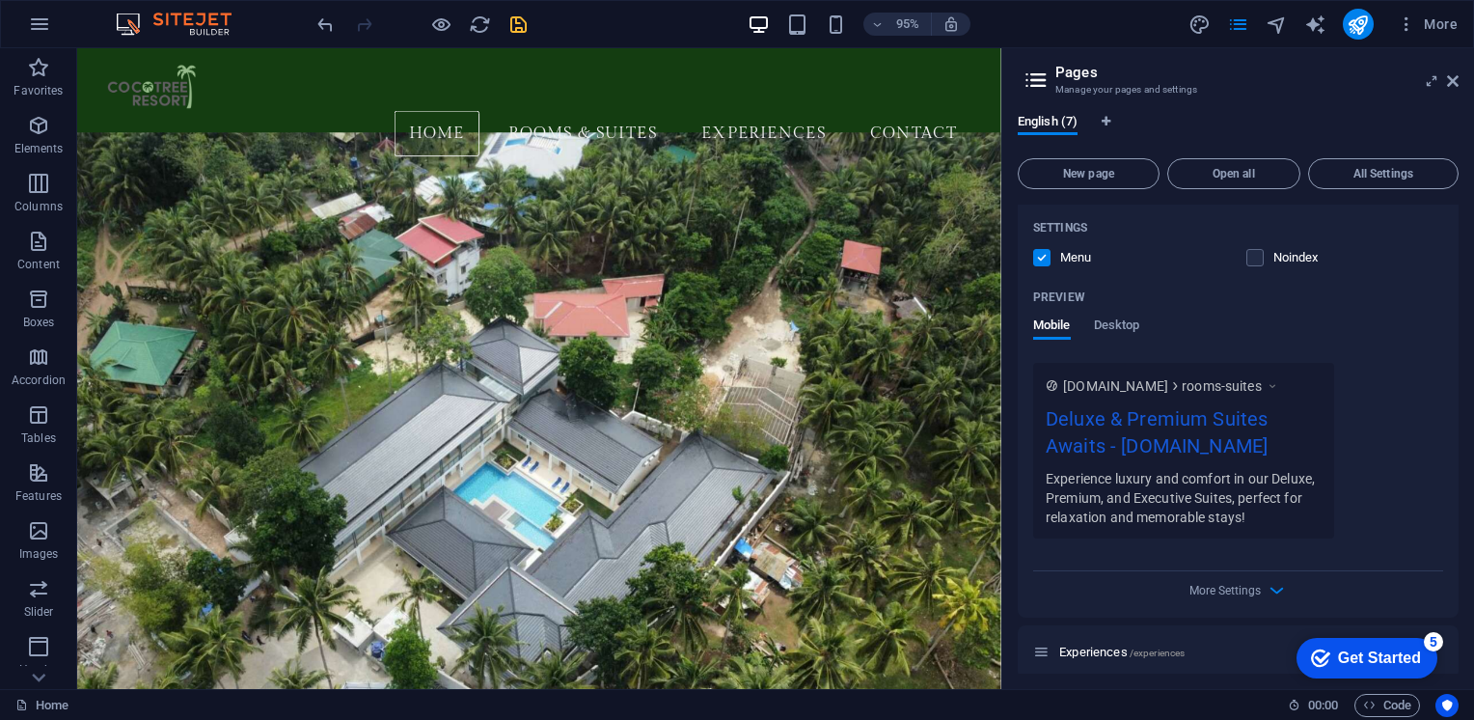
scroll to position [1497, 0]
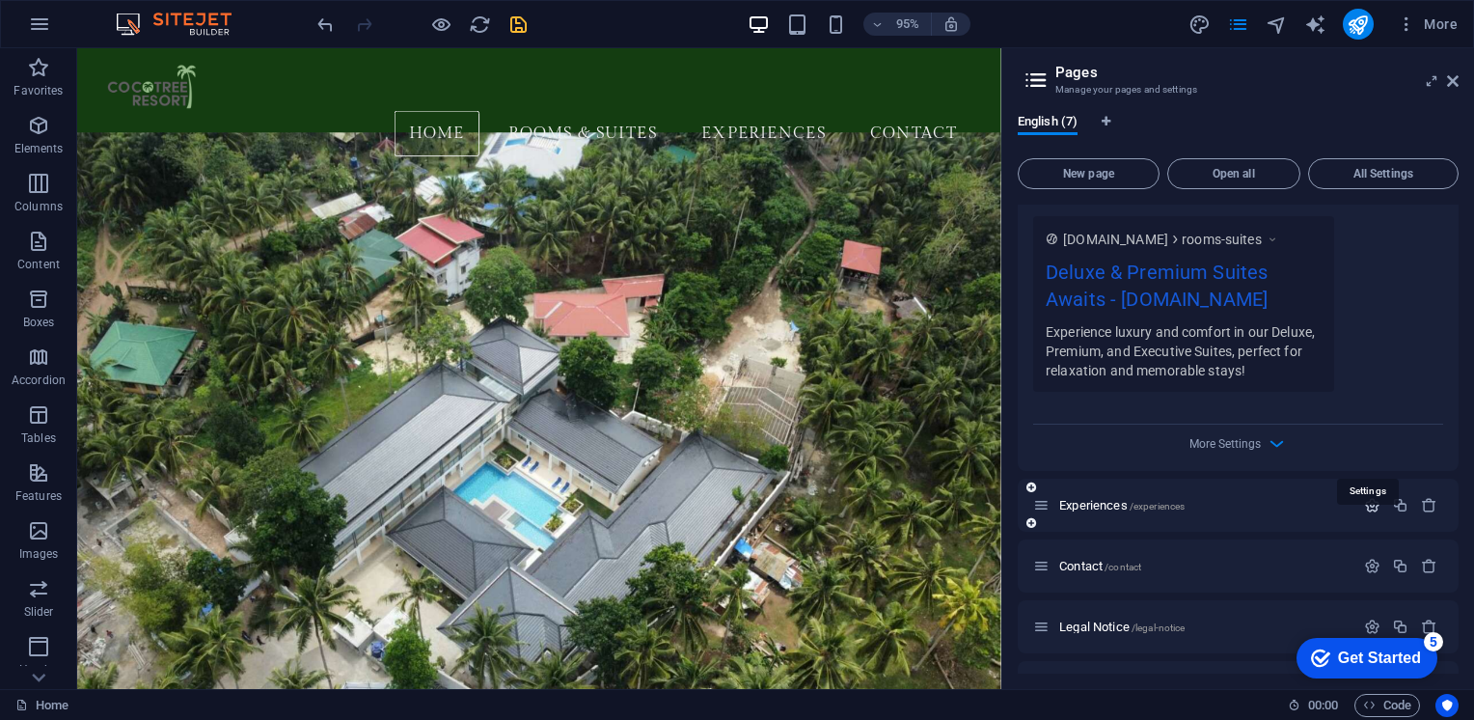
click at [1370, 497] on icon "button" at bounding box center [1372, 505] width 16 height 16
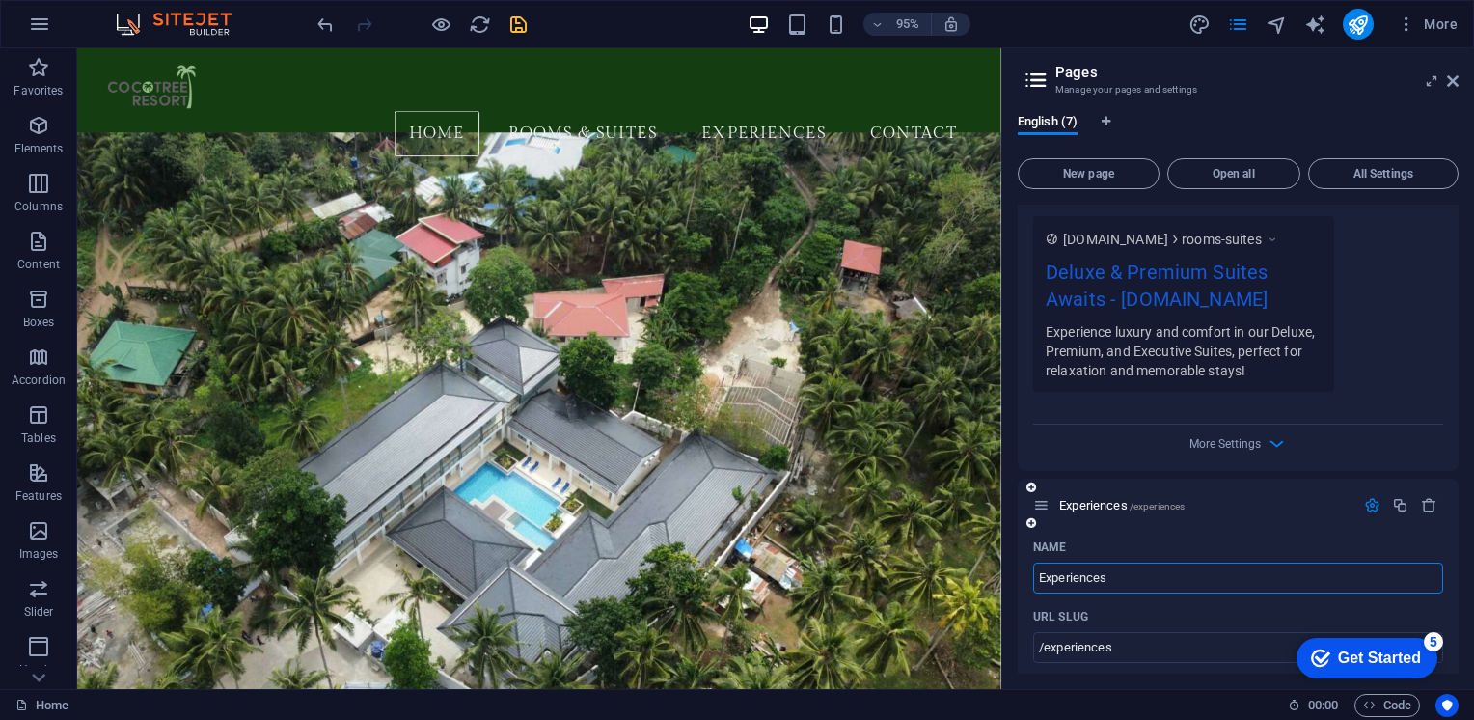
scroll to position [1593, 0]
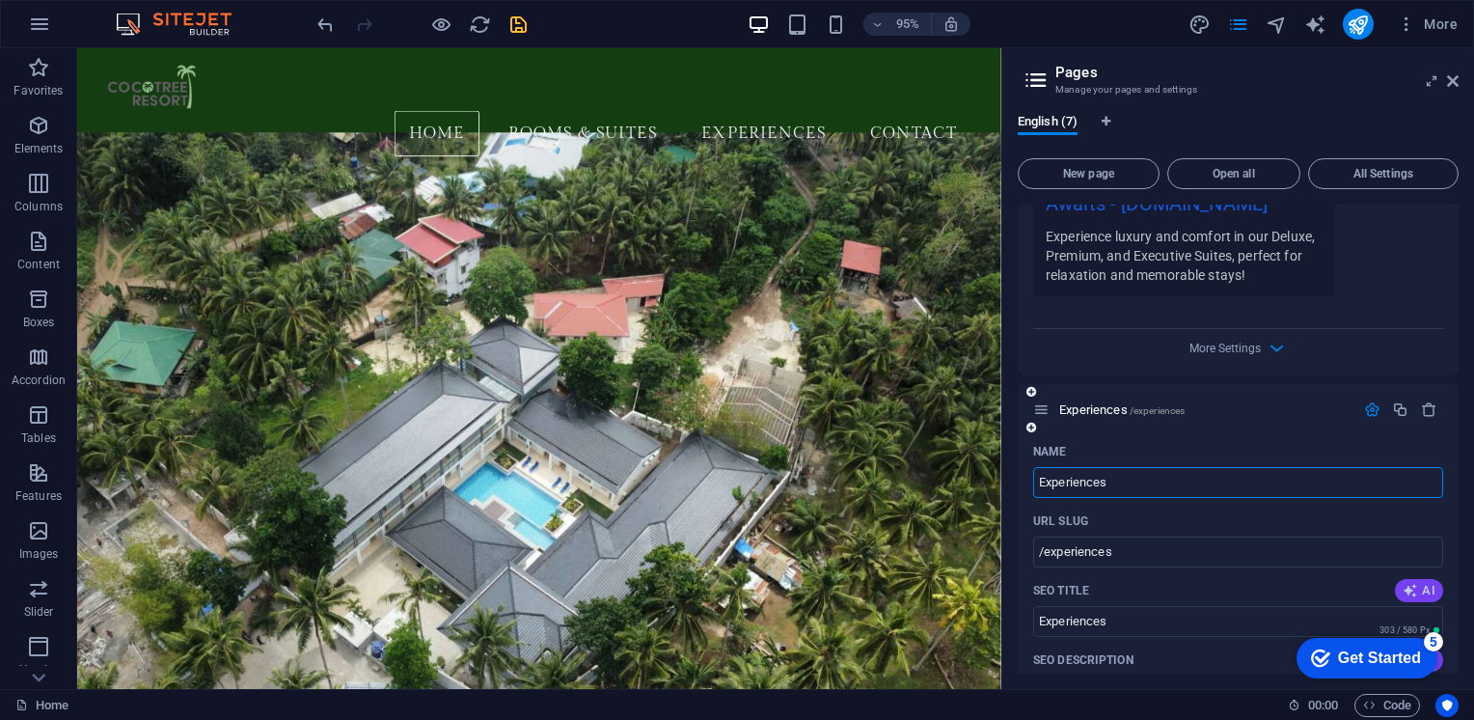
click at [1405, 583] on icon "button" at bounding box center [1409, 590] width 15 height 15
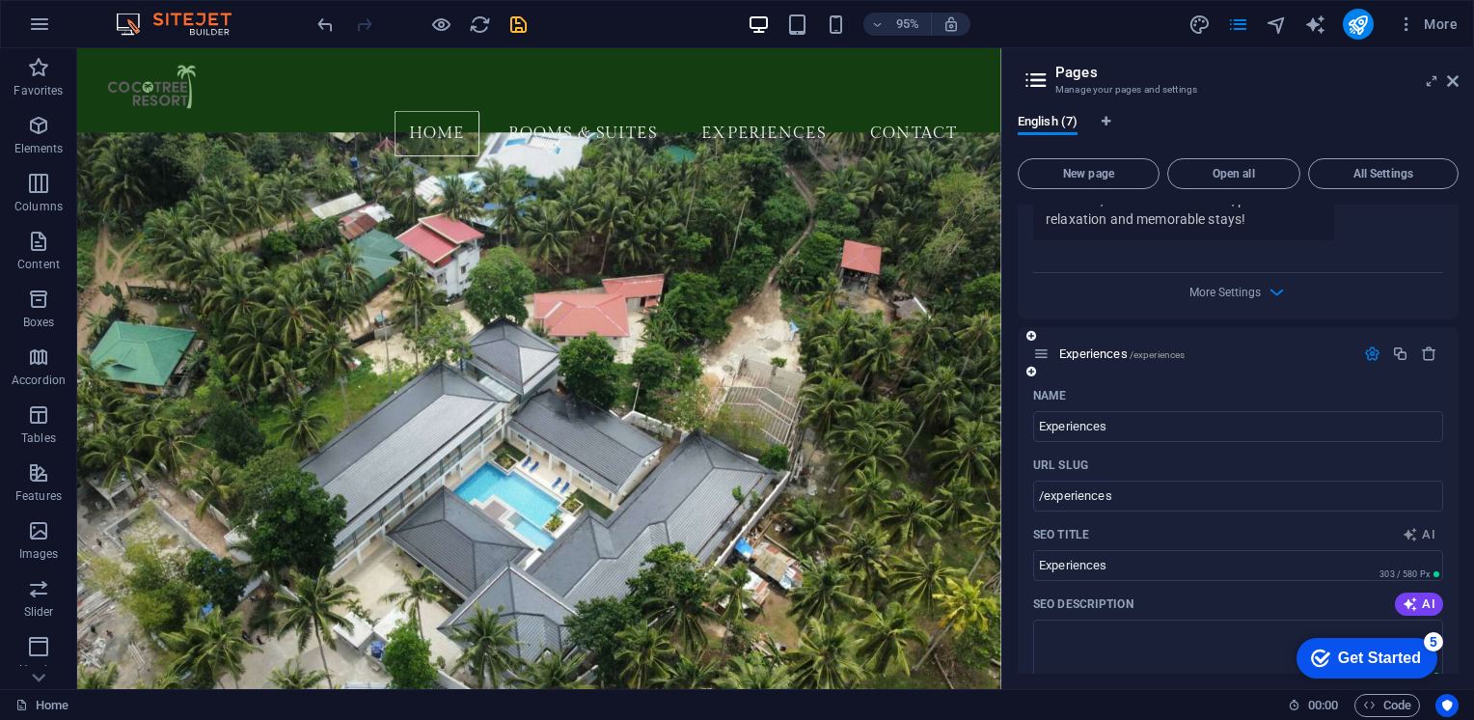
scroll to position [1650, 0]
click at [1418, 594] on span "AI" at bounding box center [1418, 601] width 33 height 15
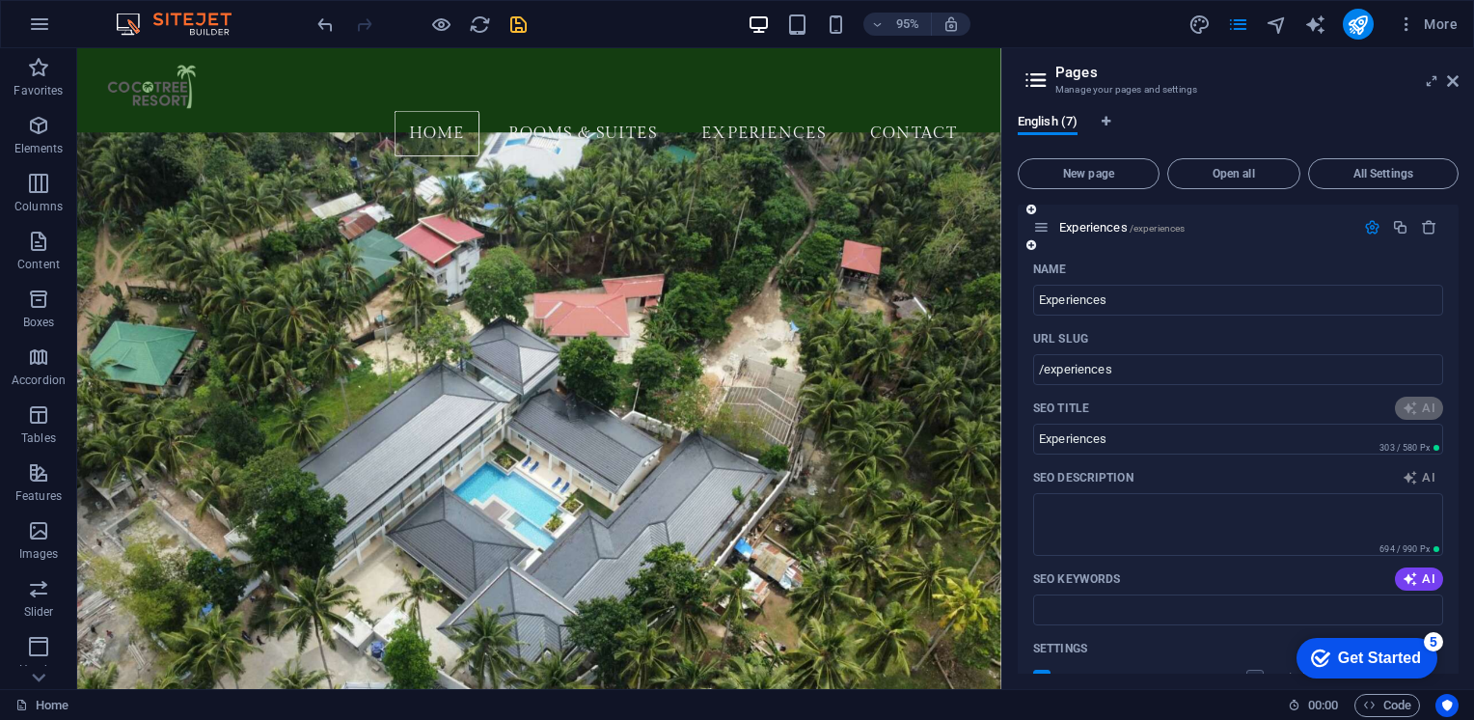
scroll to position [1783, 0]
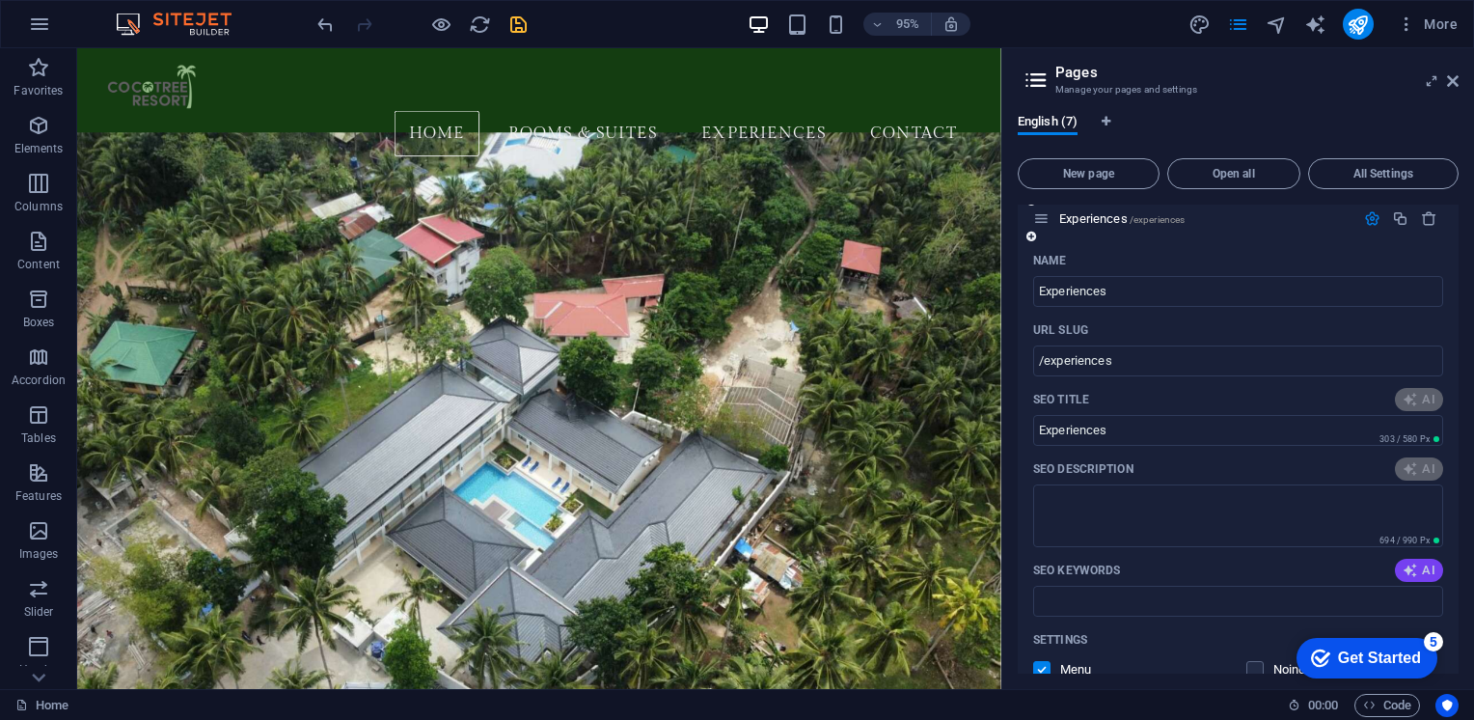
click at [1407, 562] on icon "button" at bounding box center [1409, 569] width 15 height 15
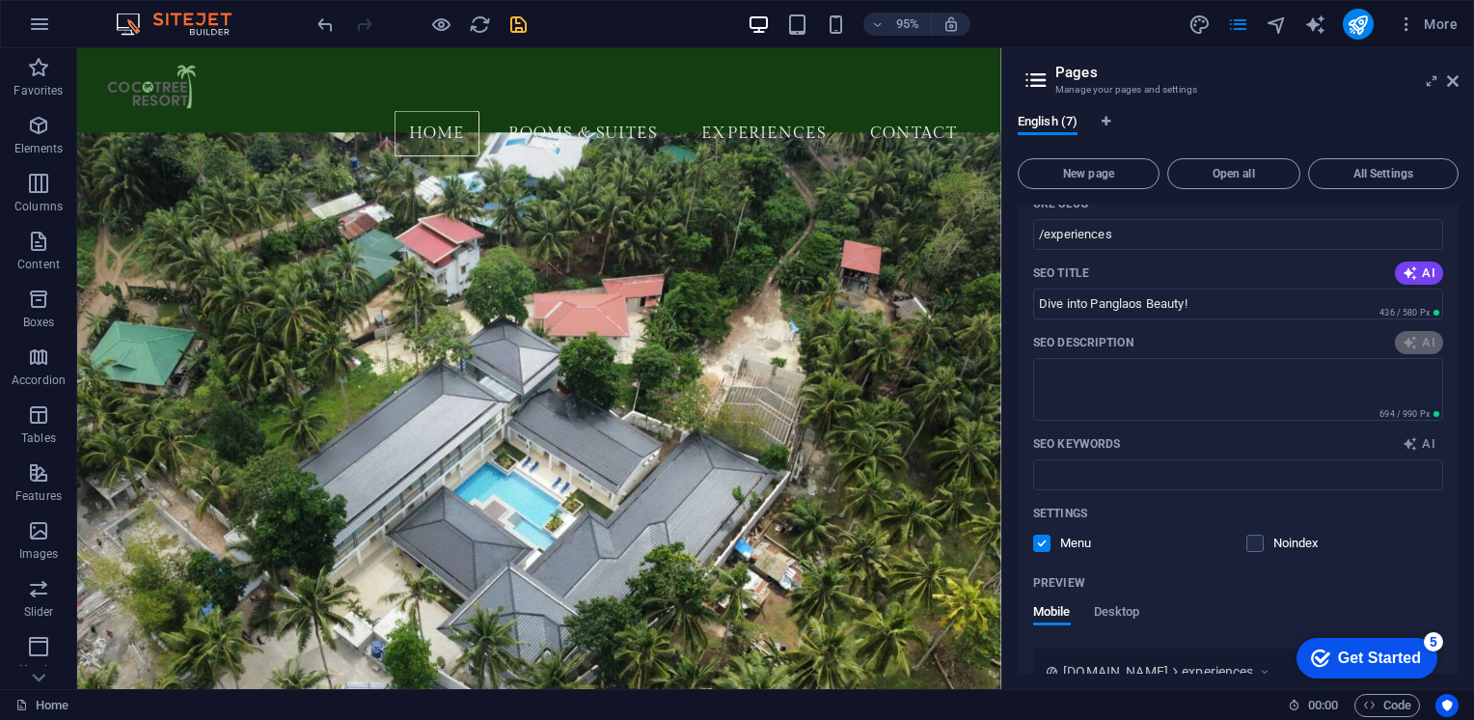
scroll to position [1921, 0]
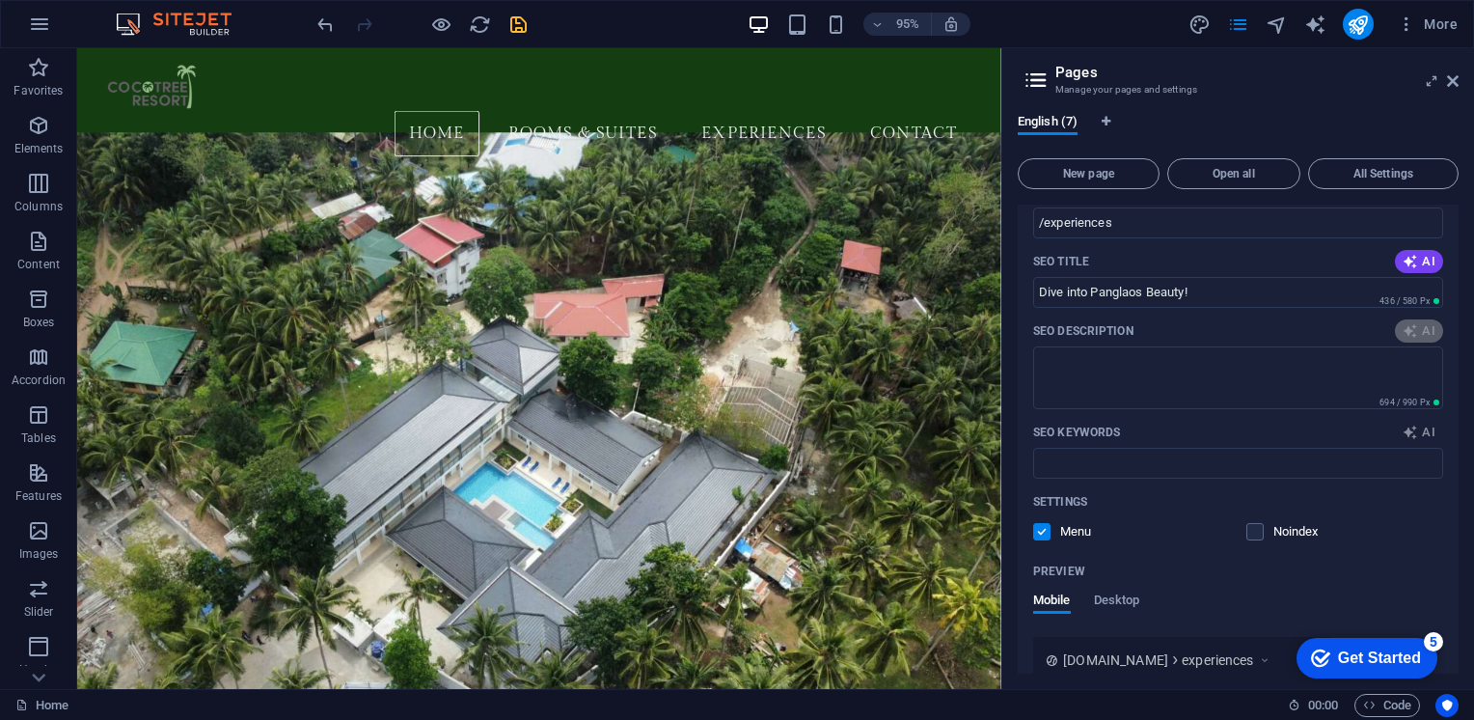
type input "Dive into Panglaos Beauty!"
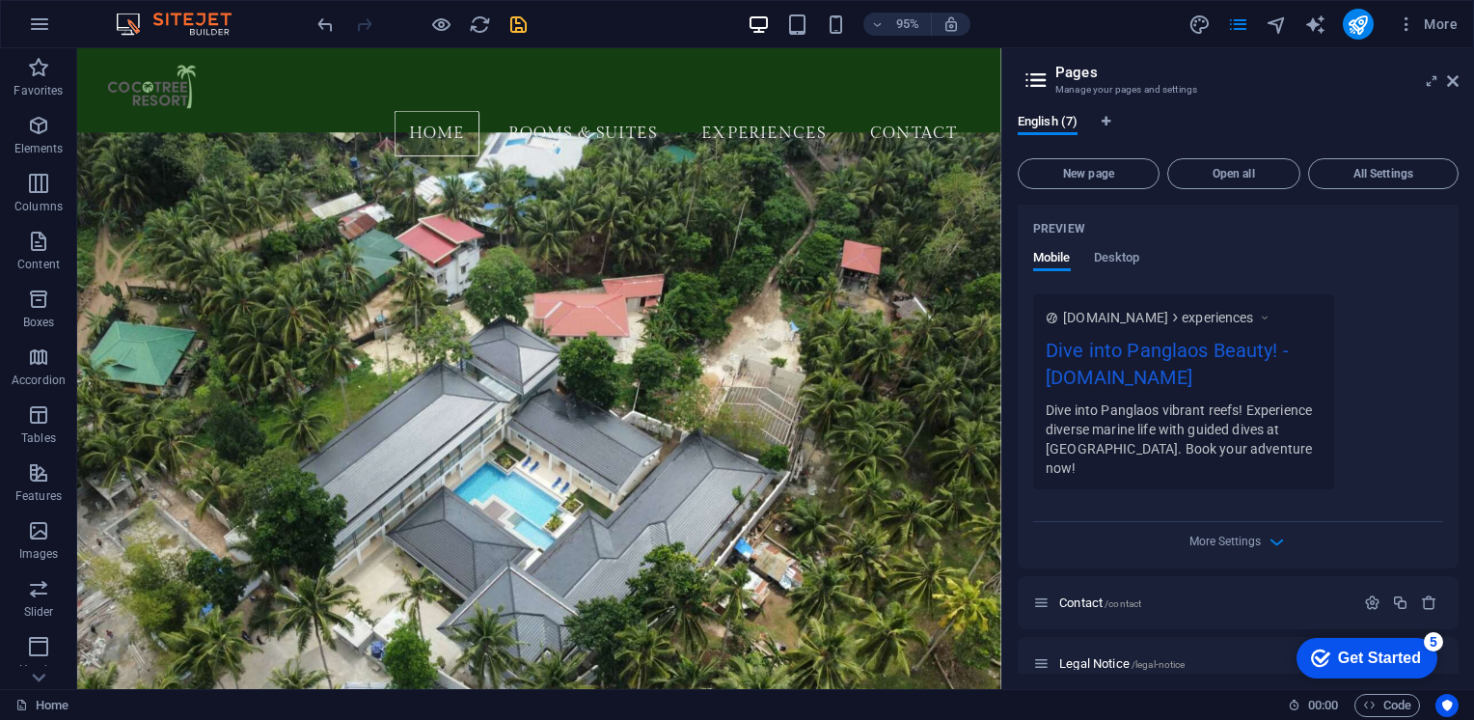
scroll to position [2269, 0]
click at [1373, 589] on icon "button" at bounding box center [1372, 597] width 16 height 16
type textarea "Dive into Panglaos vibrant reefs! Experience diverse marine life with guided di…"
type input "Panglao diving, marine biodiversity Panglao, coral reefs Panglao Island, underw…"
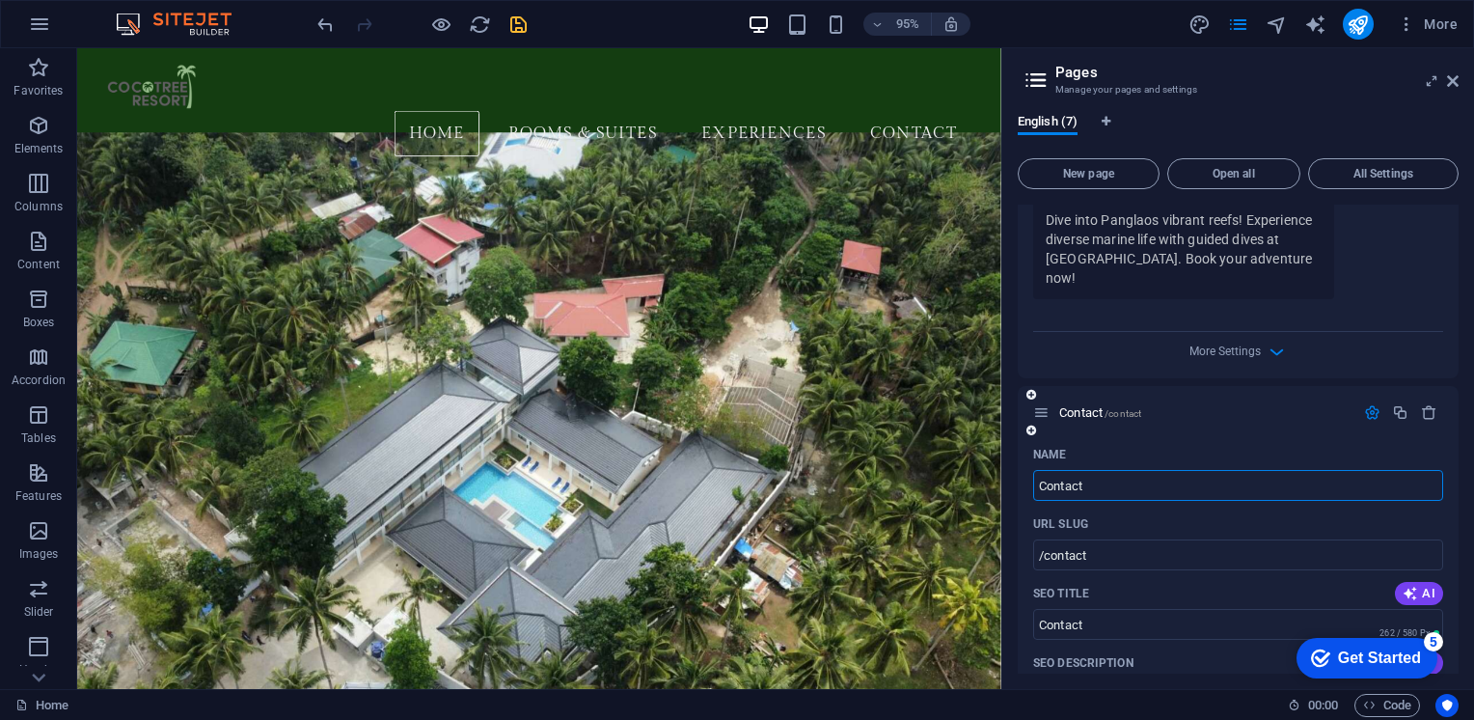
scroll to position [2455, 0]
click at [1402, 585] on icon "button" at bounding box center [1409, 592] width 15 height 15
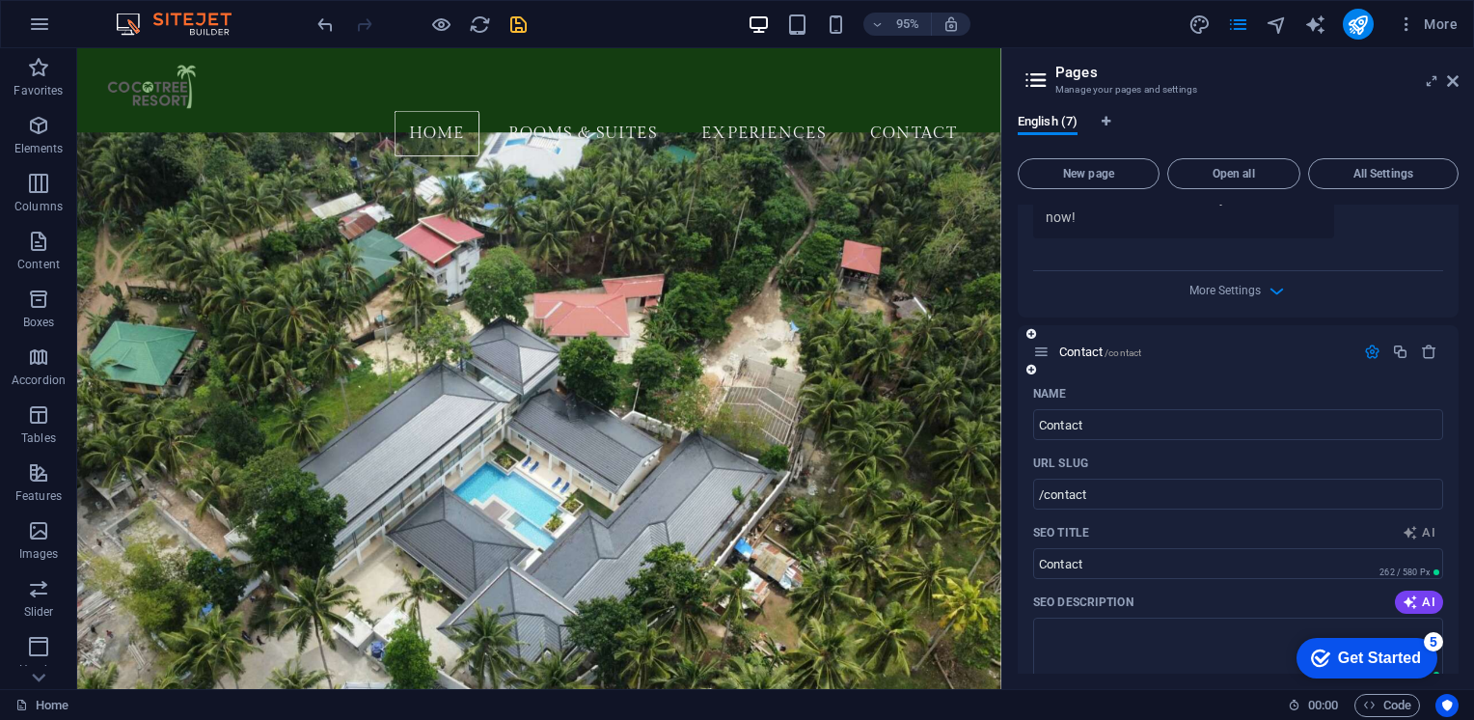
scroll to position [2516, 0]
click at [1419, 593] on span "AI" at bounding box center [1418, 600] width 33 height 15
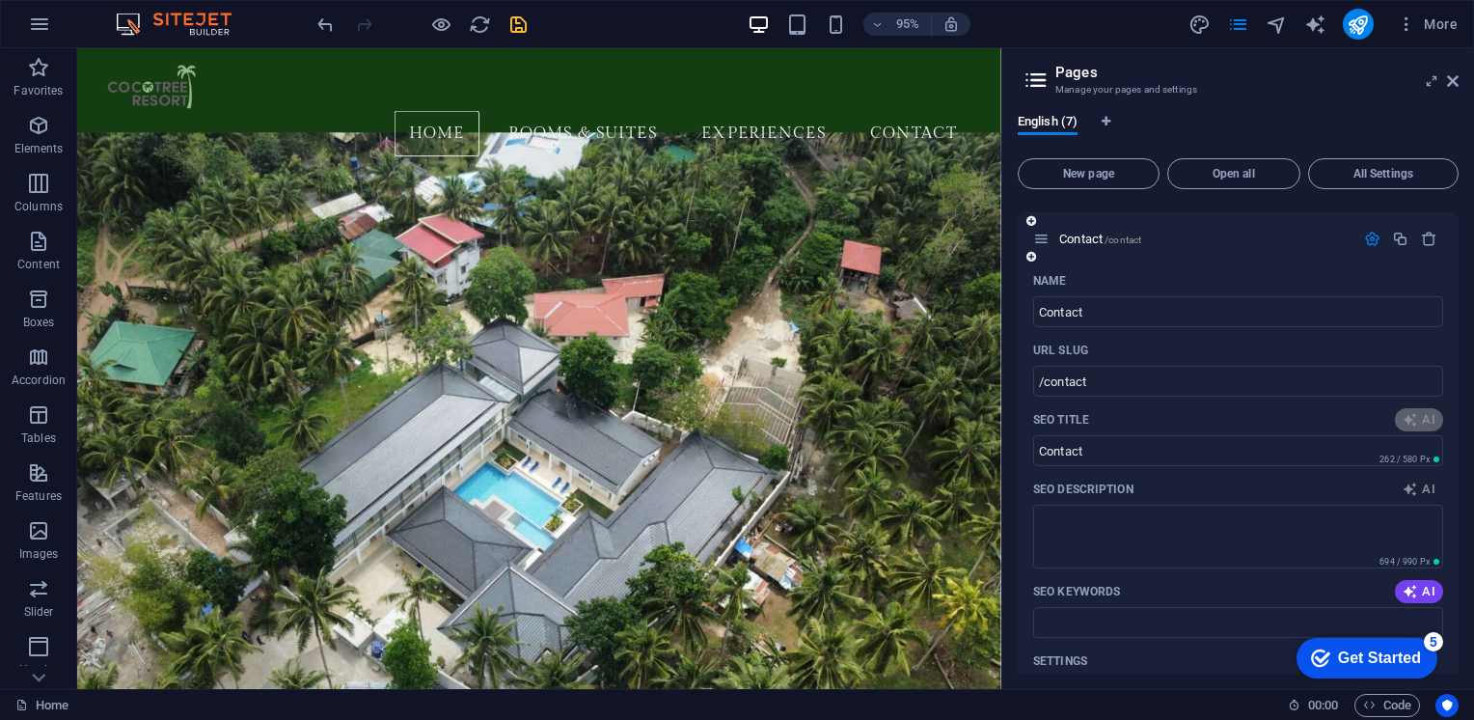
scroll to position [2627, 0]
click at [1411, 584] on icon "button" at bounding box center [1409, 591] width 15 height 15
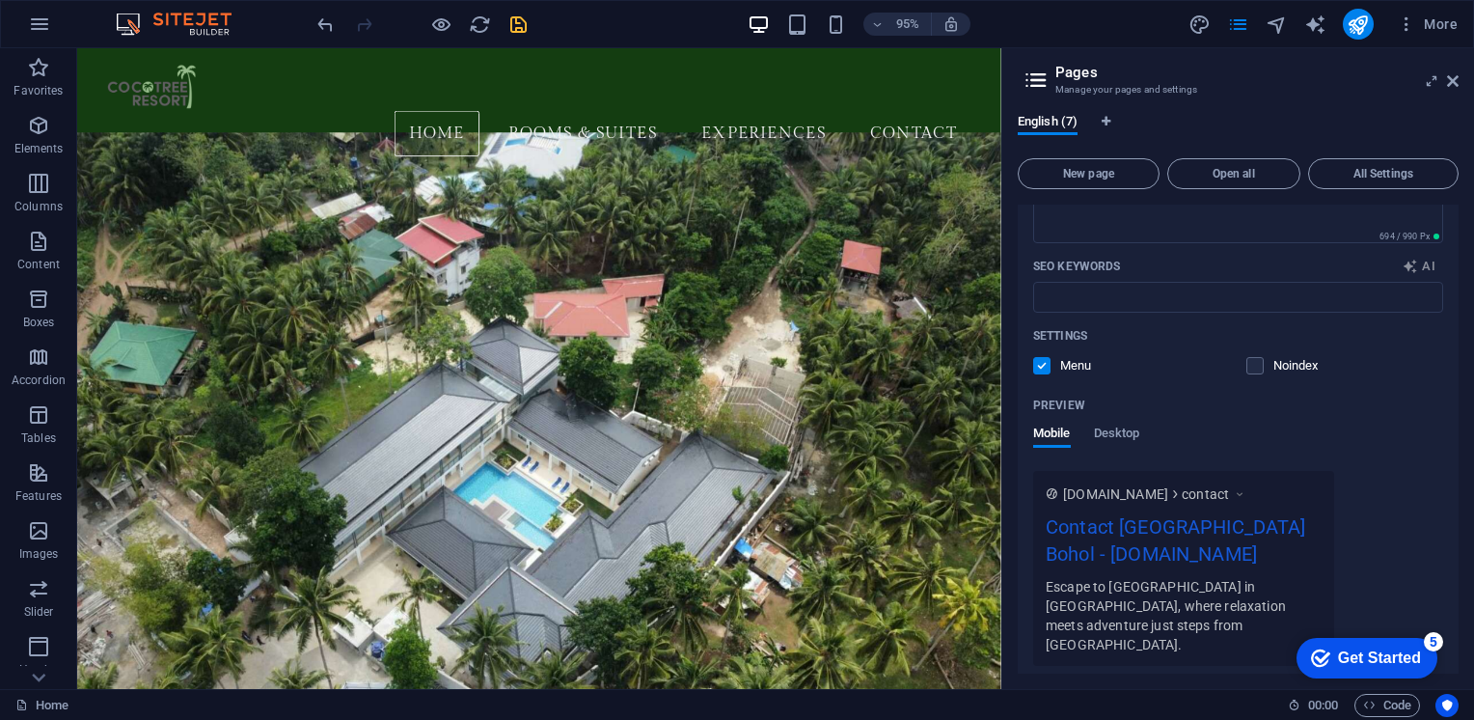
scroll to position [3065, 0]
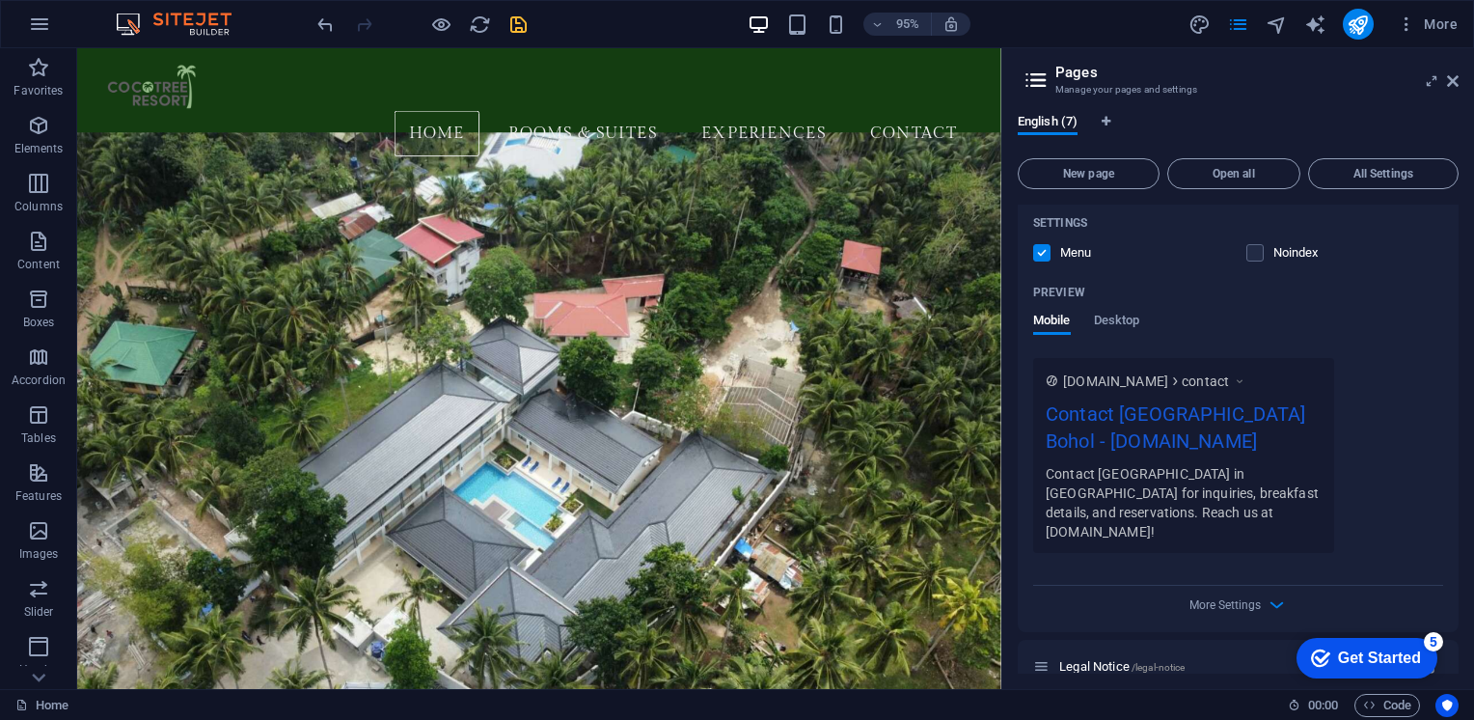
type input "Contact Coco Tree Resort Bohol"
type textarea "Contact Coco Tree Resort in Panglao for inquiries, breakfast details, and reser…"
type input "Contact Coco Tree Resort Bohol"
type textarea "Contact Coco Tree Resort in Panglao for inquiries, breakfast details, and reser…"
type input "Contact Cocotree Resort, Panglao Island resort, Breakfast Panglao, Bohol accomm…"
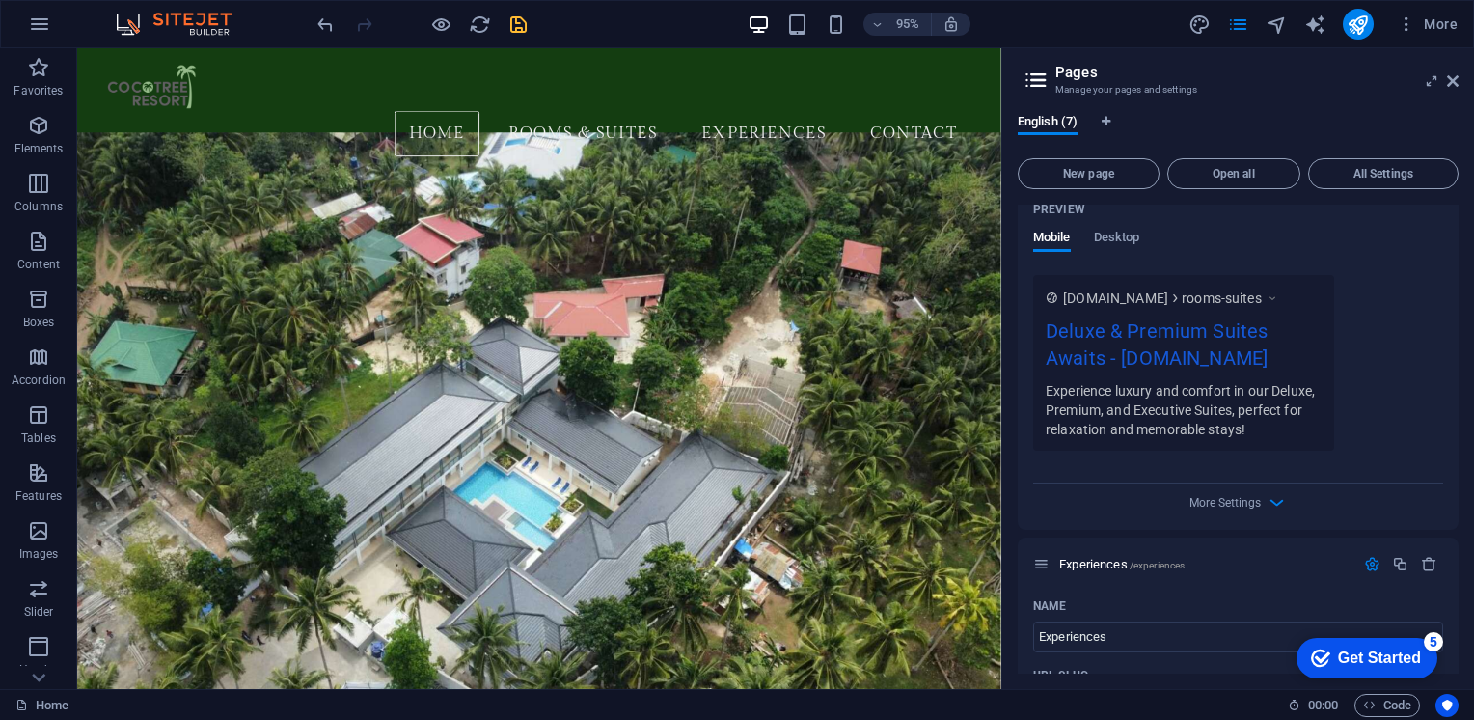
scroll to position [1436, 0]
click at [513, 30] on icon "save" at bounding box center [518, 25] width 22 height 22
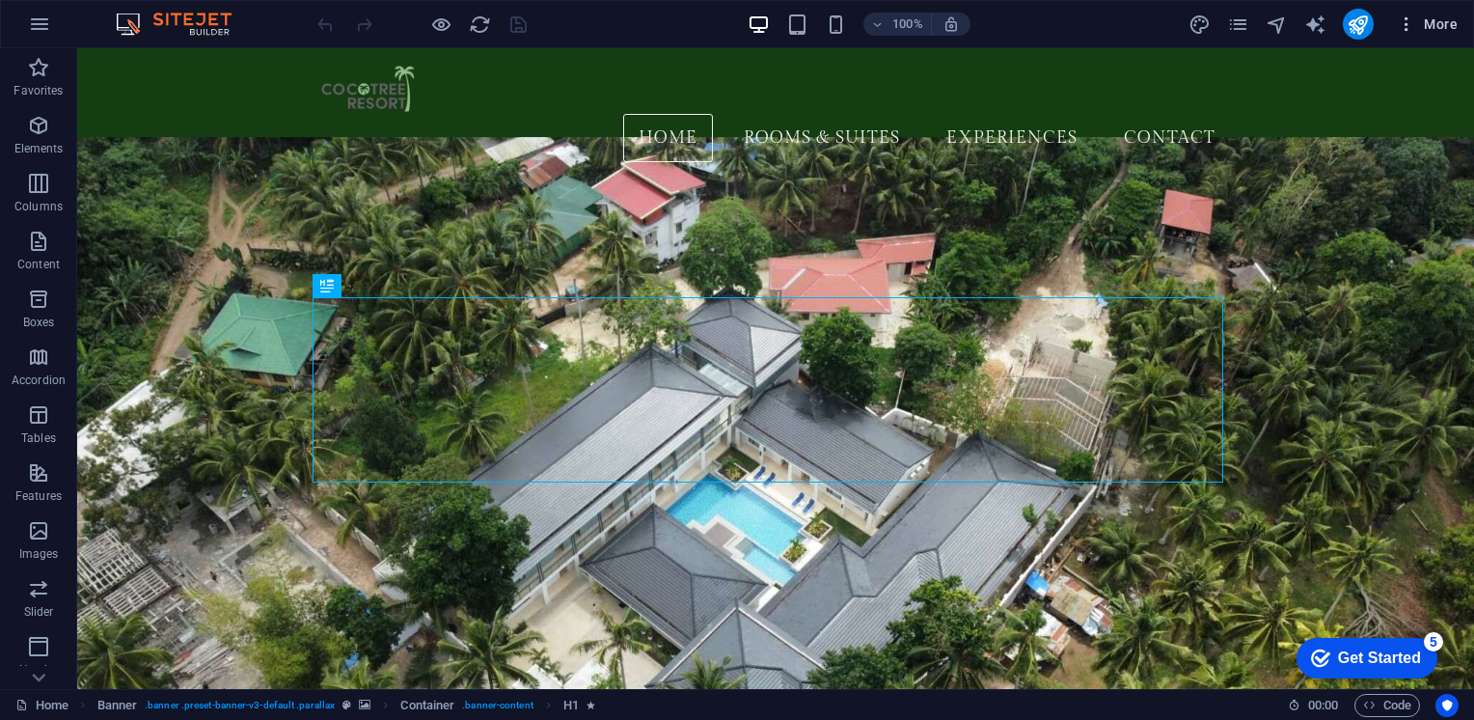
click at [1403, 26] on icon "button" at bounding box center [1406, 23] width 19 height 19
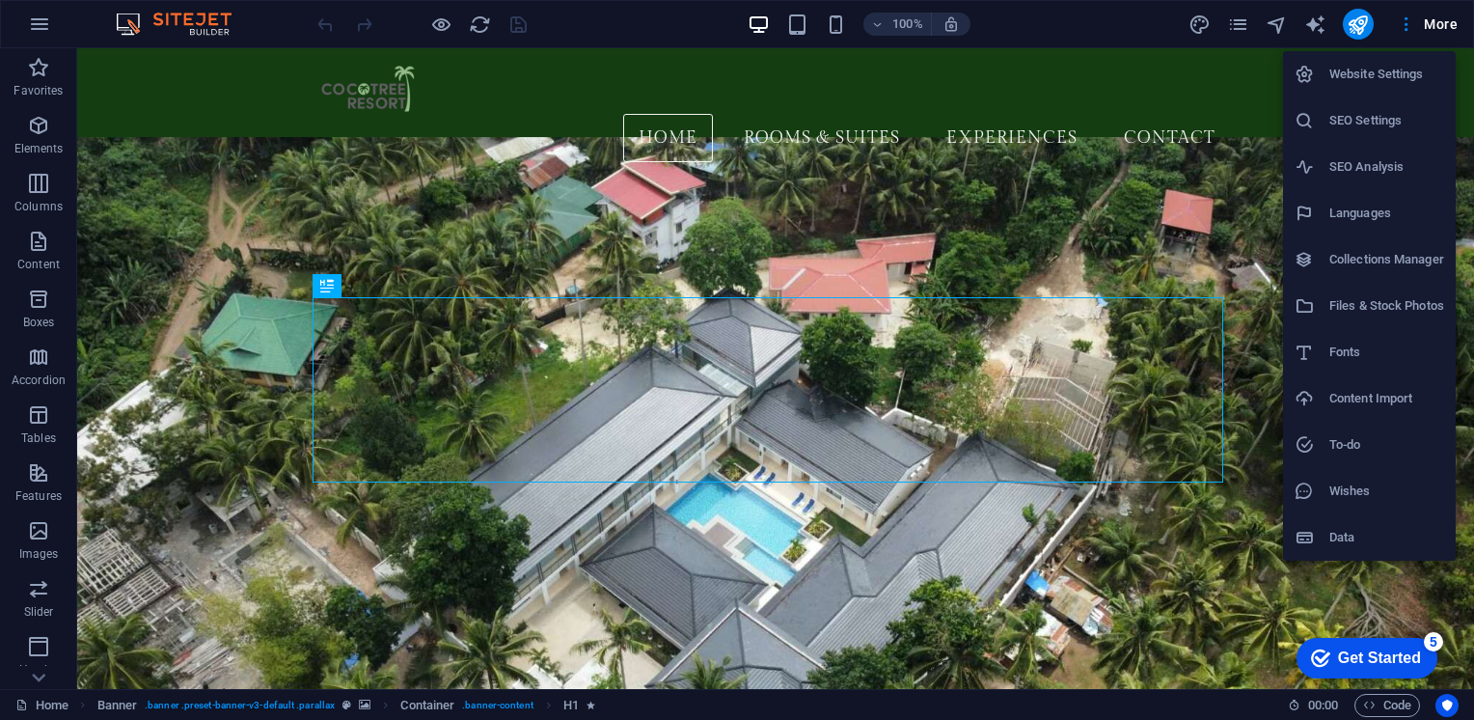
click at [1375, 158] on h6 "SEO Analysis" at bounding box center [1386, 166] width 115 height 23
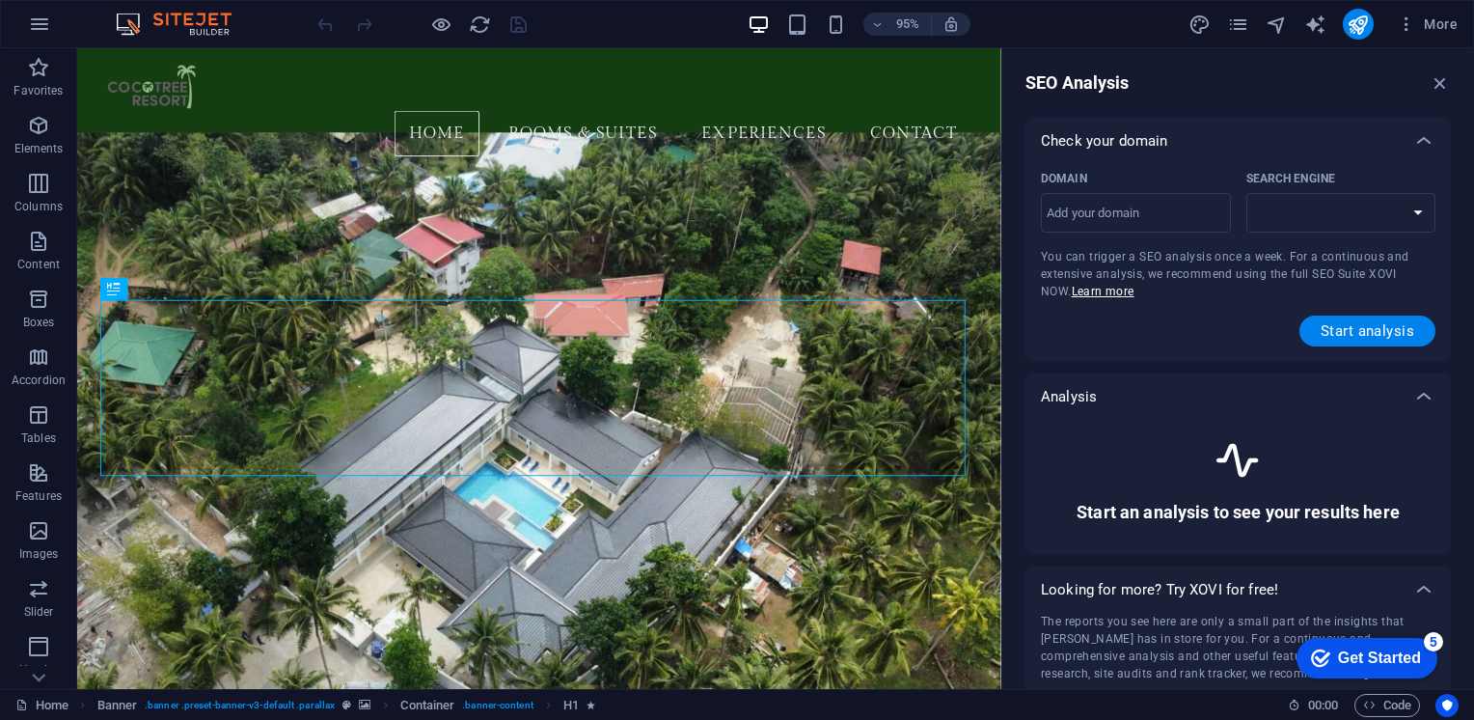
select select "[DOMAIN_NAME]"
click at [1333, 326] on span "Start analysis" at bounding box center [1368, 330] width 94 height 15
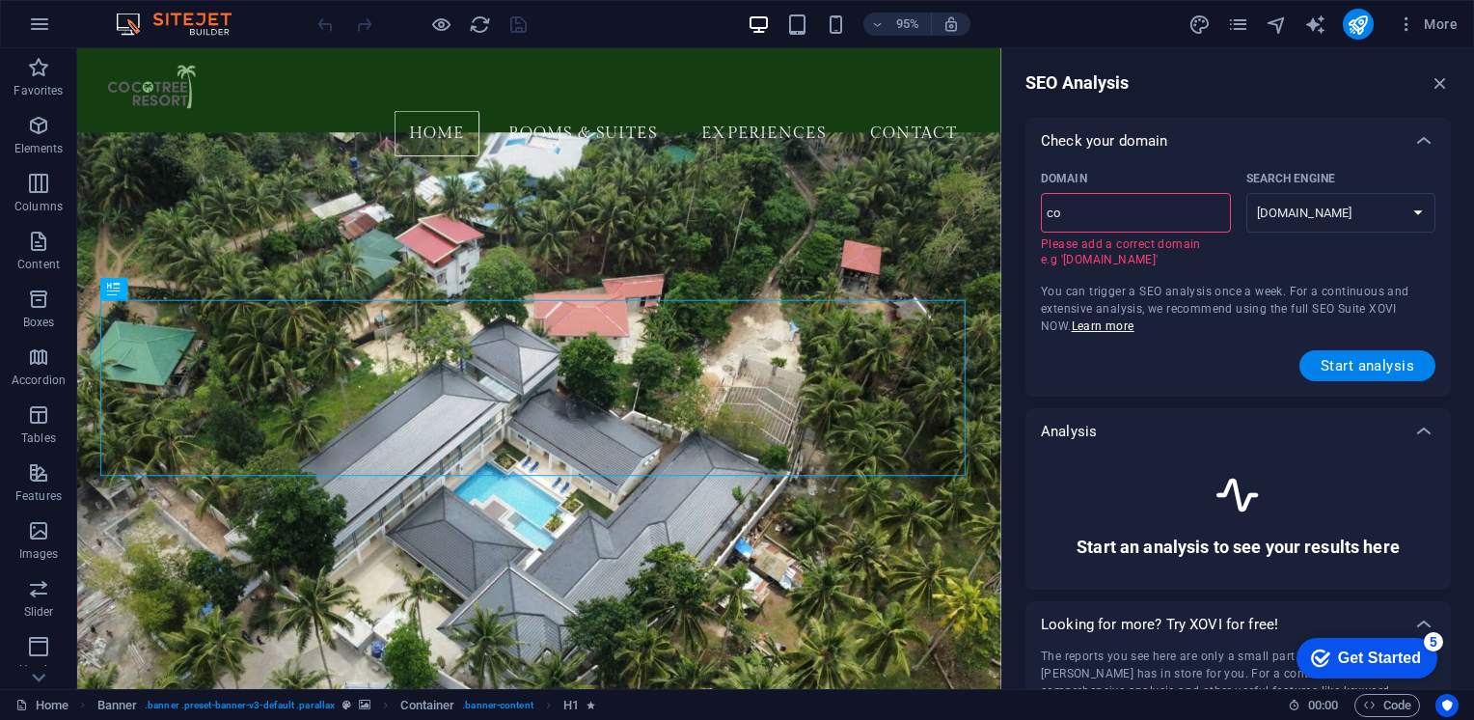
type input "c"
type input "[DOMAIN_NAME]"
select select "[DOMAIN_NAME]"
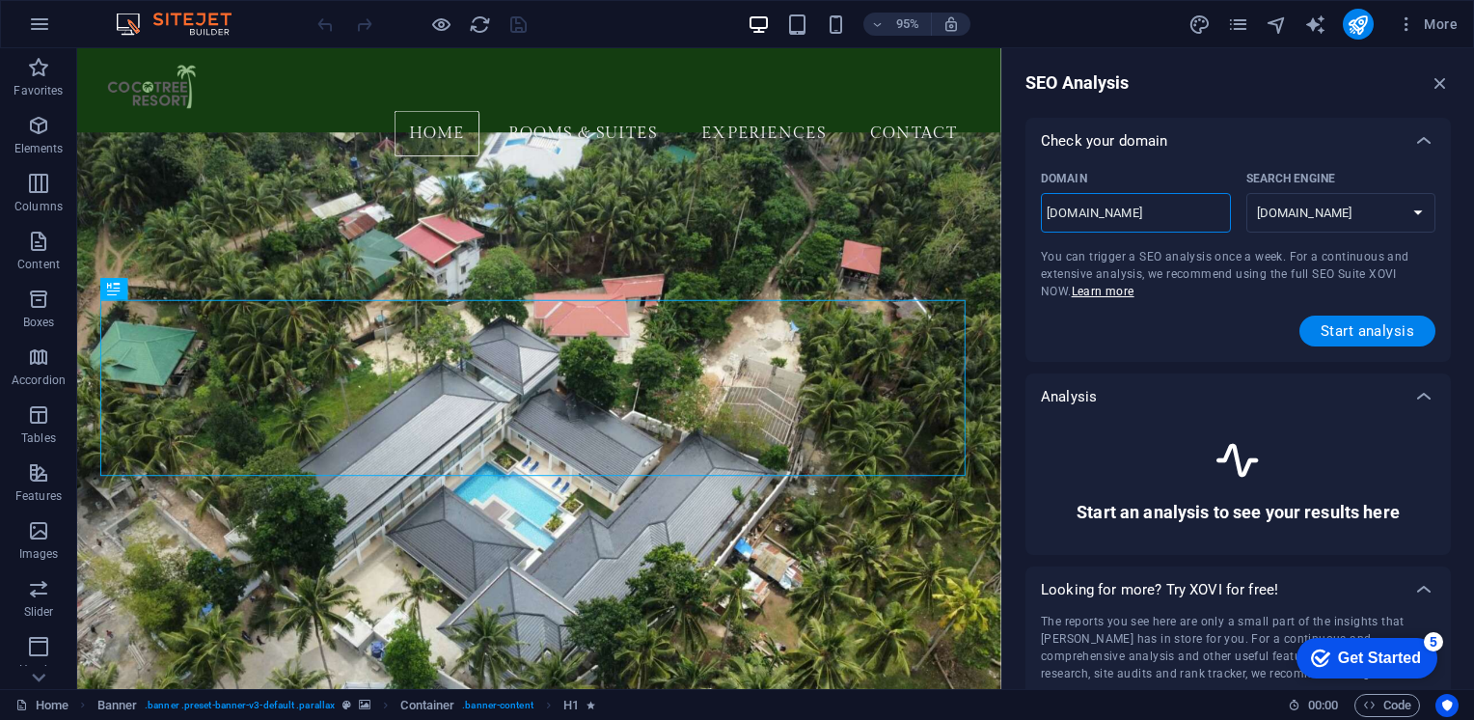
type input "www.coc"
select select "[DOMAIN_NAME]"
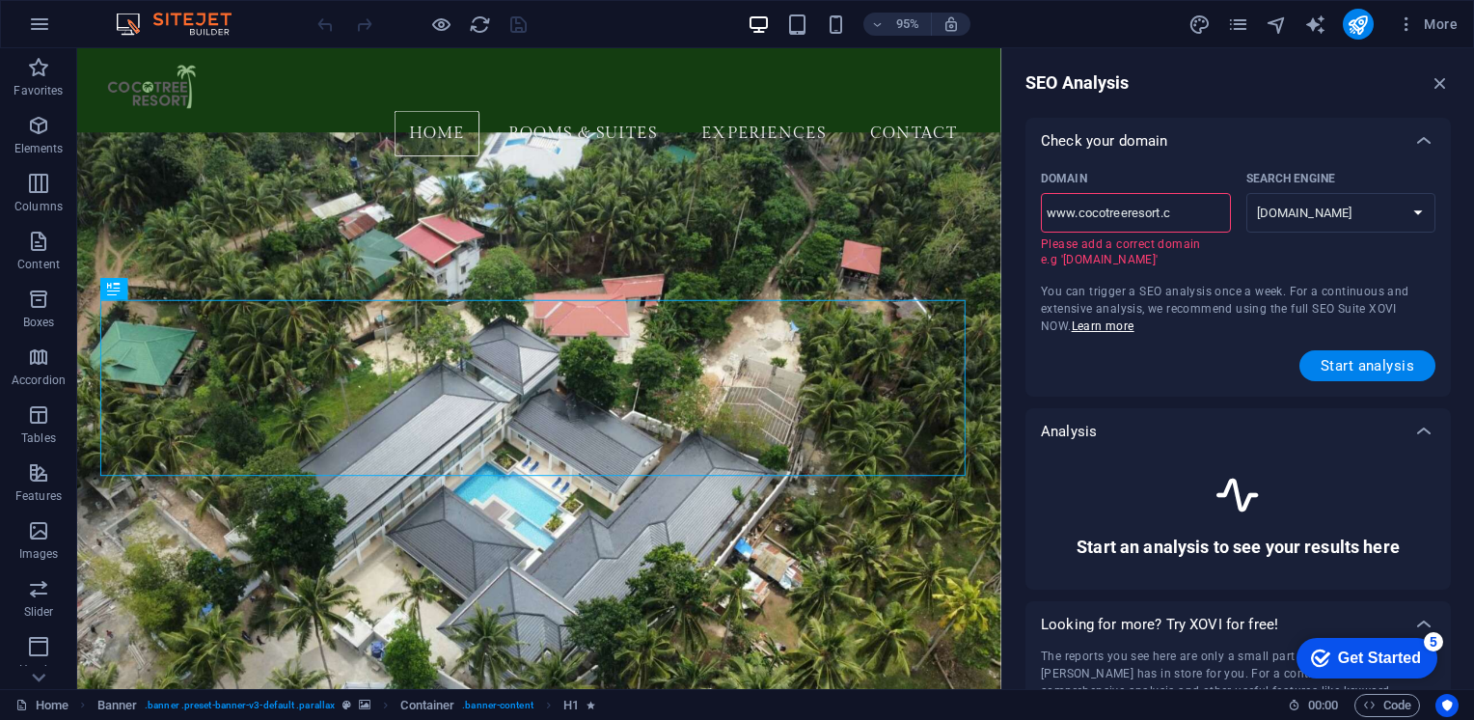
type input "[DOMAIN_NAME]"
select select "[DOMAIN_NAME]"
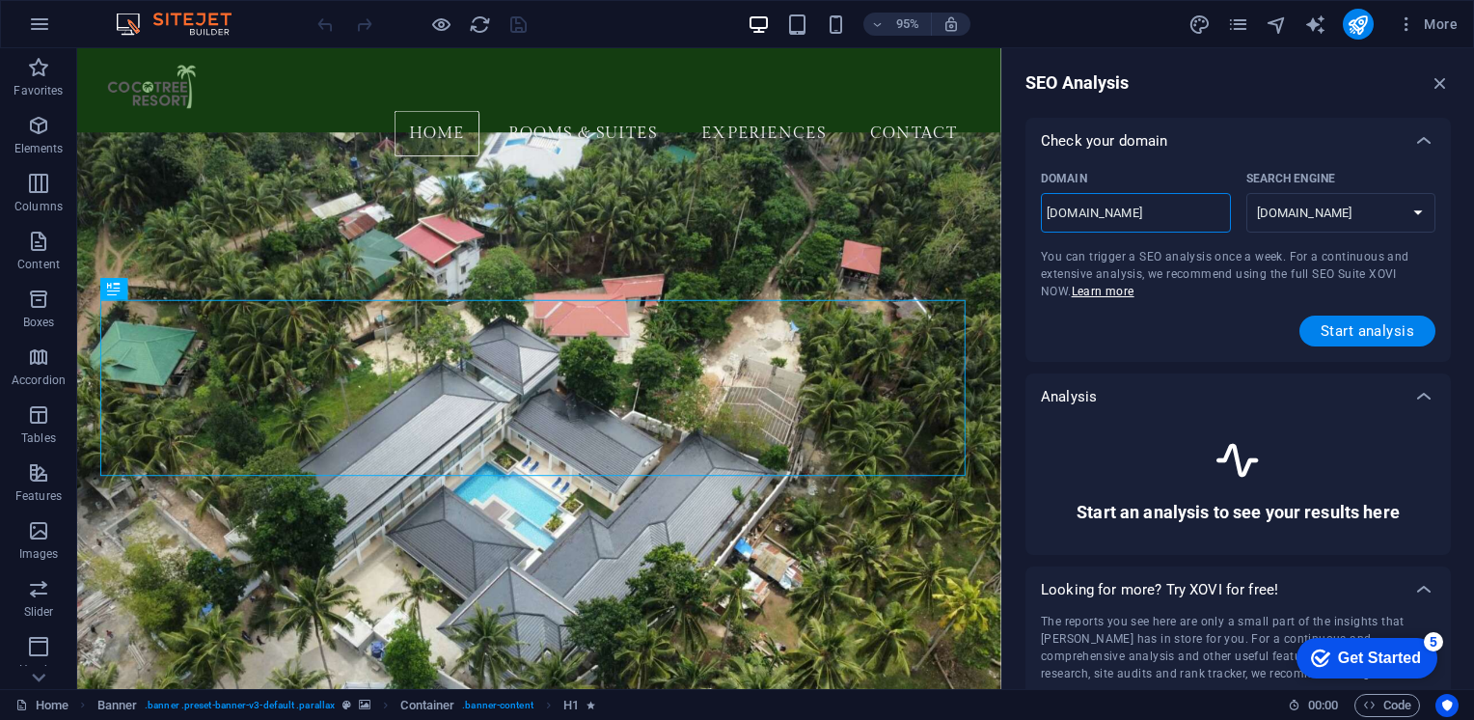
type input "[DOMAIN_NAME]"
select select "[DOMAIN_NAME]"
type input "[DOMAIN_NAME]"
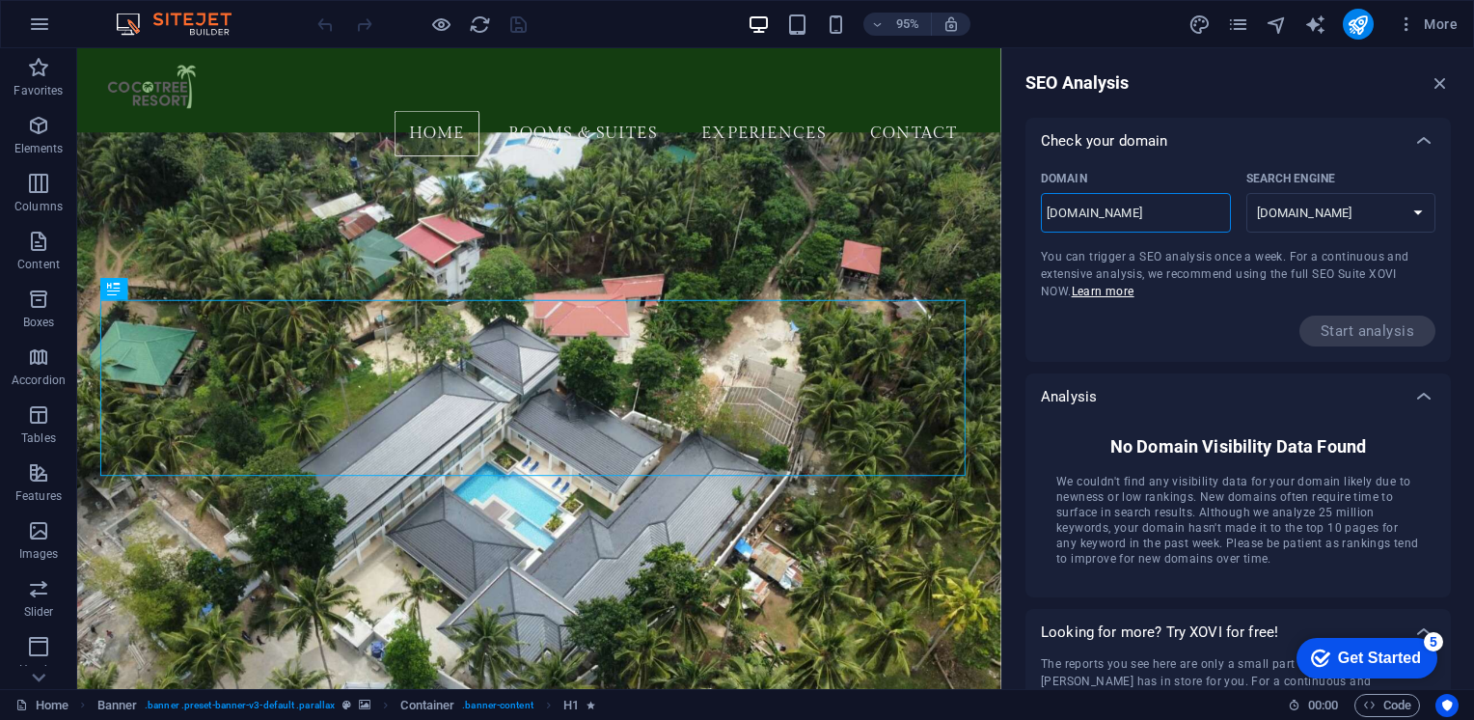
click at [1363, 351] on div "Domain [DOMAIN_NAME] ​ Search Engine [DOMAIN_NAME] [DOMAIN_NAME] [DOMAIN_NAME] …" at bounding box center [1237, 263] width 425 height 198
click at [1437, 78] on icon "button" at bounding box center [1439, 82] width 21 height 21
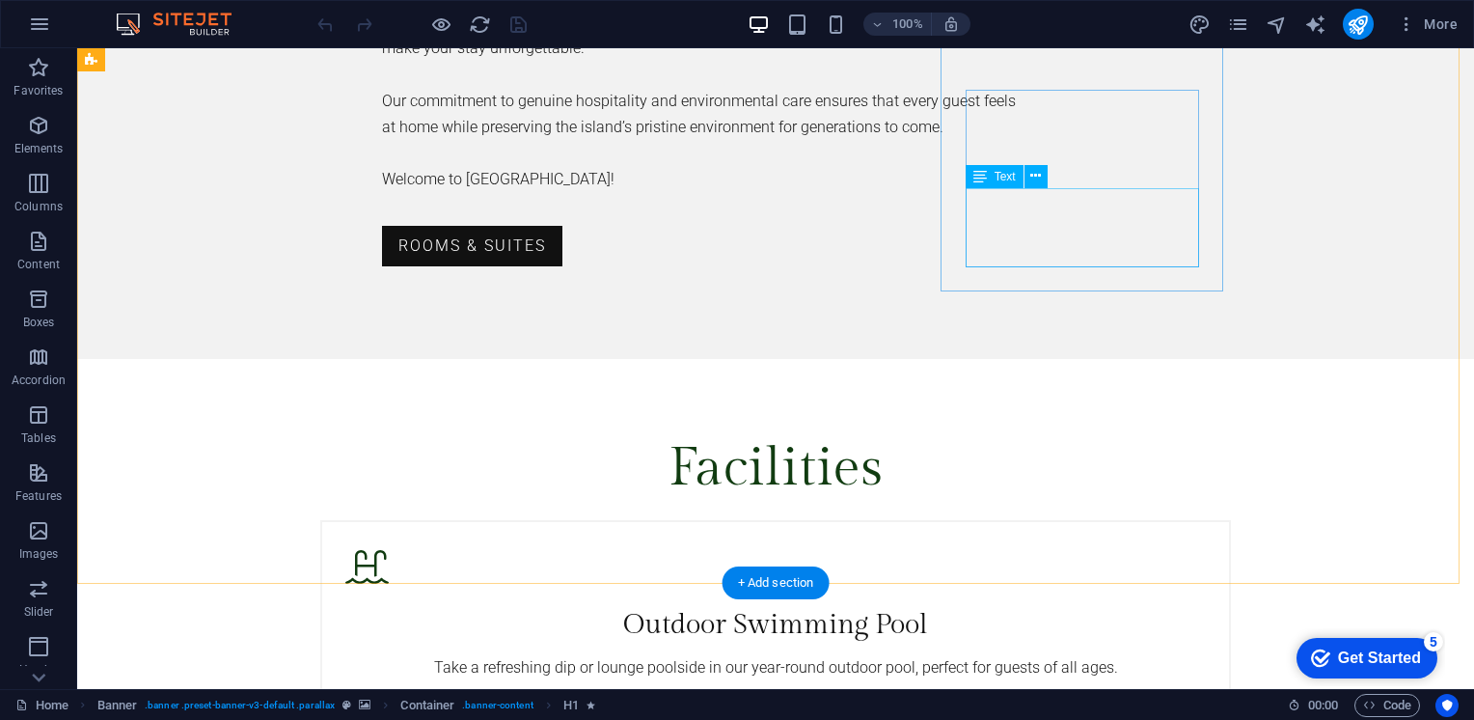
scroll to position [3043, 0]
